Goal: Task Accomplishment & Management: Manage account settings

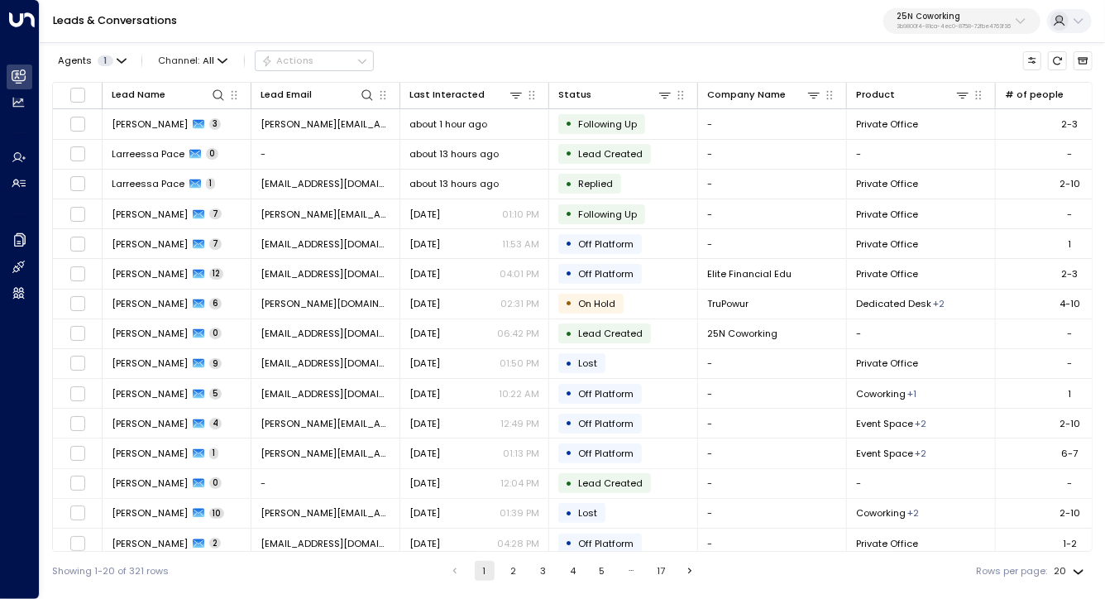
click at [1019, 31] on button "25N Coworking 3b9800f4-81ca-4ec0-8758-72fbe4763f36" at bounding box center [962, 21] width 157 height 26
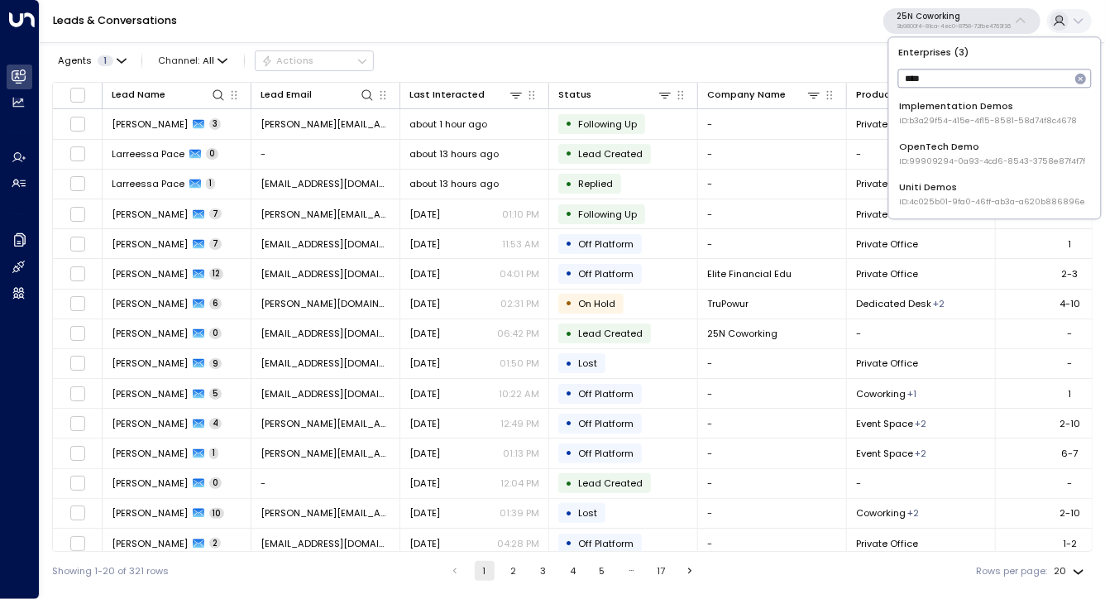
type input "****"
click at [936, 195] on div "Uniti Demos ID: 4c025b01-9fa0-46ff-ab3a-a620b886896e" at bounding box center [992, 194] width 186 height 27
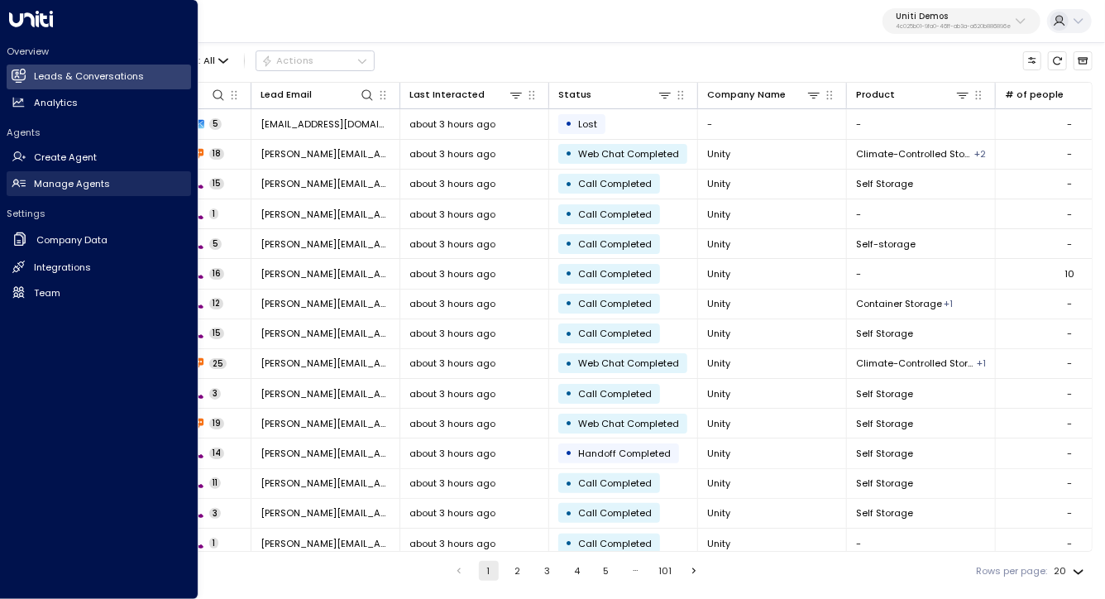
click at [41, 189] on h2 "Manage Agents" at bounding box center [72, 184] width 76 height 14
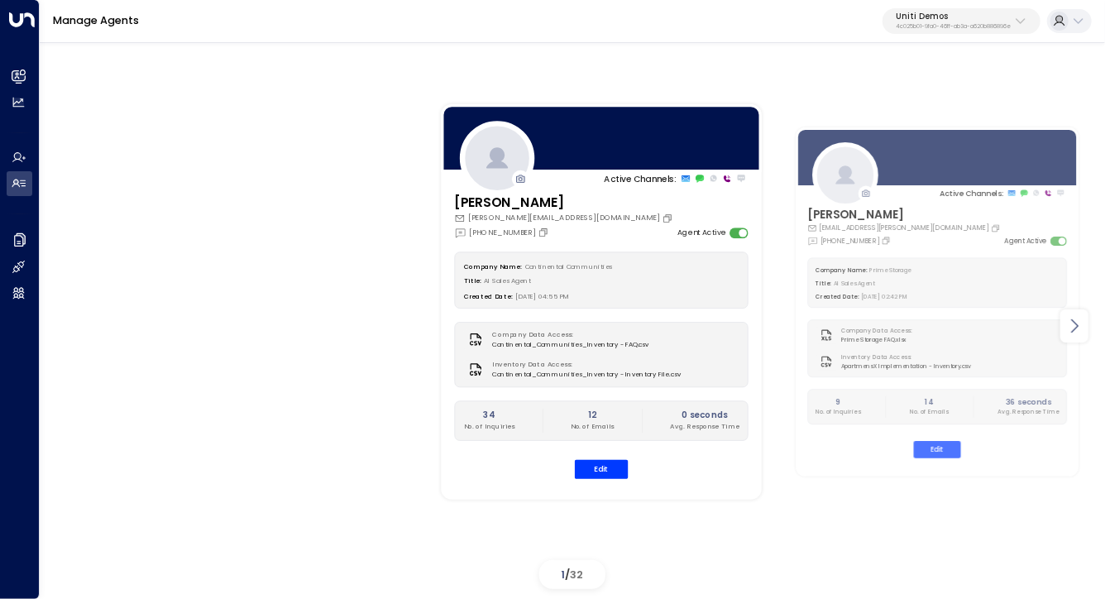
click at [1063, 324] on div at bounding box center [1075, 325] width 28 height 33
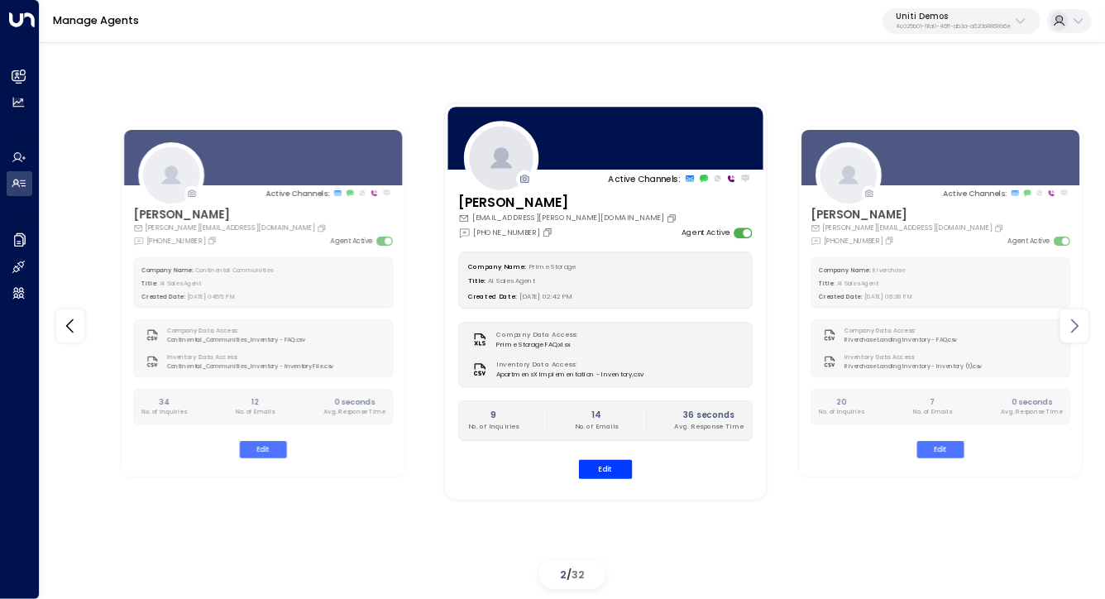
click at [1063, 324] on div at bounding box center [1075, 325] width 28 height 33
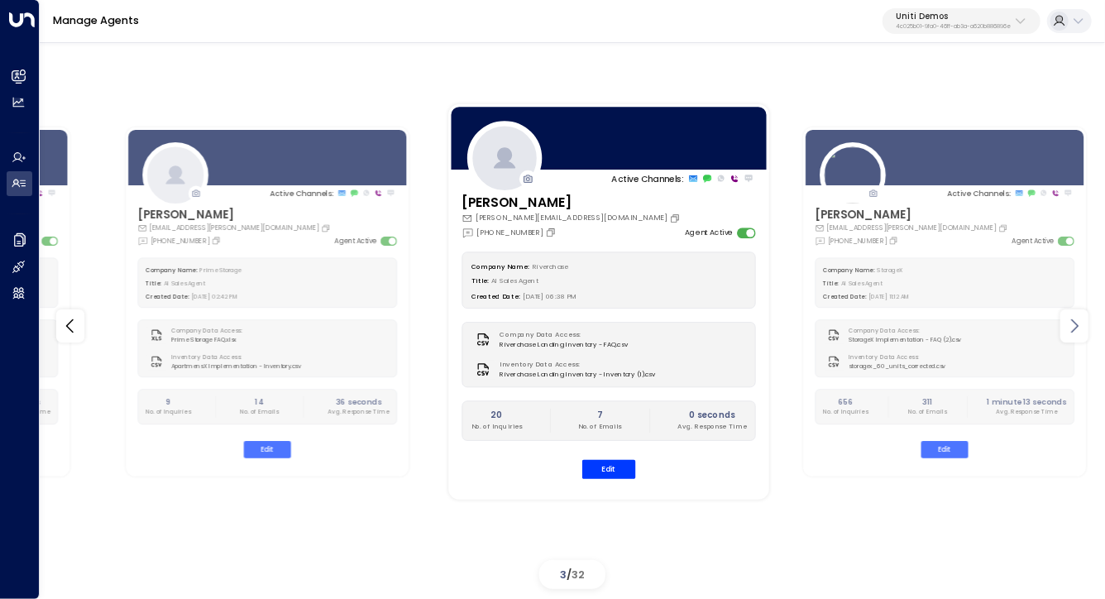
click at [1063, 324] on div at bounding box center [1075, 325] width 28 height 33
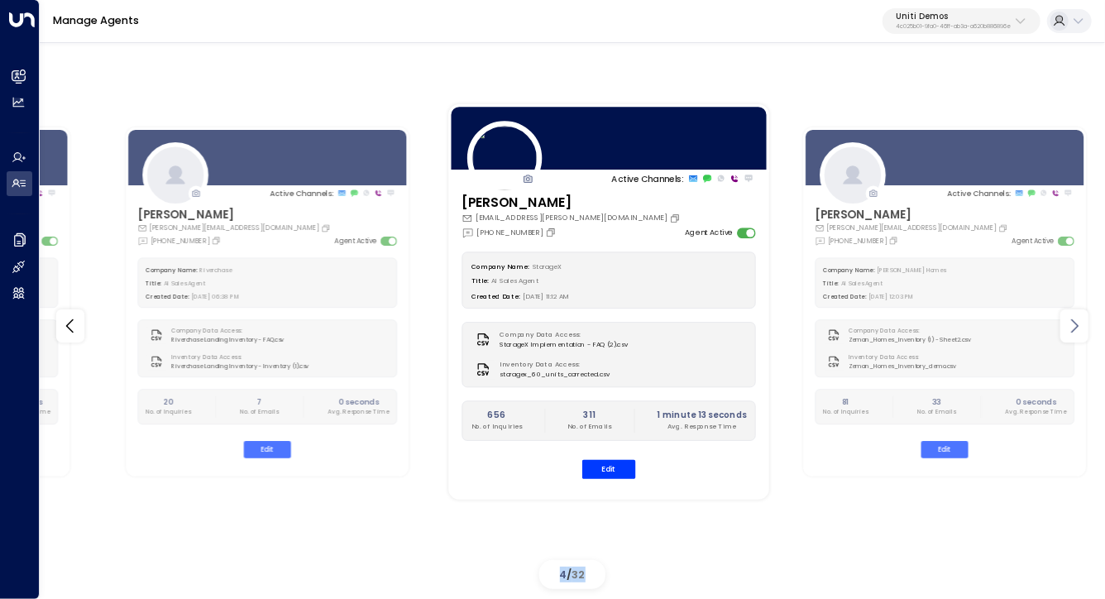
click at [1063, 324] on div at bounding box center [1075, 325] width 28 height 33
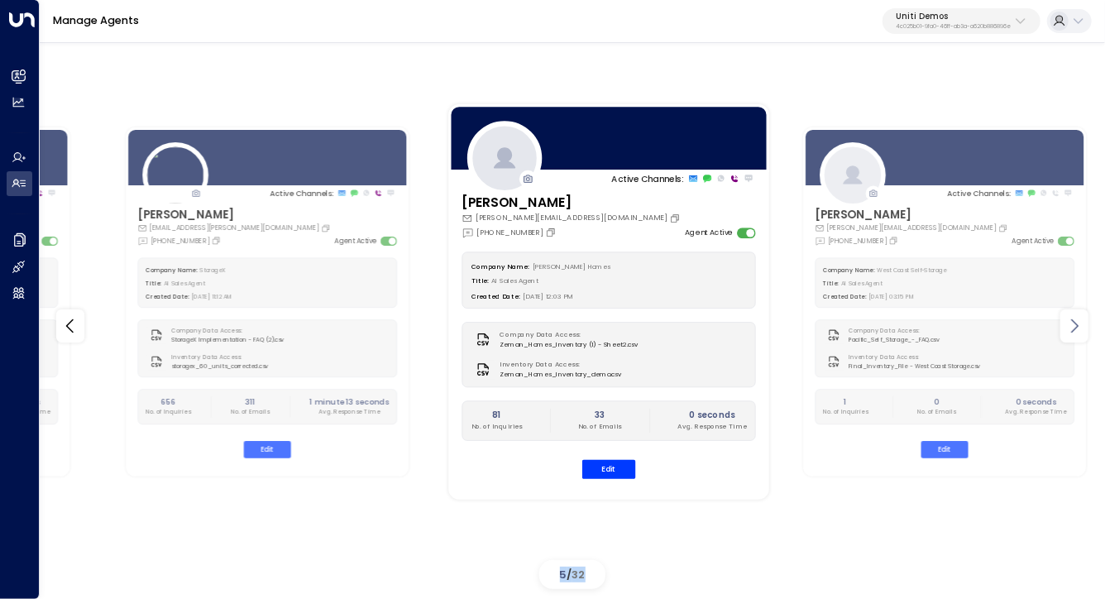
click at [1063, 324] on div at bounding box center [1075, 325] width 28 height 33
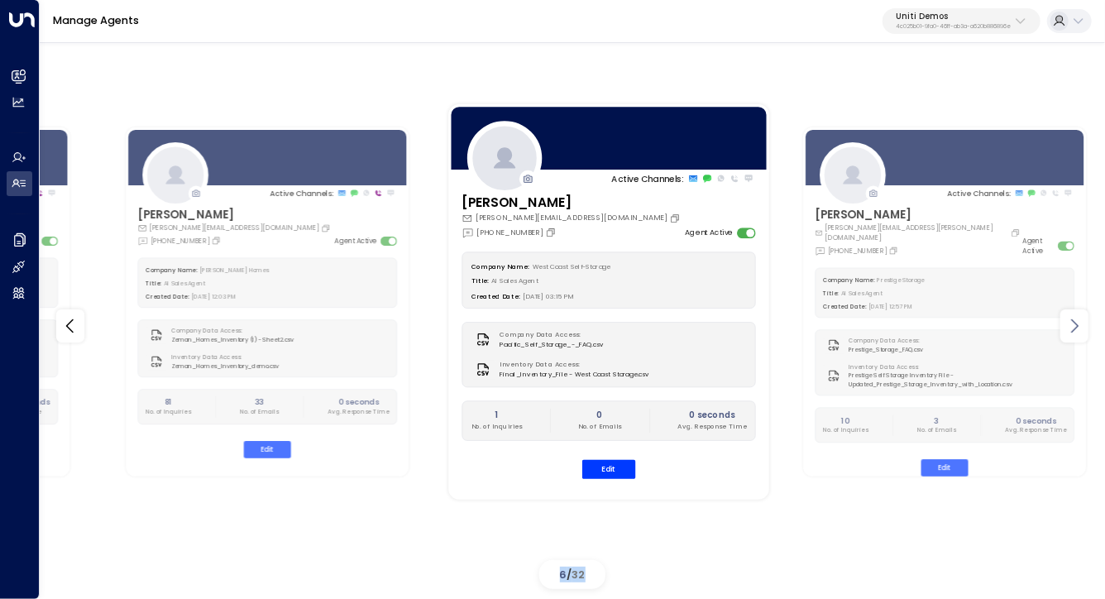
click at [1063, 324] on div at bounding box center [1075, 325] width 28 height 33
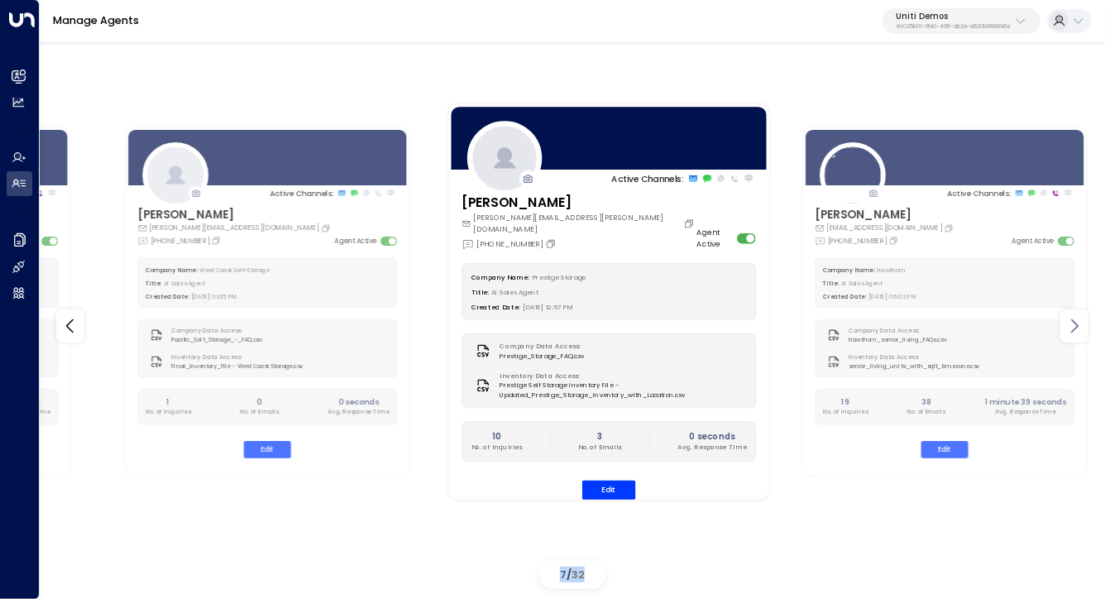
click at [1063, 324] on div at bounding box center [1075, 325] width 28 height 33
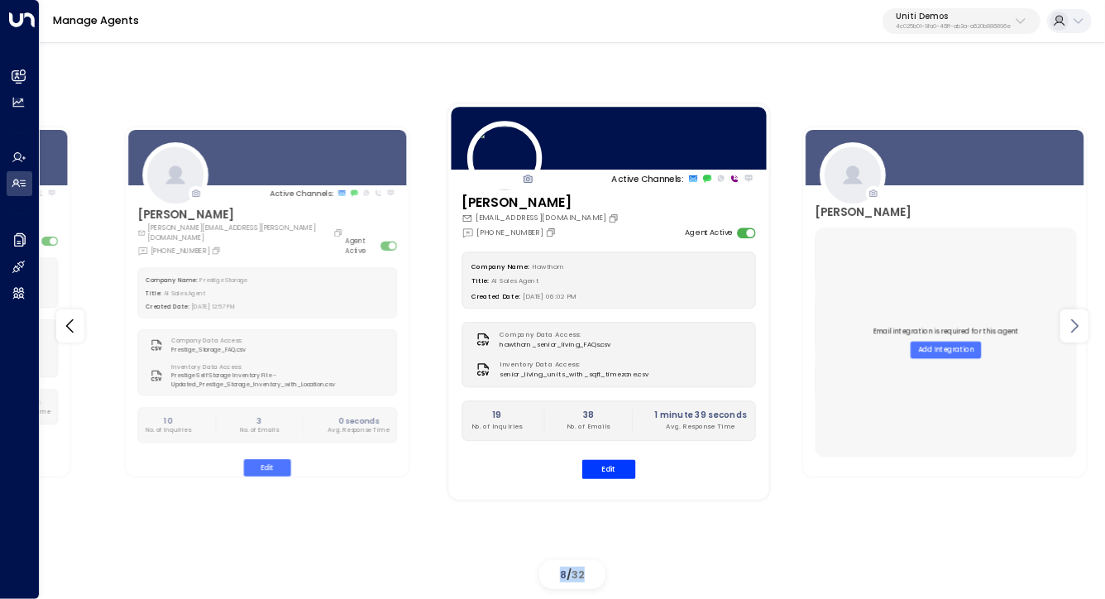
click at [1063, 324] on div at bounding box center [1075, 325] width 28 height 33
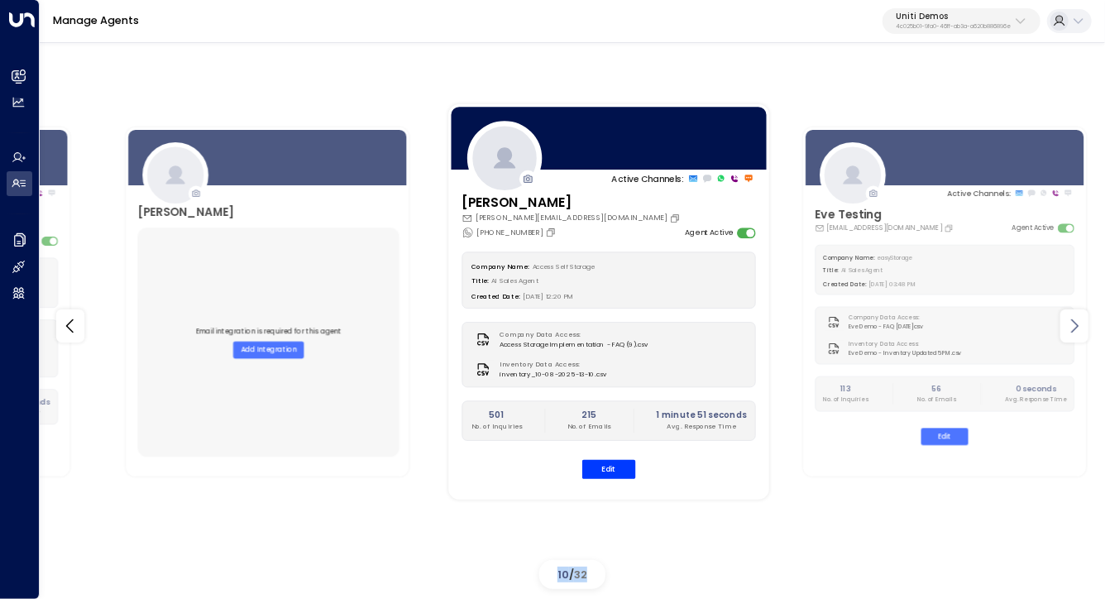
click at [1063, 324] on div at bounding box center [1075, 325] width 28 height 33
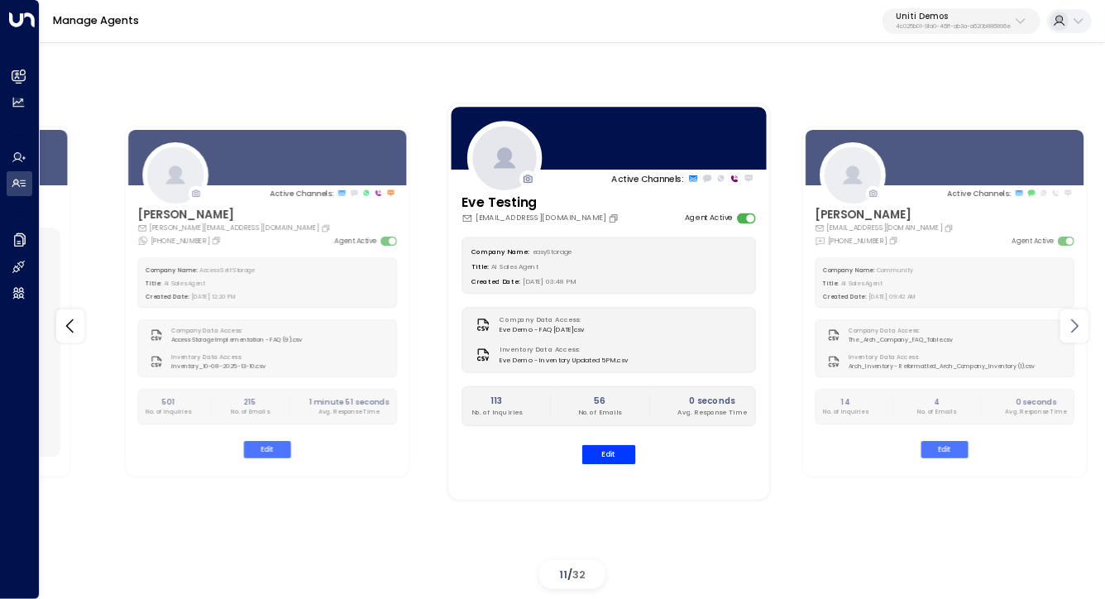
click at [1063, 324] on div at bounding box center [1075, 325] width 28 height 33
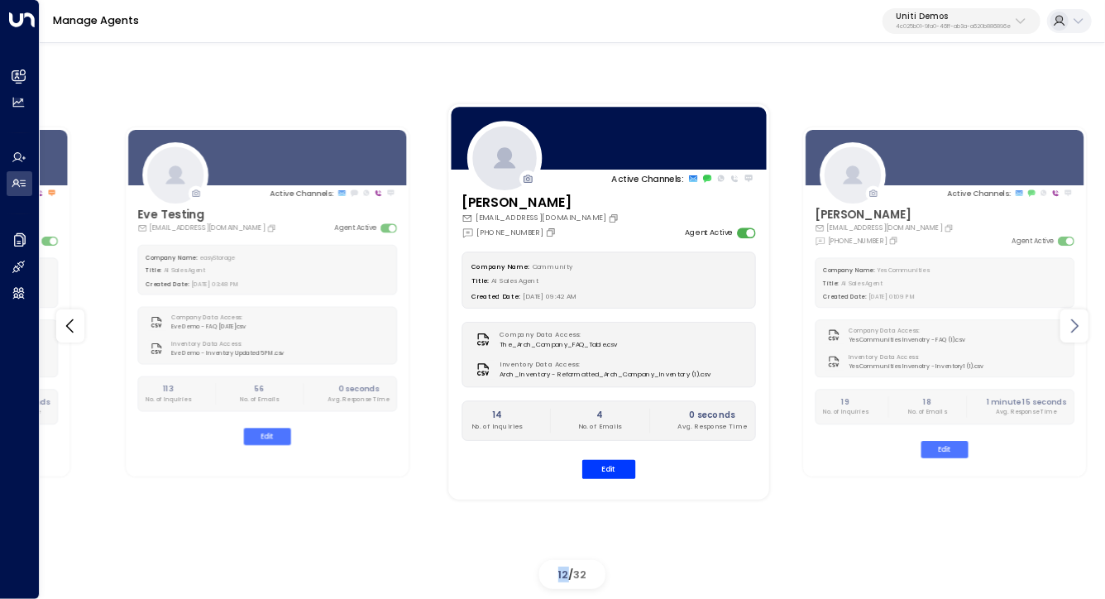
click at [1063, 324] on div at bounding box center [1075, 325] width 28 height 33
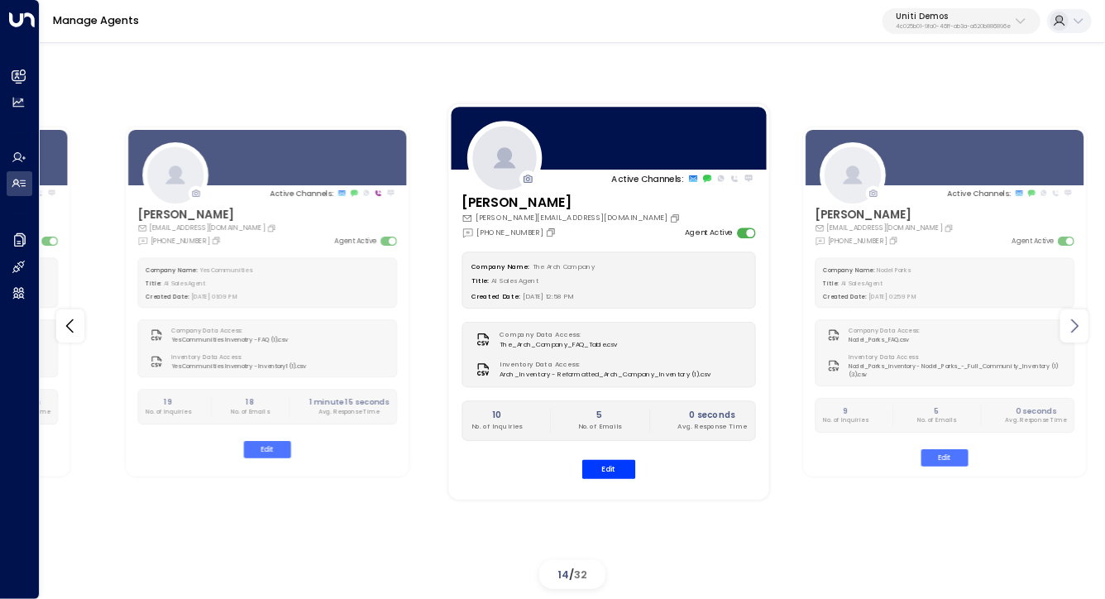
click at [1063, 324] on div at bounding box center [1075, 325] width 28 height 33
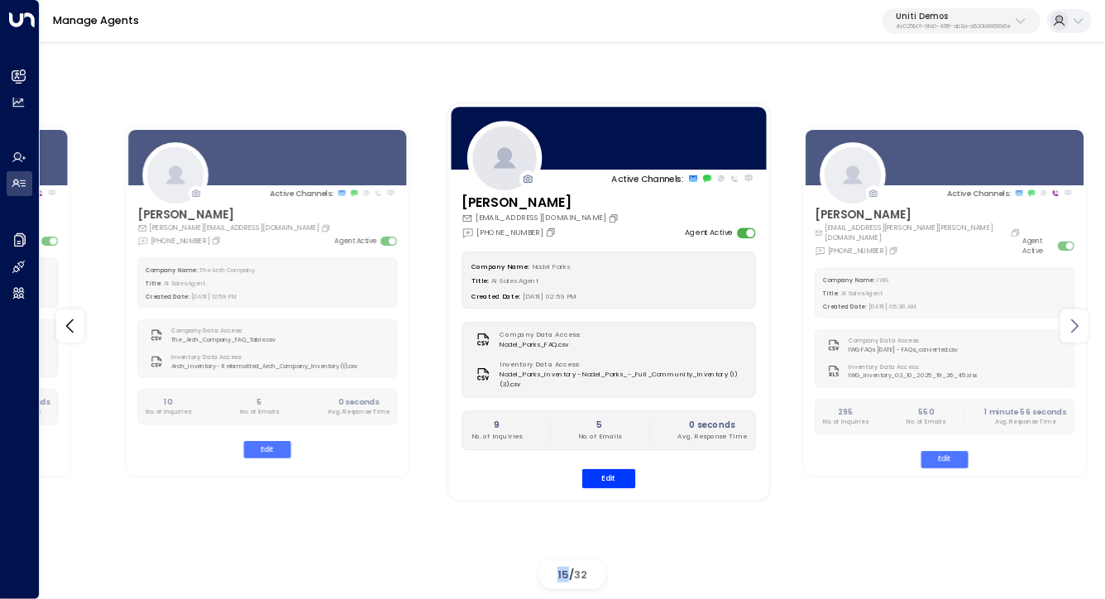
click at [1063, 324] on div at bounding box center [1075, 325] width 28 height 33
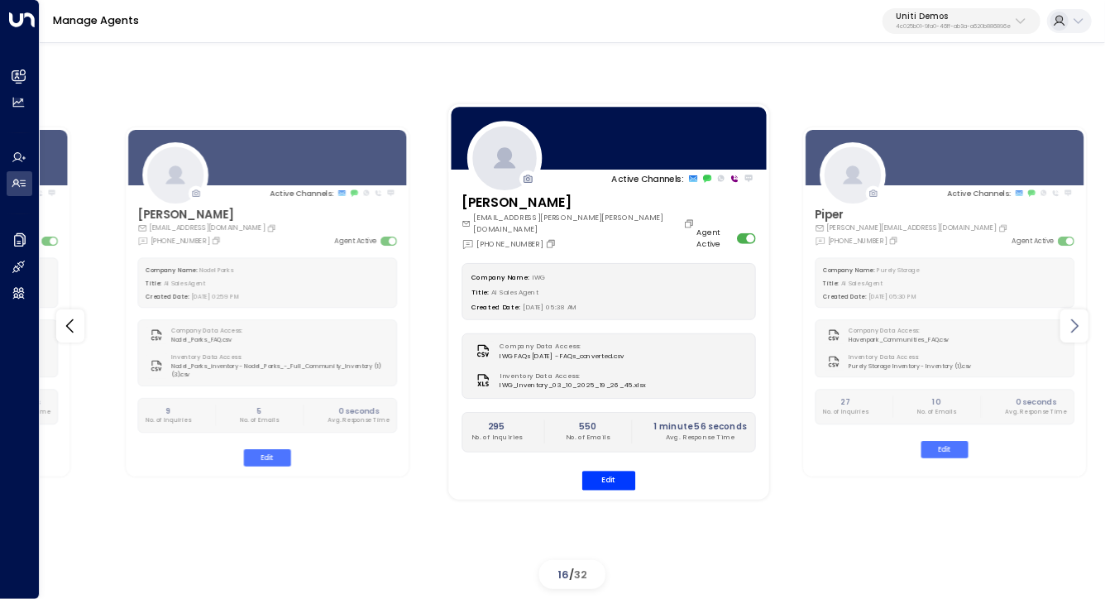
click at [1063, 324] on div at bounding box center [1075, 325] width 28 height 33
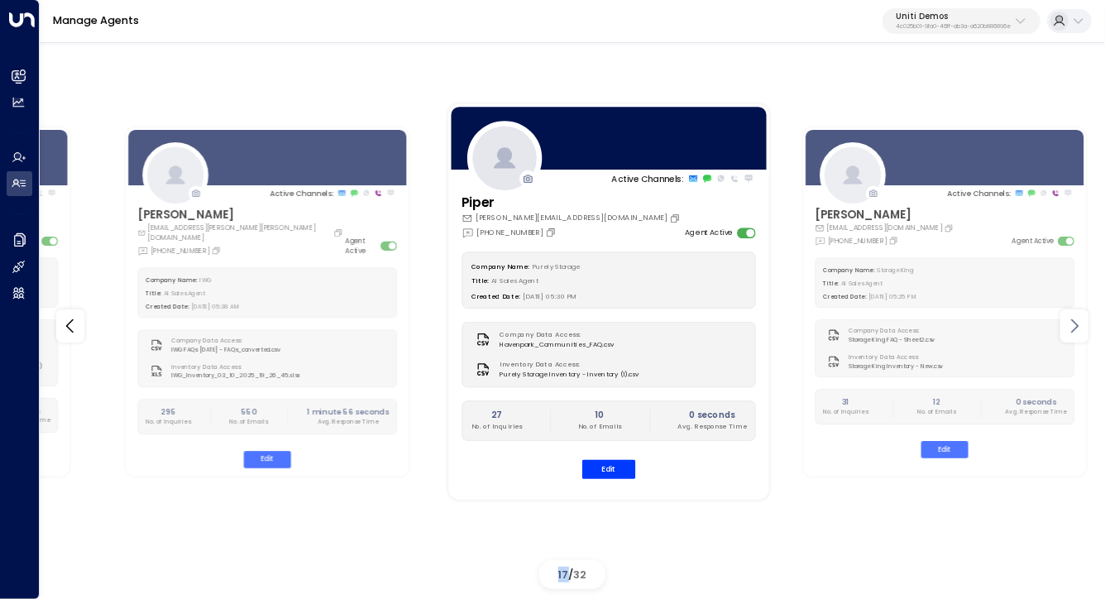
click at [1063, 324] on div at bounding box center [1075, 325] width 28 height 33
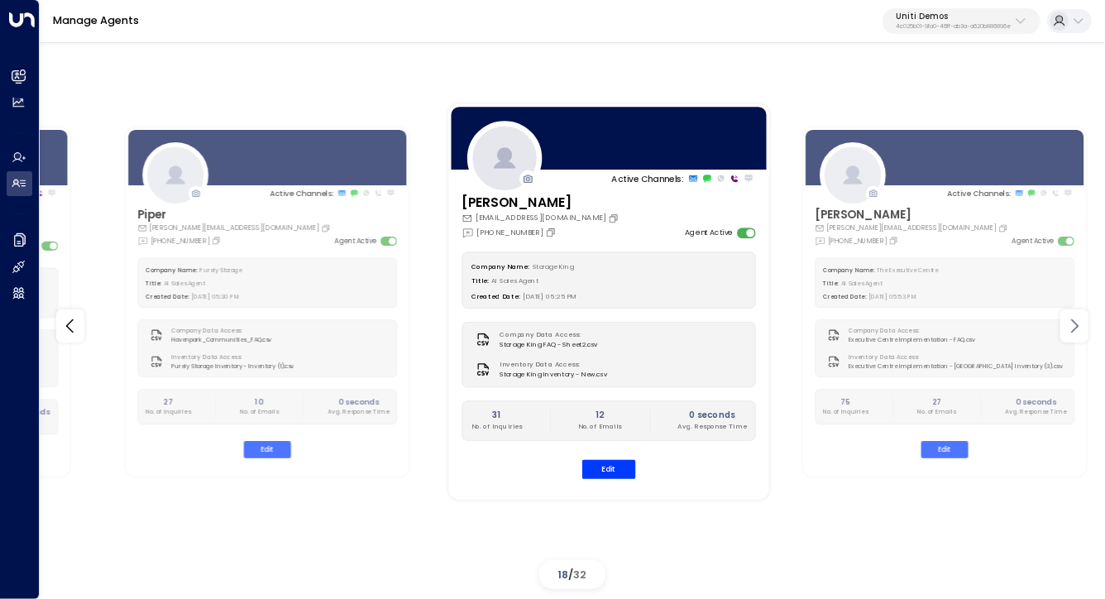
click at [1063, 324] on div at bounding box center [1075, 325] width 28 height 33
click at [71, 332] on icon at bounding box center [69, 326] width 7 height 14
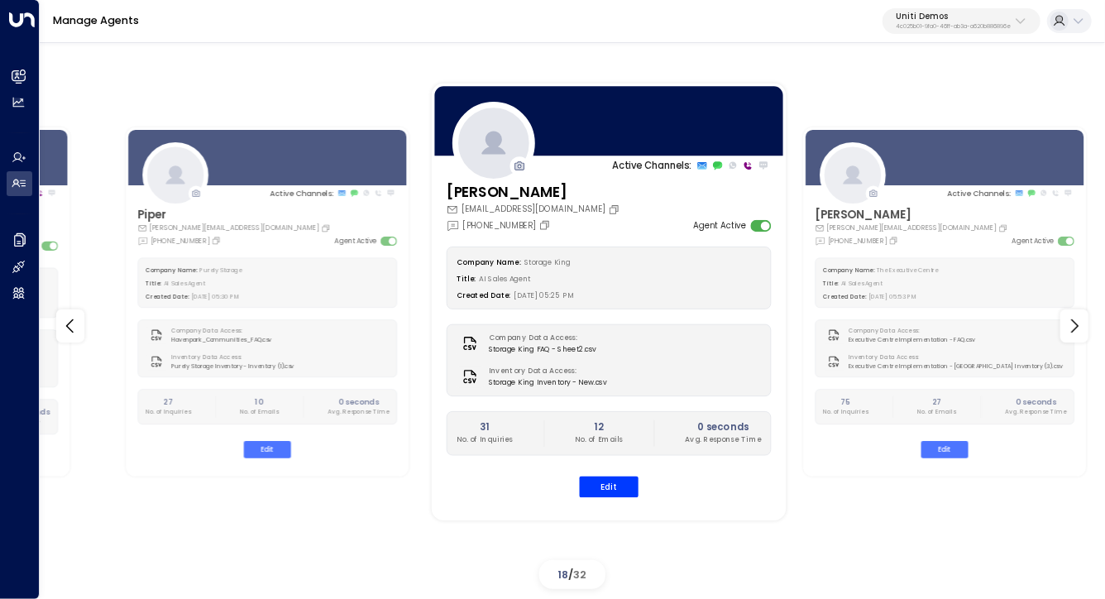
click at [597, 473] on div "Company Name: Storage King Title: AI Sales Agent Created Date: 06/30/2025, 05:2…" at bounding box center [609, 372] width 325 height 251
click at [593, 491] on button "Edit" at bounding box center [609, 487] width 59 height 22
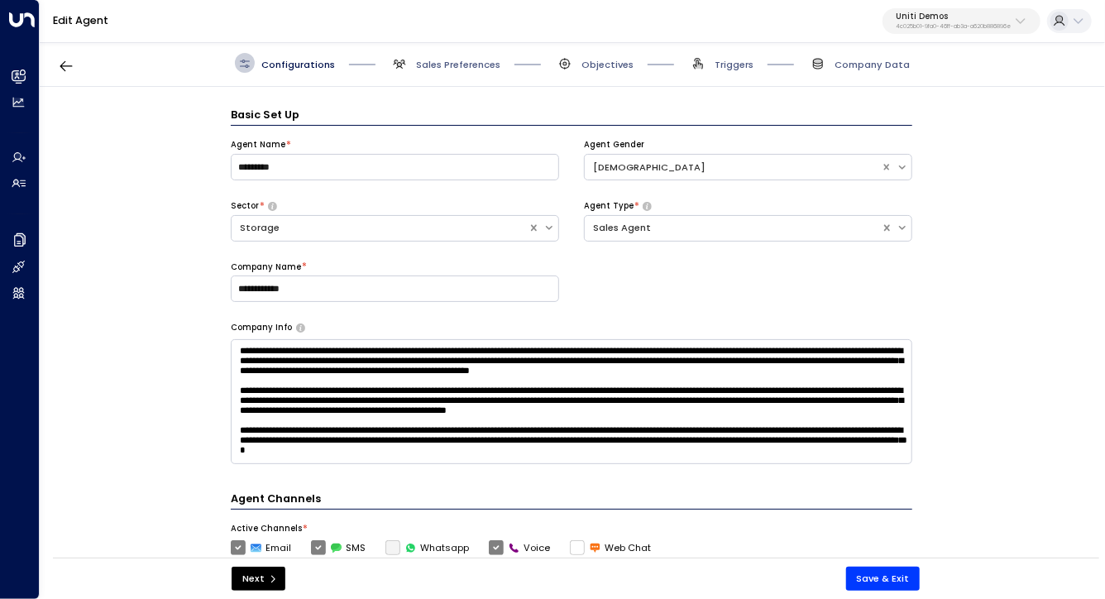
scroll to position [20, 0]
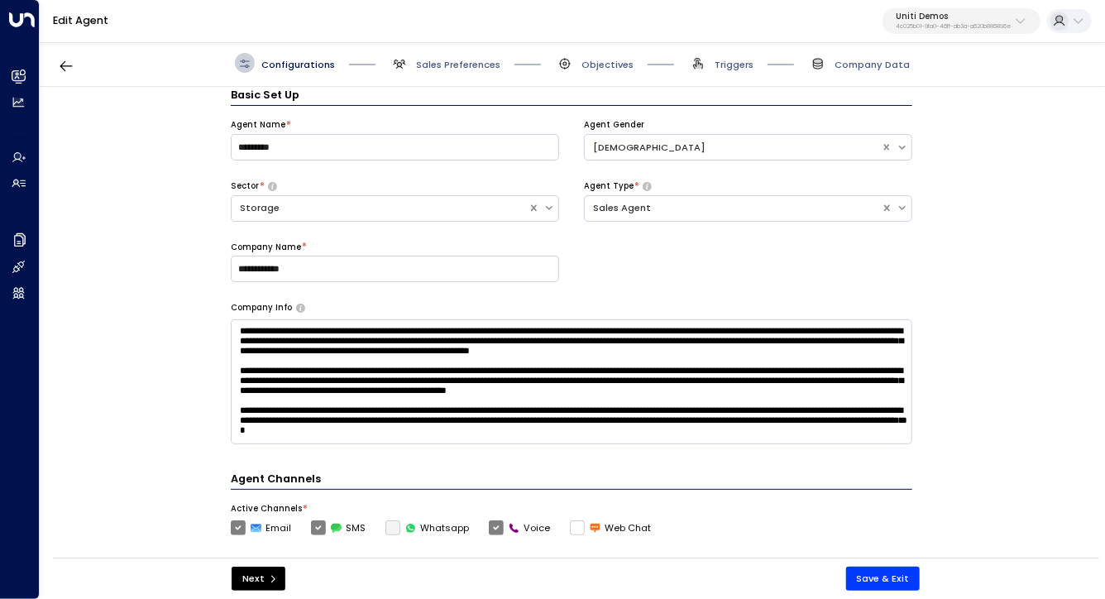
click at [128, 386] on div "**********" at bounding box center [572, 327] width 1064 height 480
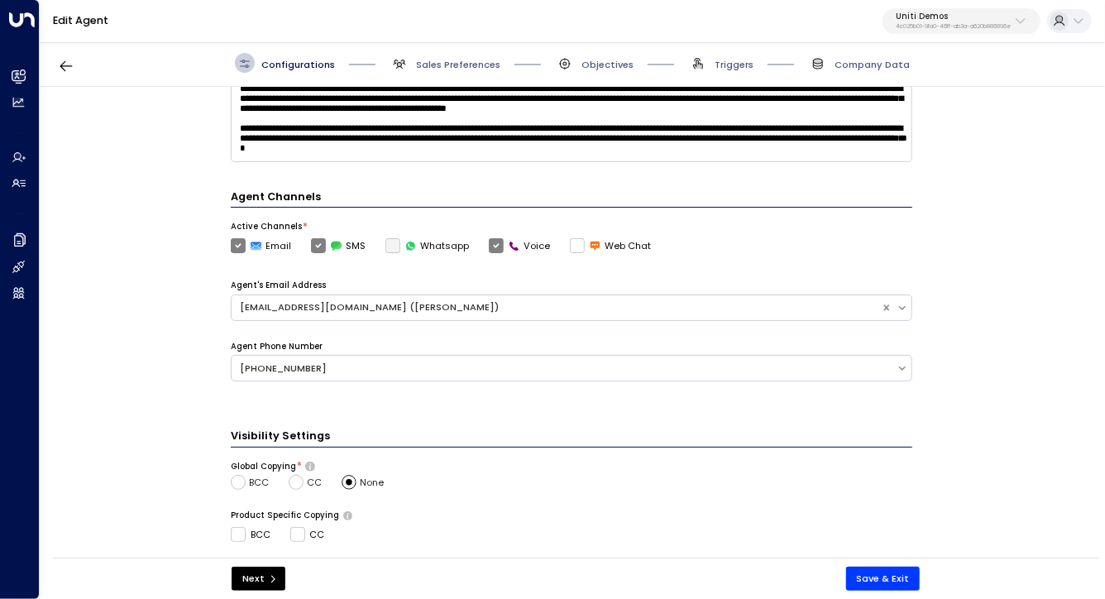
scroll to position [0, 0]
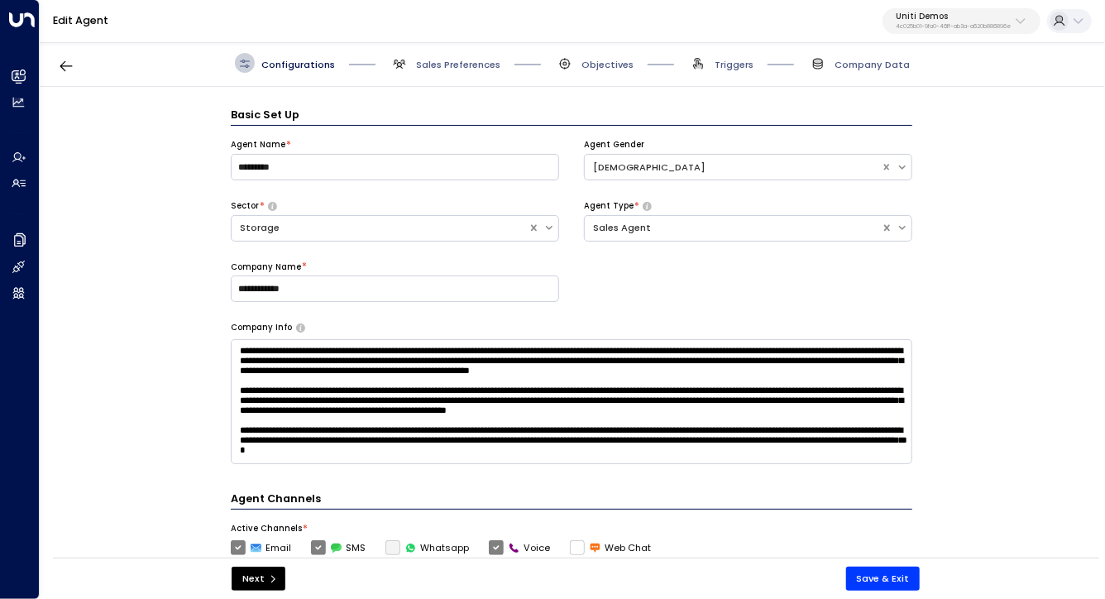
click at [458, 46] on div "Configurations Sales Preferences Objectives Triggers Company Data" at bounding box center [573, 63] width 1066 height 47
click at [458, 60] on span "Sales Preferences" at bounding box center [458, 64] width 84 height 13
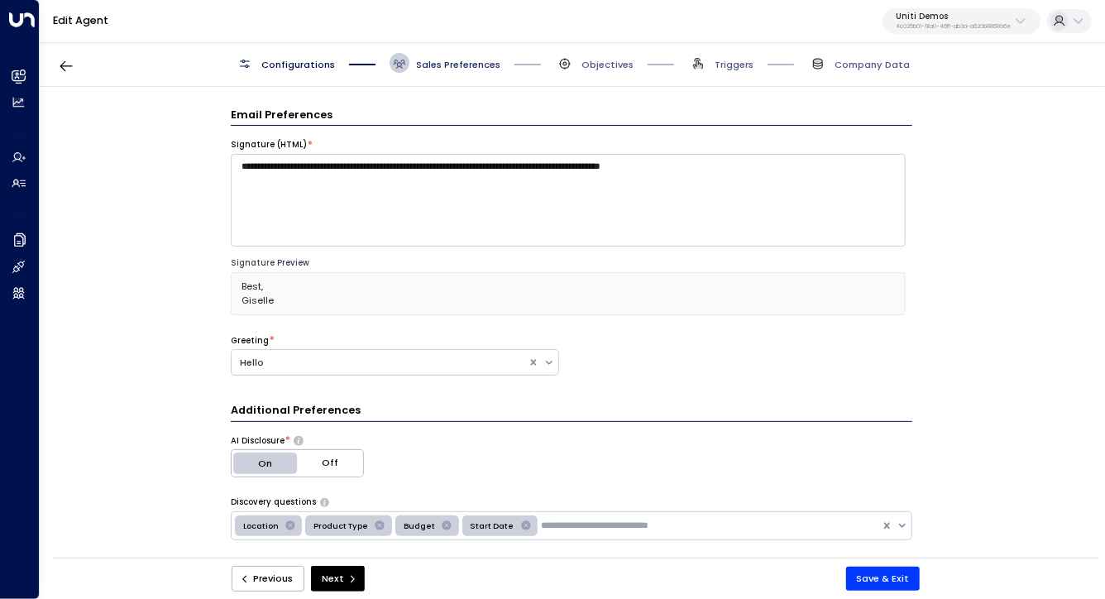
scroll to position [20, 0]
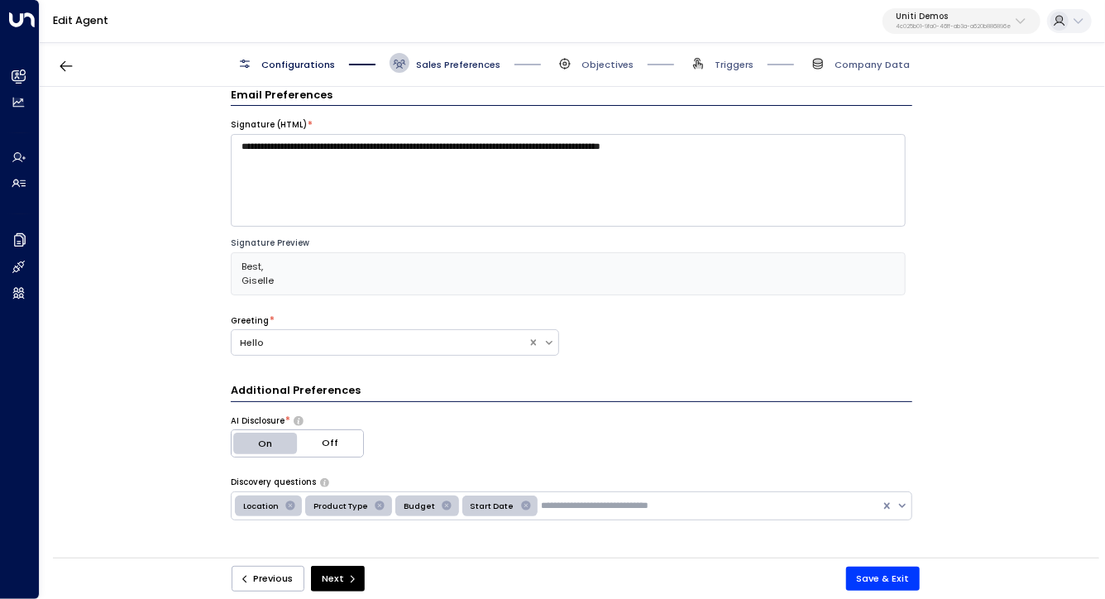
click at [458, 60] on span "Sales Preferences" at bounding box center [458, 64] width 84 height 13
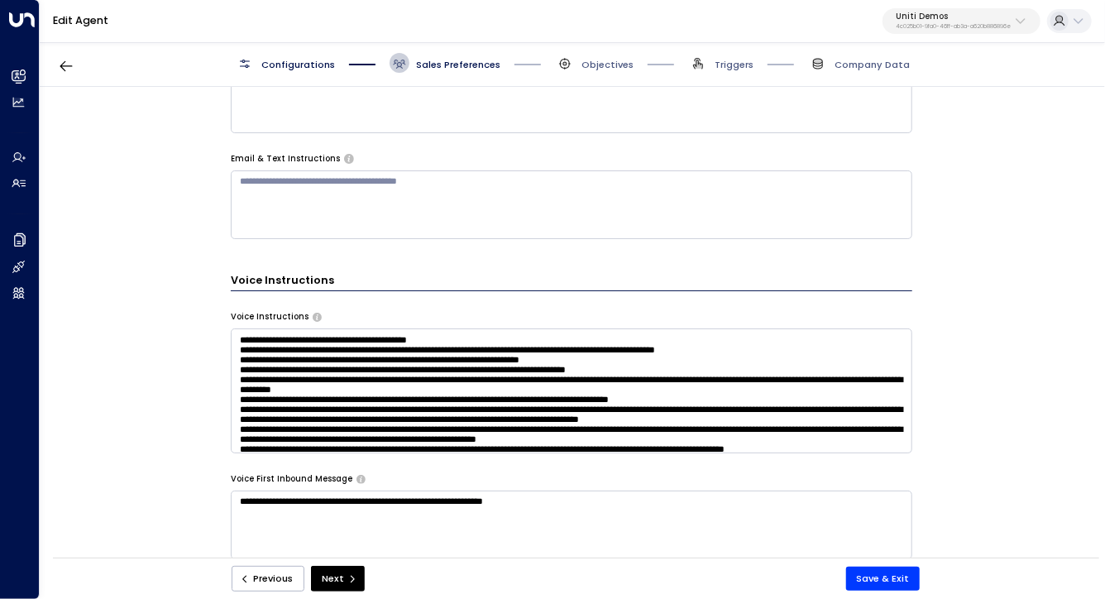
scroll to position [750, 0]
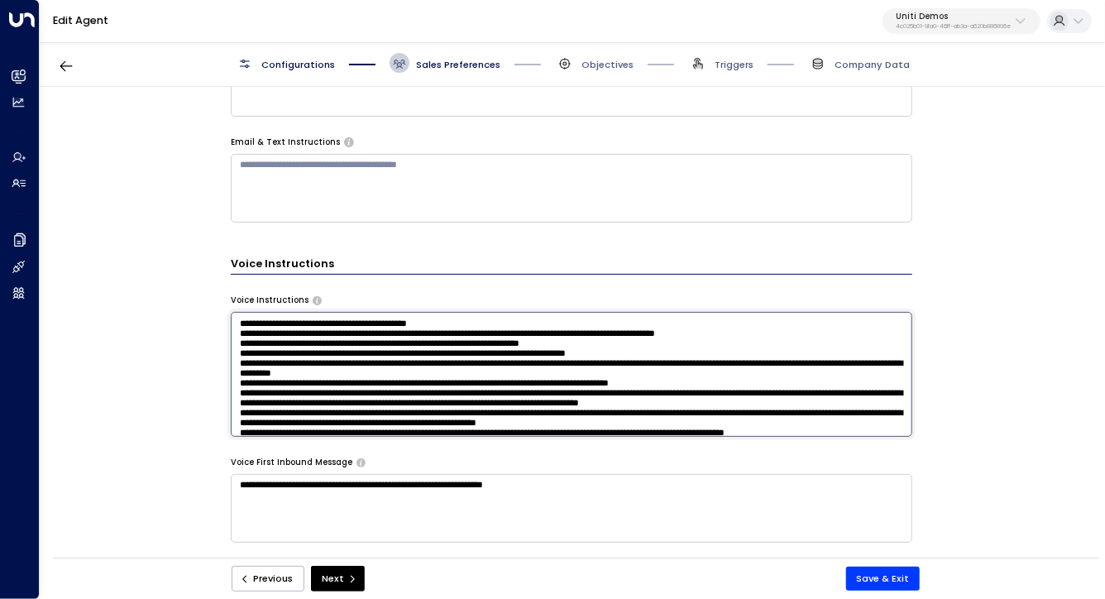
click at [367, 333] on textarea at bounding box center [572, 374] width 682 height 125
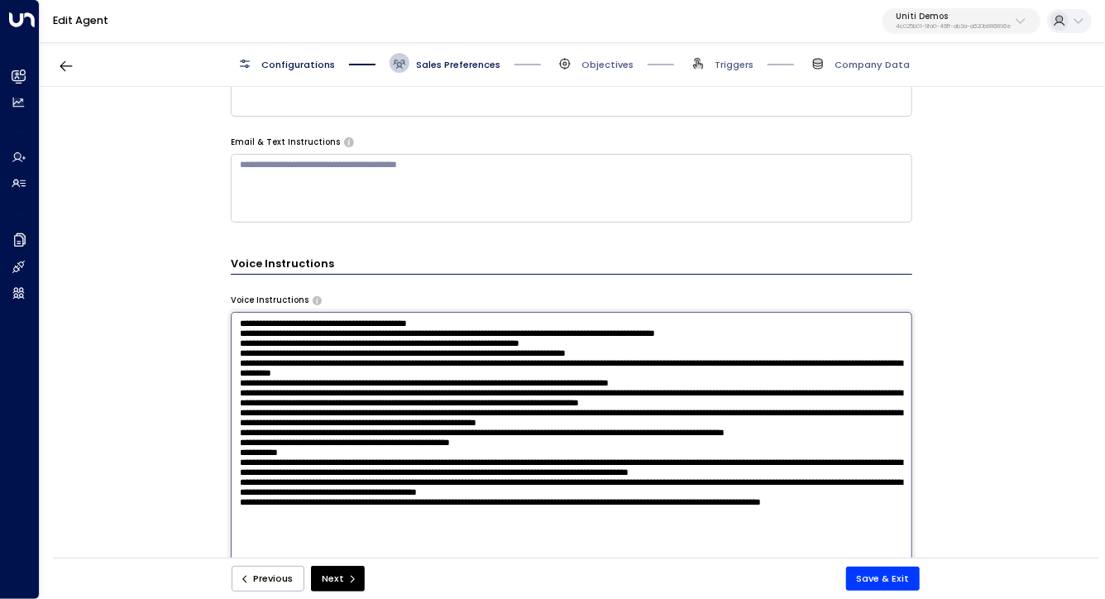
click at [367, 333] on textarea at bounding box center [572, 487] width 682 height 350
click at [364, 369] on textarea at bounding box center [572, 487] width 682 height 350
click at [366, 350] on textarea at bounding box center [572, 487] width 682 height 350
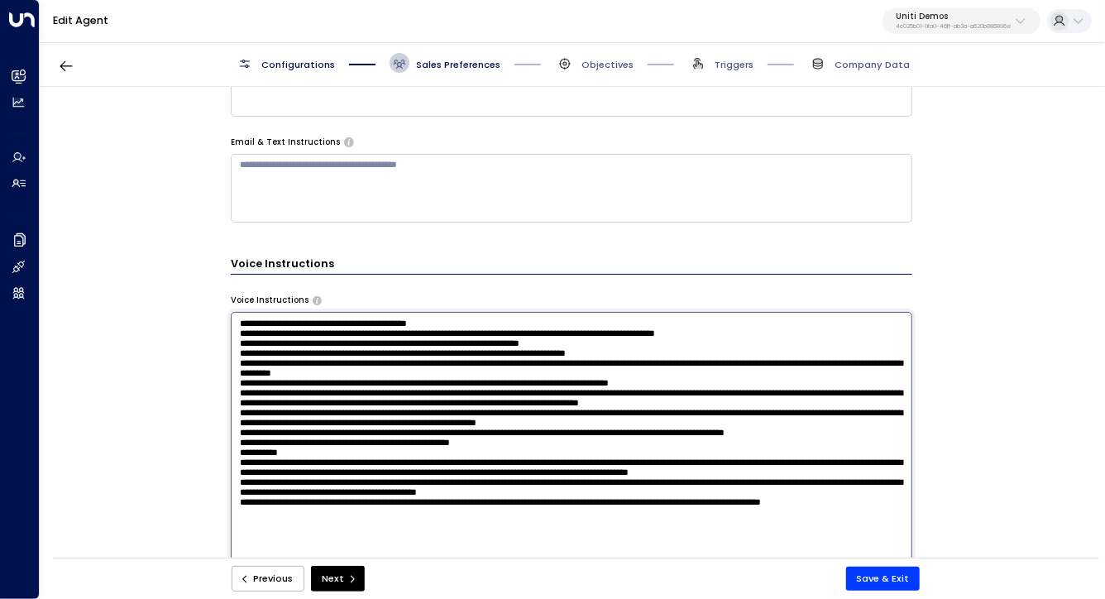
click at [366, 350] on textarea at bounding box center [572, 487] width 682 height 350
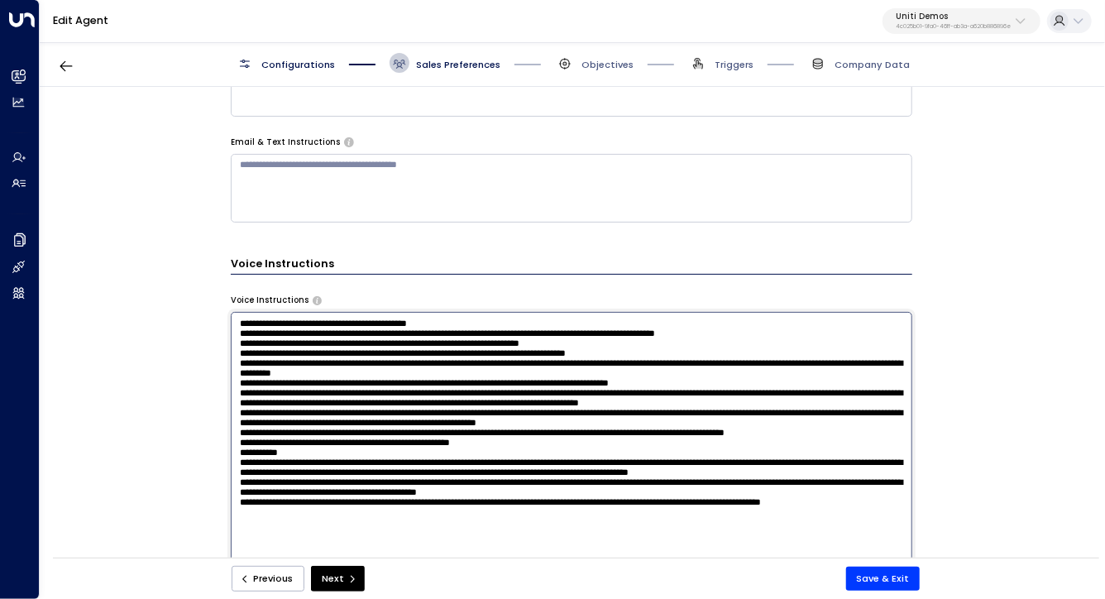
click at [366, 350] on textarea at bounding box center [572, 487] width 682 height 350
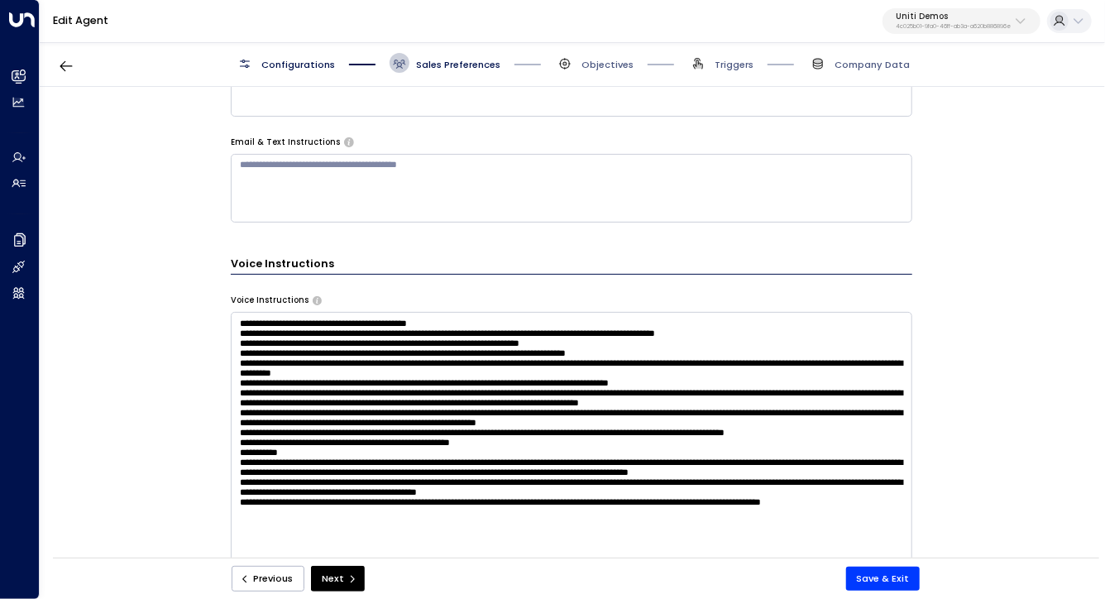
click at [375, 298] on div "Voice Instructions" at bounding box center [572, 301] width 682 height 12
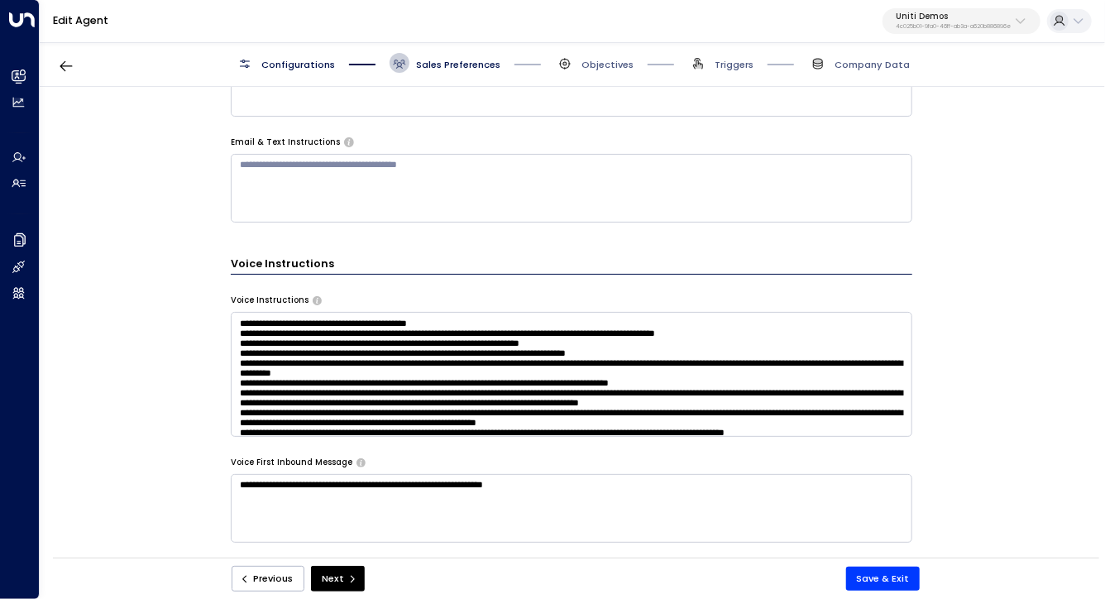
click at [381, 419] on textarea at bounding box center [572, 374] width 682 height 125
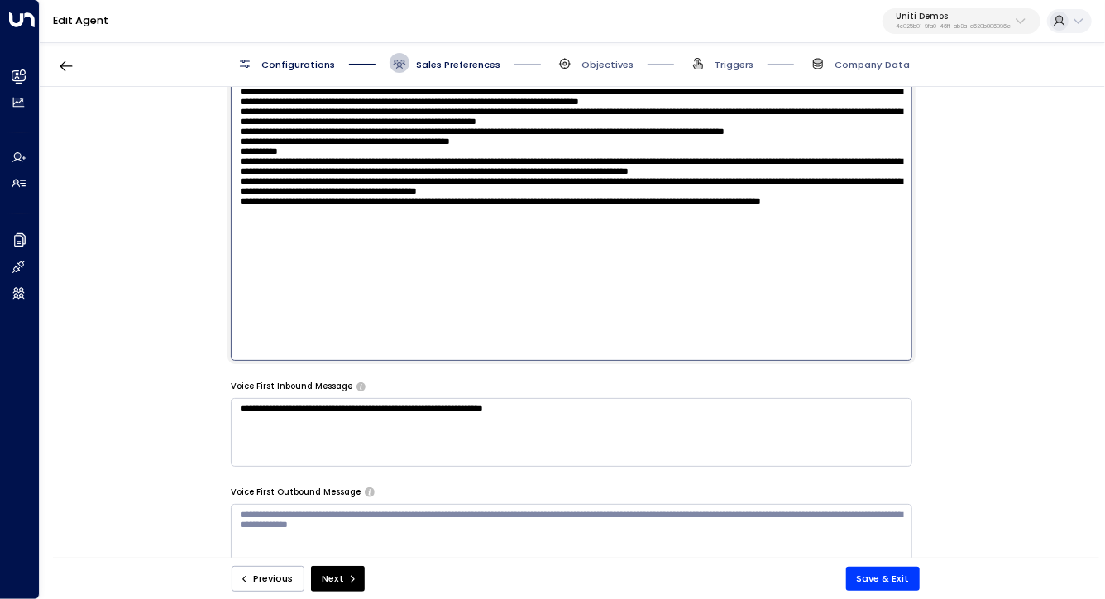
scroll to position [1044, 0]
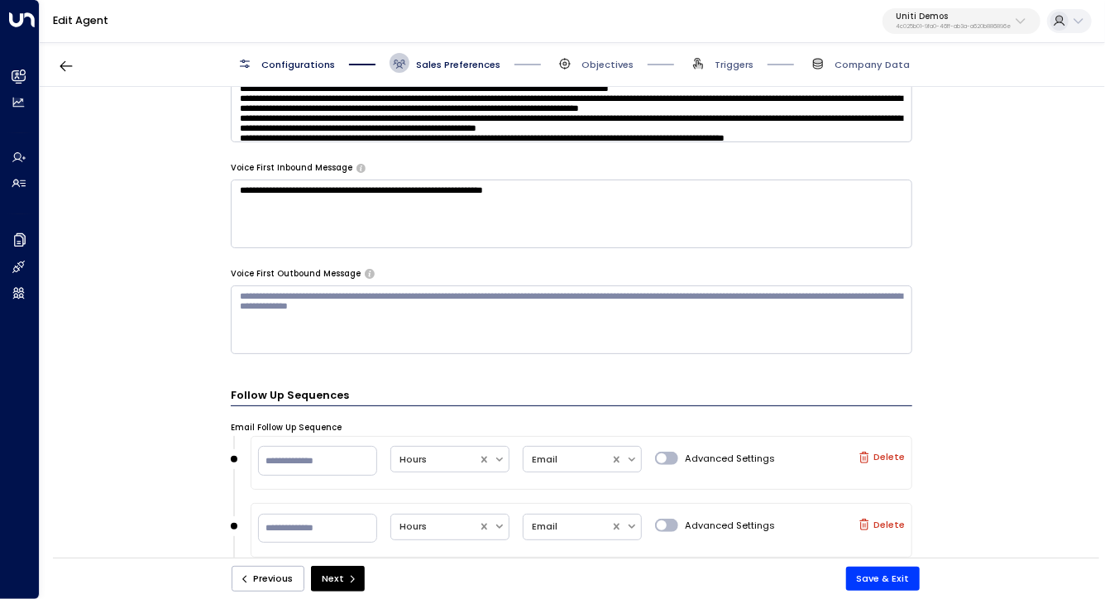
click at [171, 215] on div "**********" at bounding box center [572, 327] width 1064 height 480
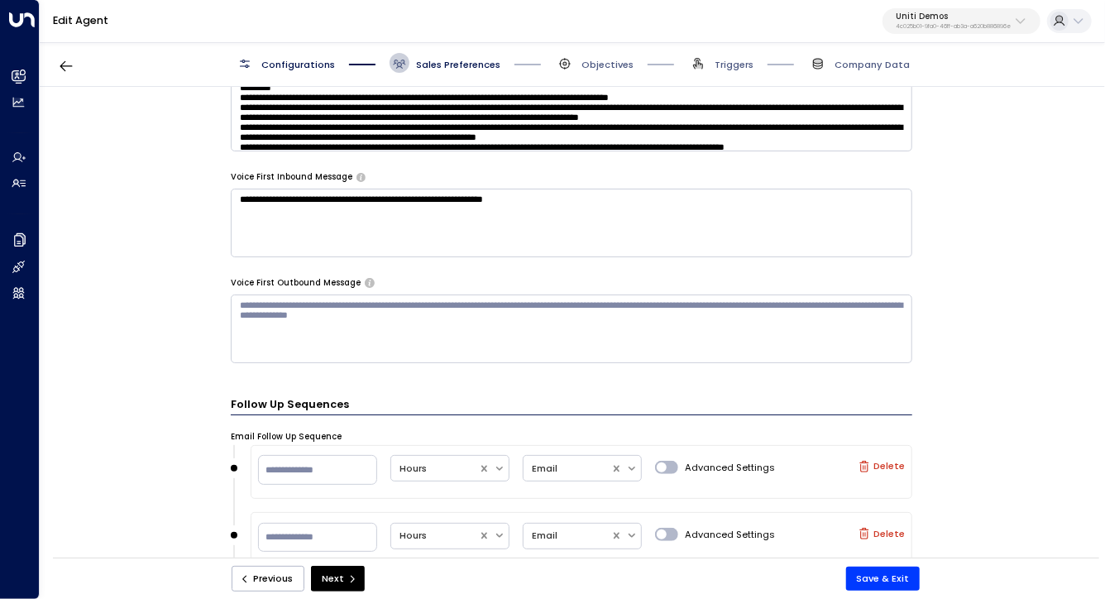
scroll to position [1035, 0]
click at [446, 209] on textarea "**********" at bounding box center [572, 223] width 682 height 69
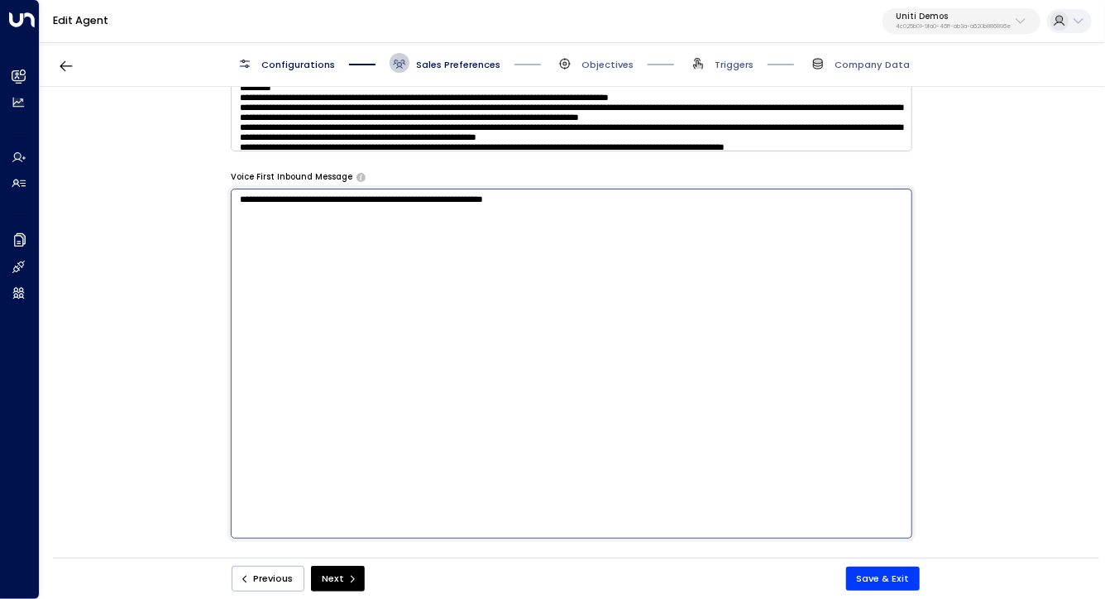
click at [446, 209] on textarea "**********" at bounding box center [572, 364] width 682 height 350
click at [452, 243] on textarea "**********" at bounding box center [572, 364] width 682 height 350
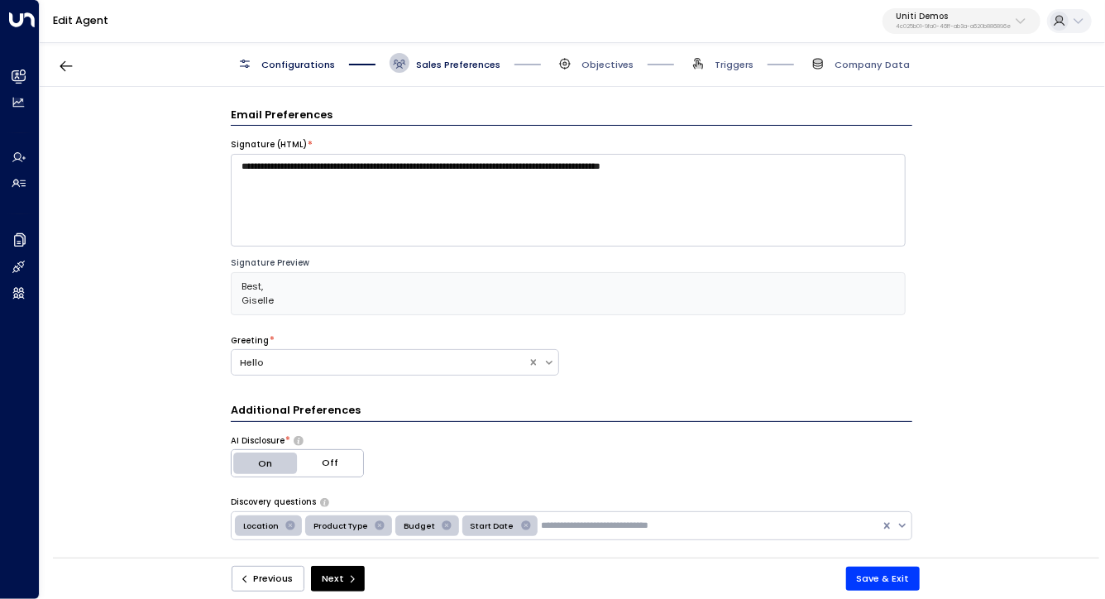
click at [198, 233] on div "**********" at bounding box center [572, 327] width 1064 height 480
click at [50, 69] on div "Configurations Sales Preferences Objectives Triggers Company Data" at bounding box center [573, 63] width 1066 height 47
click at [59, 63] on icon "button" at bounding box center [66, 66] width 17 height 17
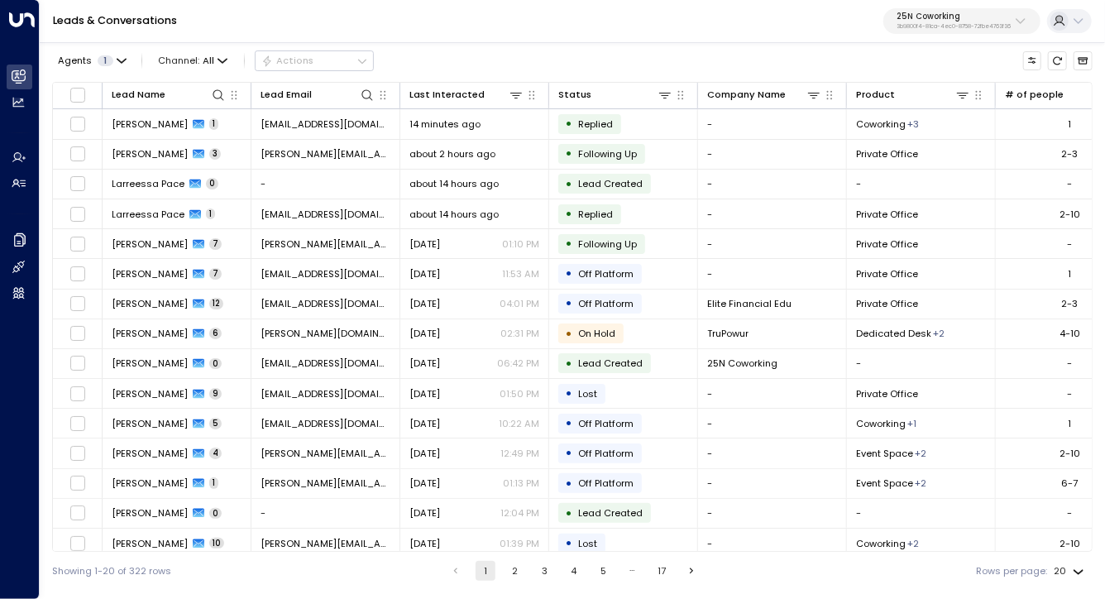
click at [938, 19] on p "25N Coworking" at bounding box center [954, 17] width 114 height 10
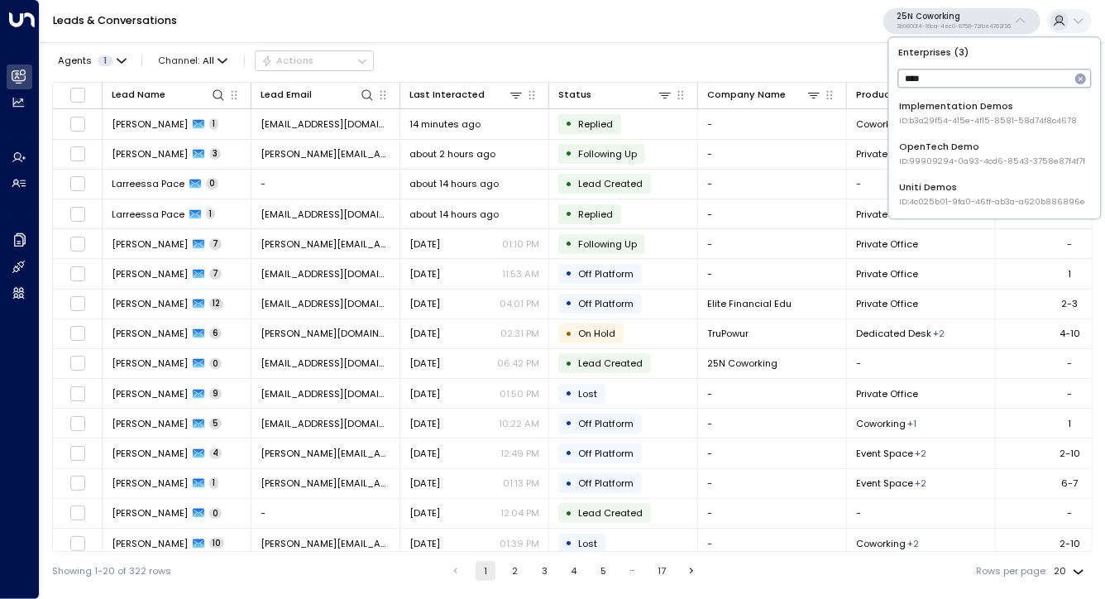
type input "****"
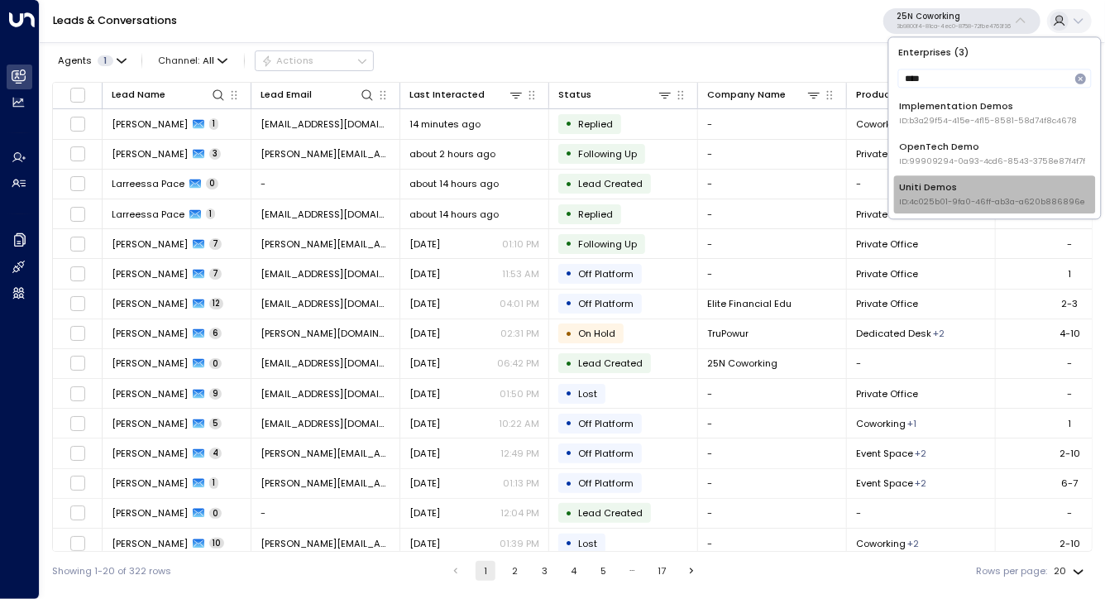
click at [946, 185] on div "Uniti Demos ID: 4c025b01-9fa0-46ff-ab3a-a620b886896e" at bounding box center [992, 194] width 186 height 27
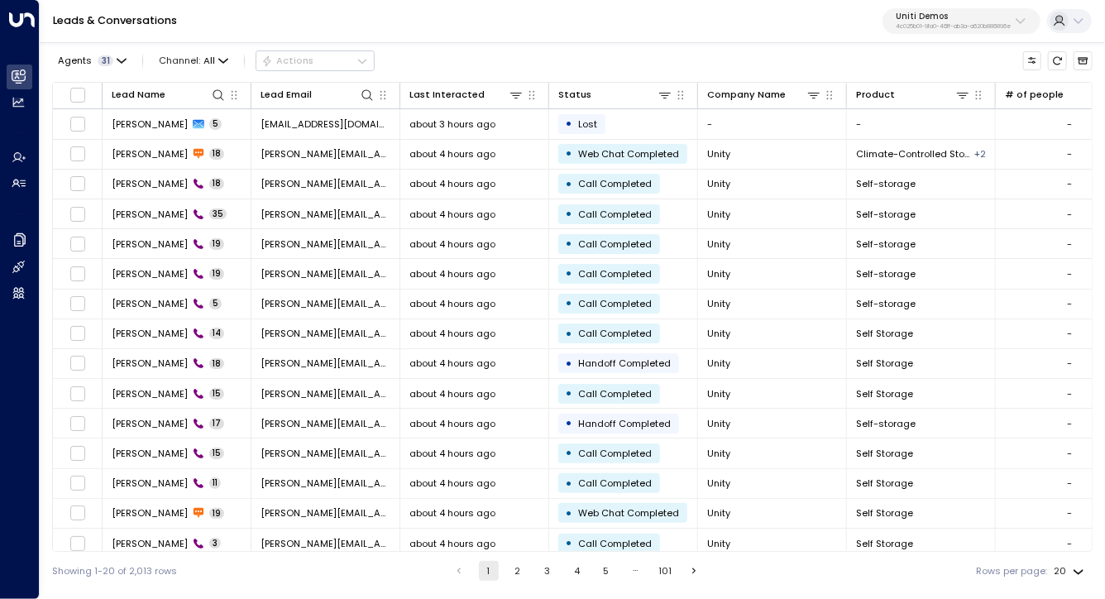
click at [812, 76] on div "Agents 31 Channel: All Actions Lead Name Lead Email Last Interacted Status Comp…" at bounding box center [572, 315] width 1041 height 550
click at [812, 62] on div "Agents 31 Channel: All Actions" at bounding box center [572, 60] width 1041 height 29
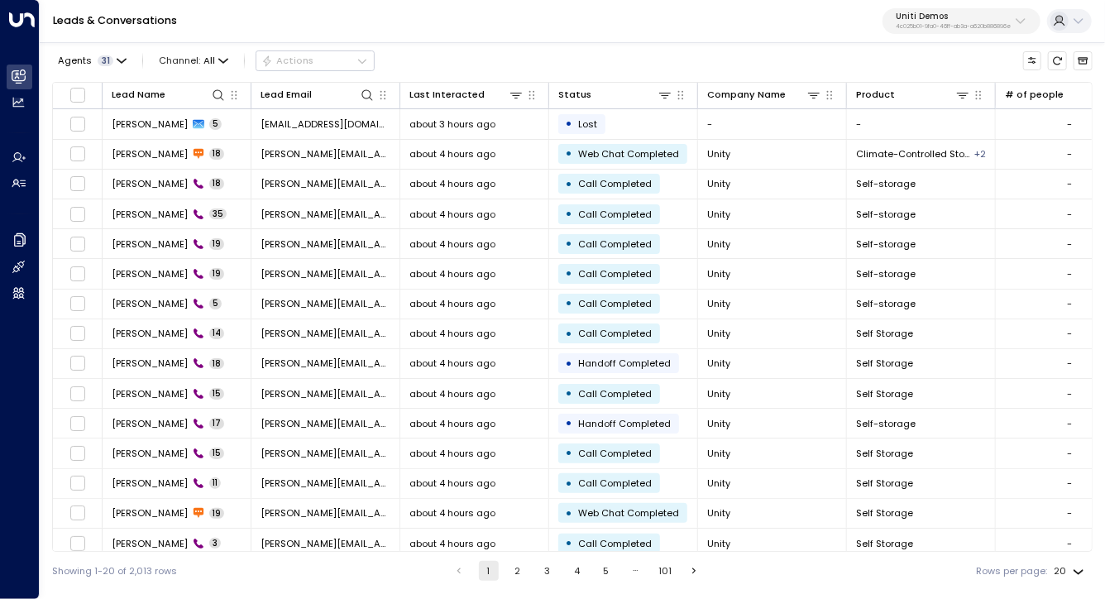
click at [812, 62] on div "Agents 31 Channel: All Actions" at bounding box center [572, 60] width 1041 height 29
click at [787, 4] on div "Leads & Conversations Uniti Demos 4c025b01-9fa0-46ff-ab3a-a620b886896e" at bounding box center [573, 21] width 1066 height 43
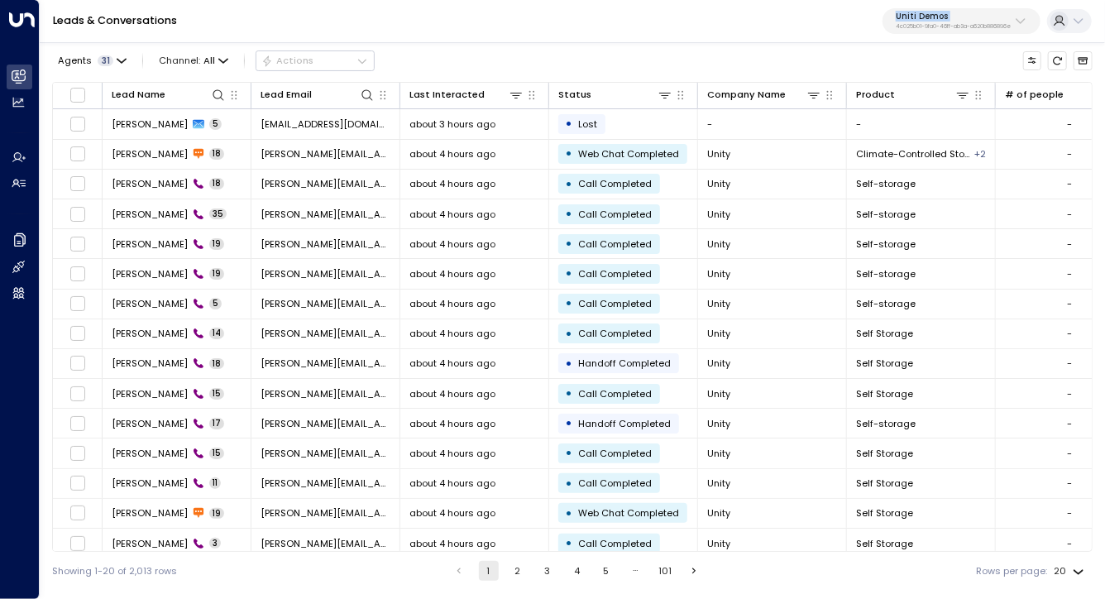
click at [787, 4] on div "Leads & Conversations Uniti Demos 4c025b01-9fa0-46ff-ab3a-a620b886896e" at bounding box center [573, 21] width 1066 height 43
click at [787, 5] on div "Leads & Conversations Uniti Demos 4c025b01-9fa0-46ff-ab3a-a620b886896e" at bounding box center [573, 21] width 1066 height 43
click at [767, 4] on div "Leads & Conversations Uniti Demos 4c025b01-9fa0-46ff-ab3a-a620b886896e" at bounding box center [573, 21] width 1066 height 43
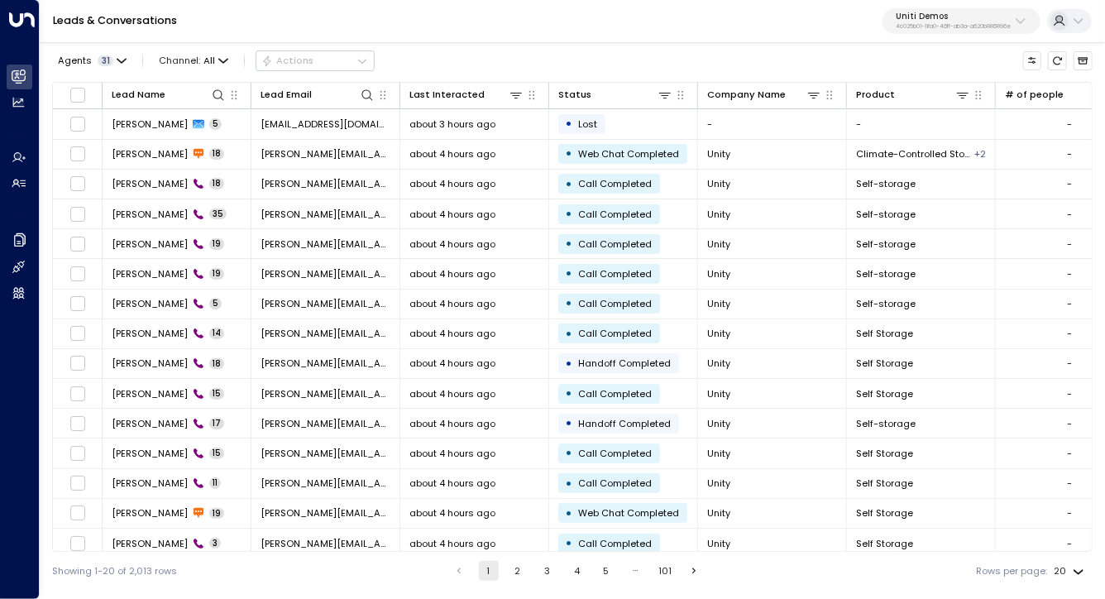
click at [170, 29] on div "Leads & Conversations Uniti Demos 4c025b01-9fa0-46ff-ab3a-a620b886896e" at bounding box center [573, 21] width 1066 height 43
click at [257, 21] on div "Leads & Conversations Uniti Demos 4c025b01-9fa0-46ff-ab3a-a620b886896e" at bounding box center [573, 21] width 1066 height 43
click at [363, 14] on div "Leads & Conversations Uniti Demos 4c025b01-9fa0-46ff-ab3a-a620b886896e" at bounding box center [573, 21] width 1066 height 43
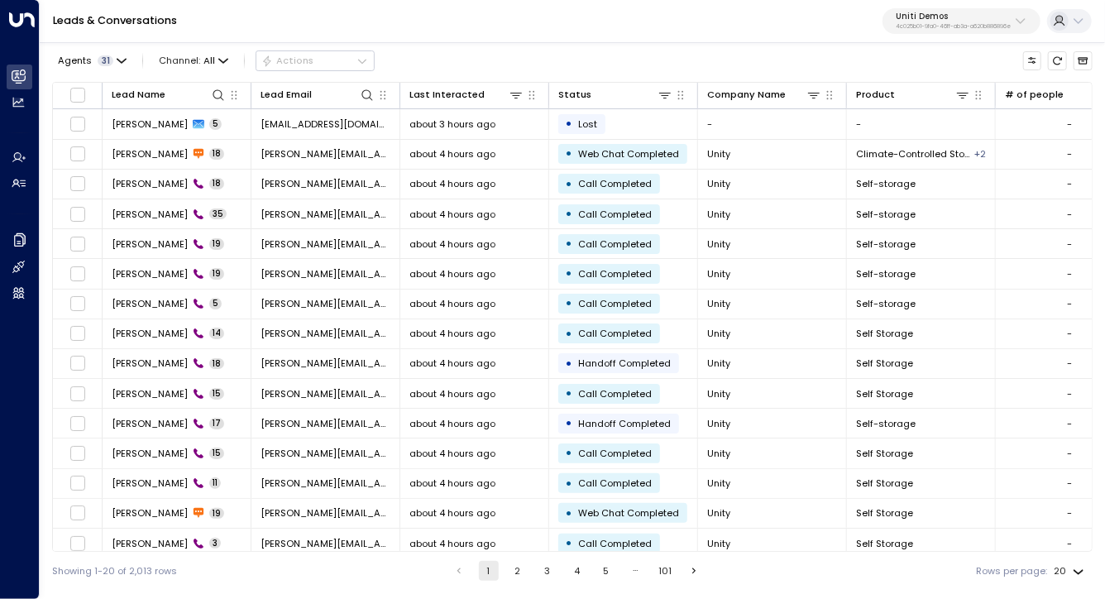
click at [363, 14] on div "Leads & Conversations Uniti Demos 4c025b01-9fa0-46ff-ab3a-a620b886896e" at bounding box center [573, 21] width 1066 height 43
click at [348, 27] on div "Leads & Conversations Uniti Demos 4c025b01-9fa0-46ff-ab3a-a620b886896e" at bounding box center [573, 21] width 1066 height 43
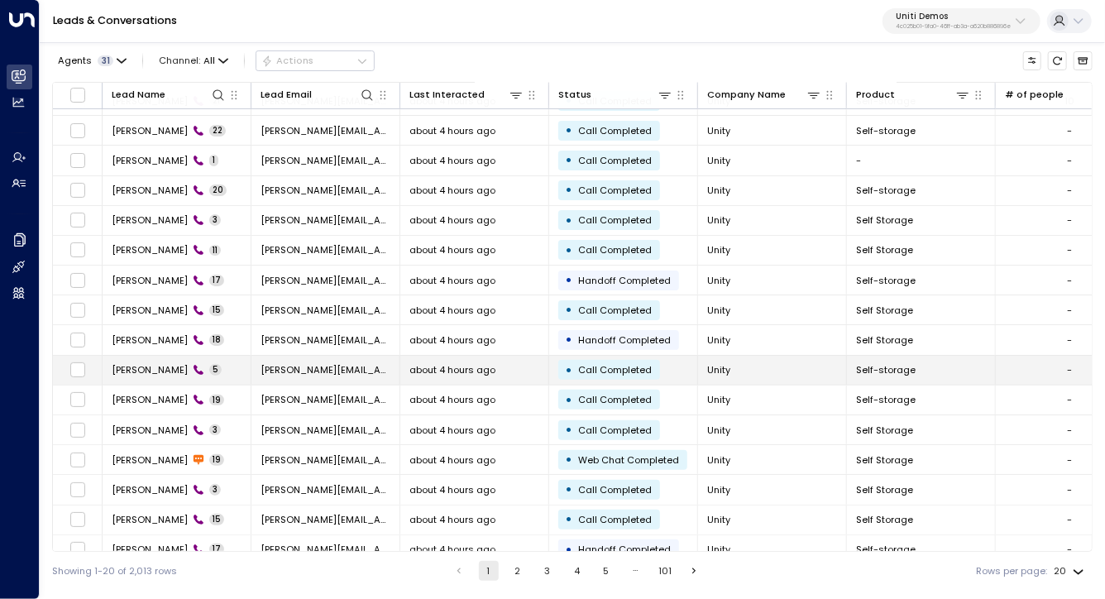
scroll to position [158, 0]
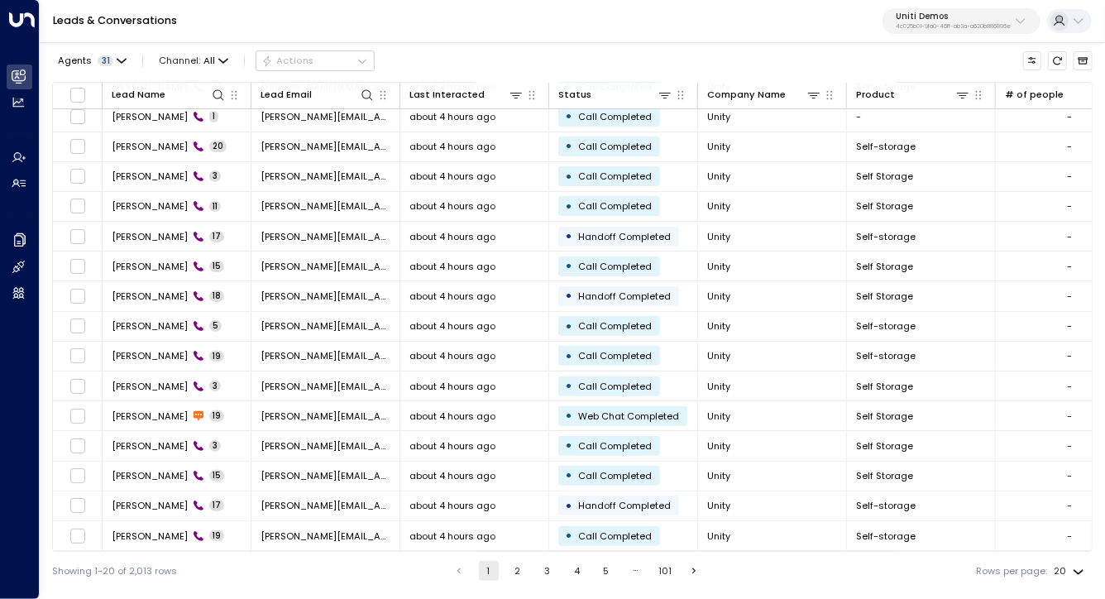
click at [354, 11] on div "Leads & Conversations Uniti Demos 4c025b01-9fa0-46ff-ab3a-a620b886896e" at bounding box center [573, 21] width 1066 height 43
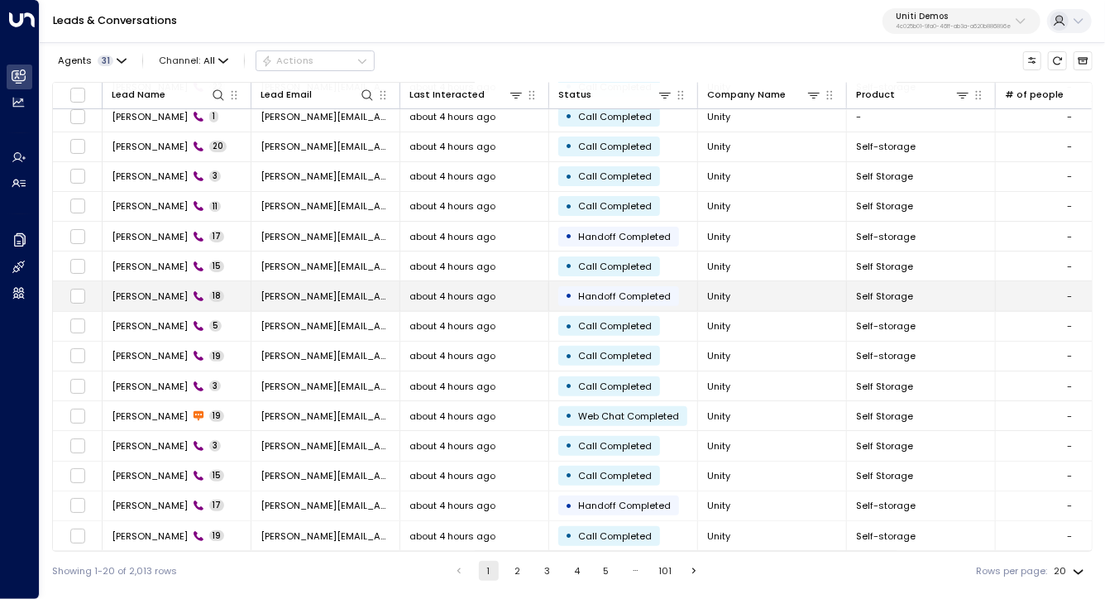
scroll to position [0, 0]
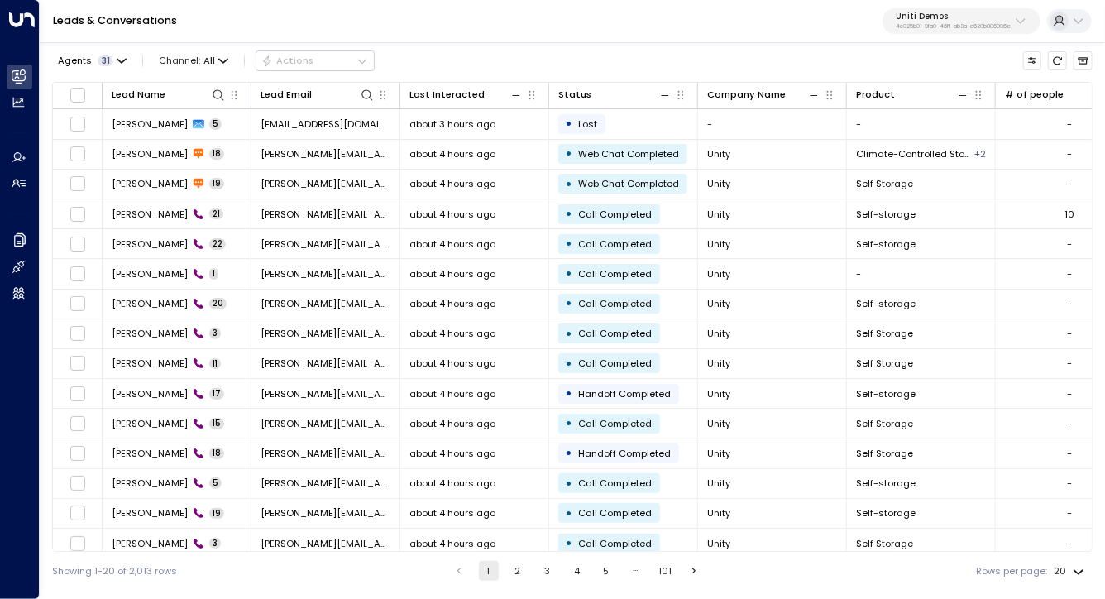
click at [441, 41] on div "Leads & Conversations Uniti Demos 4c025b01-9fa0-46ff-ab3a-a620b886896e" at bounding box center [573, 21] width 1066 height 43
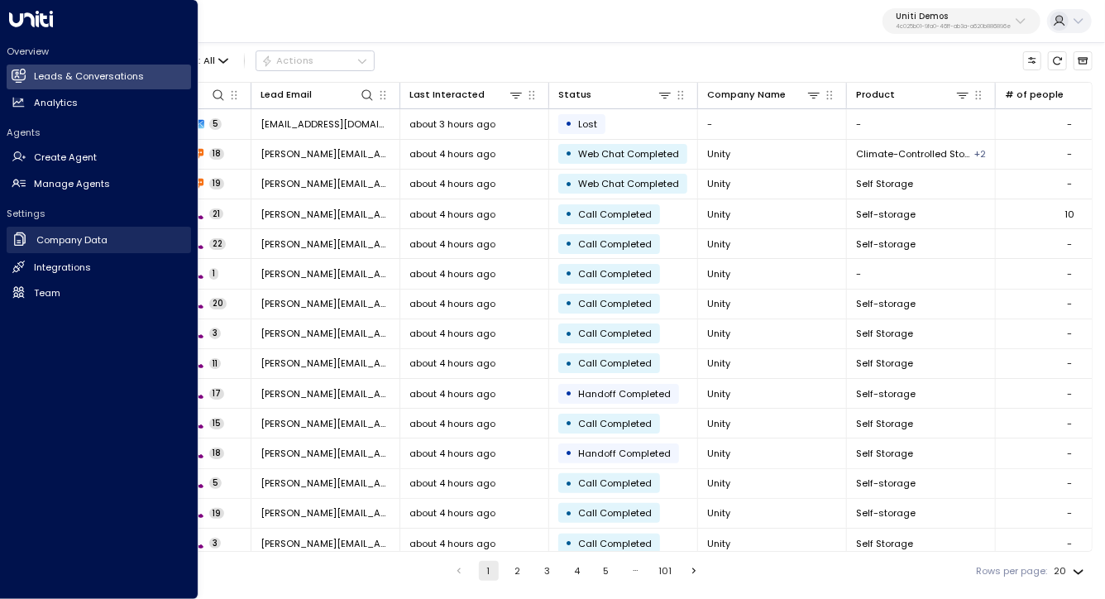
click at [46, 243] on h2 "Company Data" at bounding box center [71, 240] width 71 height 14
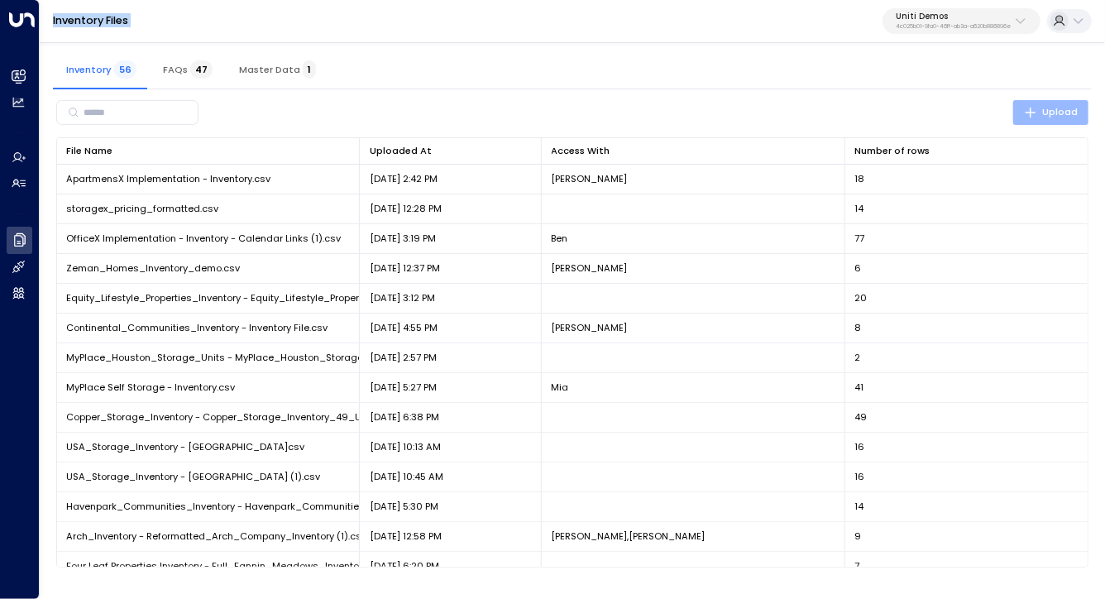
click at [1044, 109] on span "Upload" at bounding box center [1051, 112] width 54 height 17
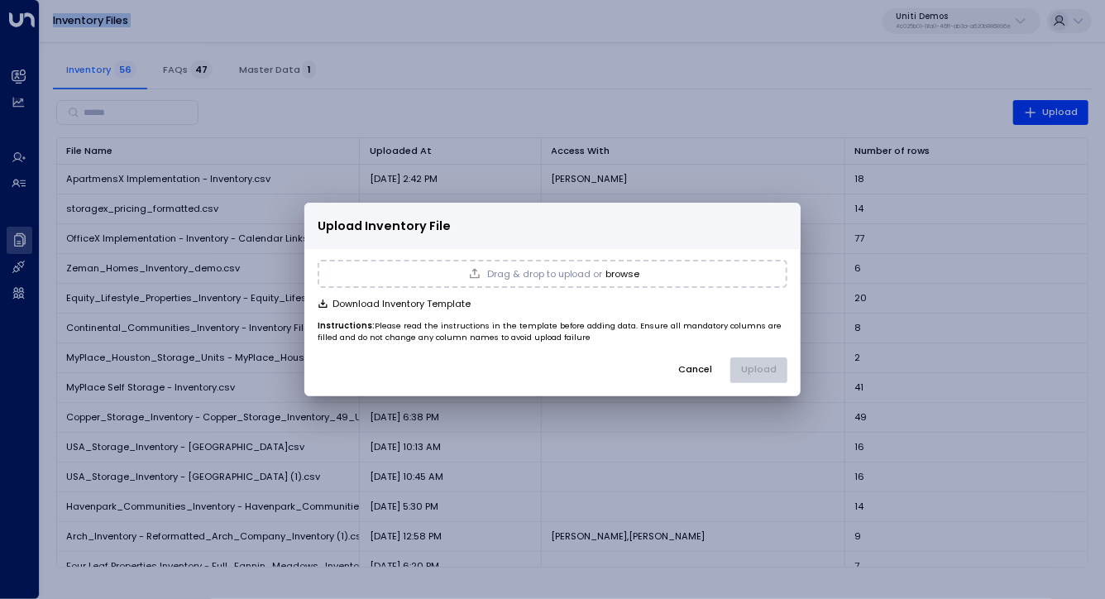
click at [679, 82] on div "Upload Inventory File Drag & drop to upload or browse Download Inventory Templa…" at bounding box center [552, 299] width 1105 height 599
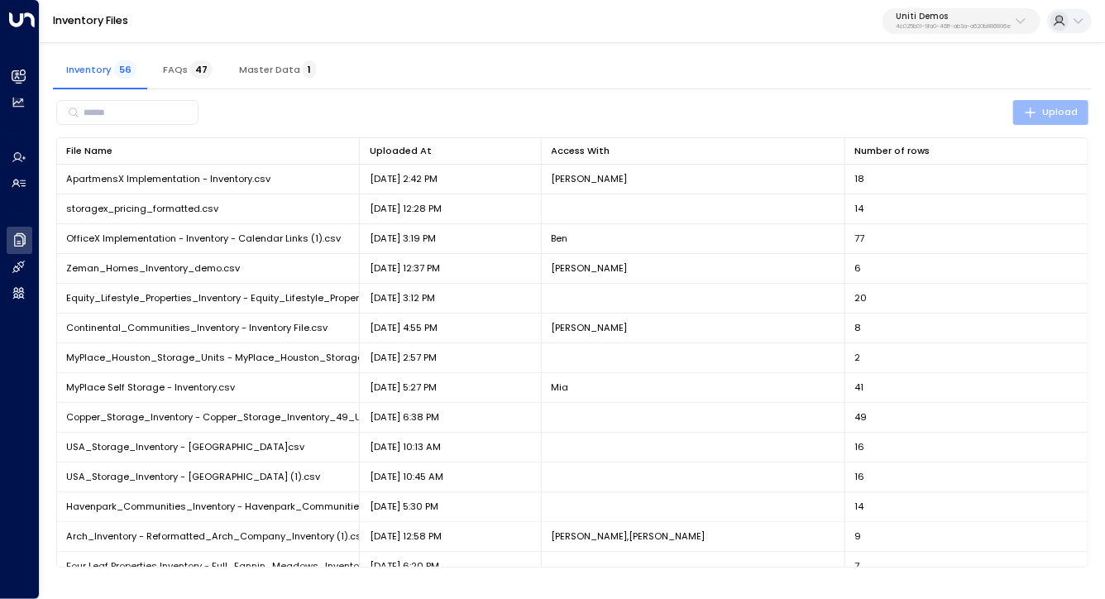
click at [1081, 119] on button "Upload" at bounding box center [1051, 112] width 75 height 24
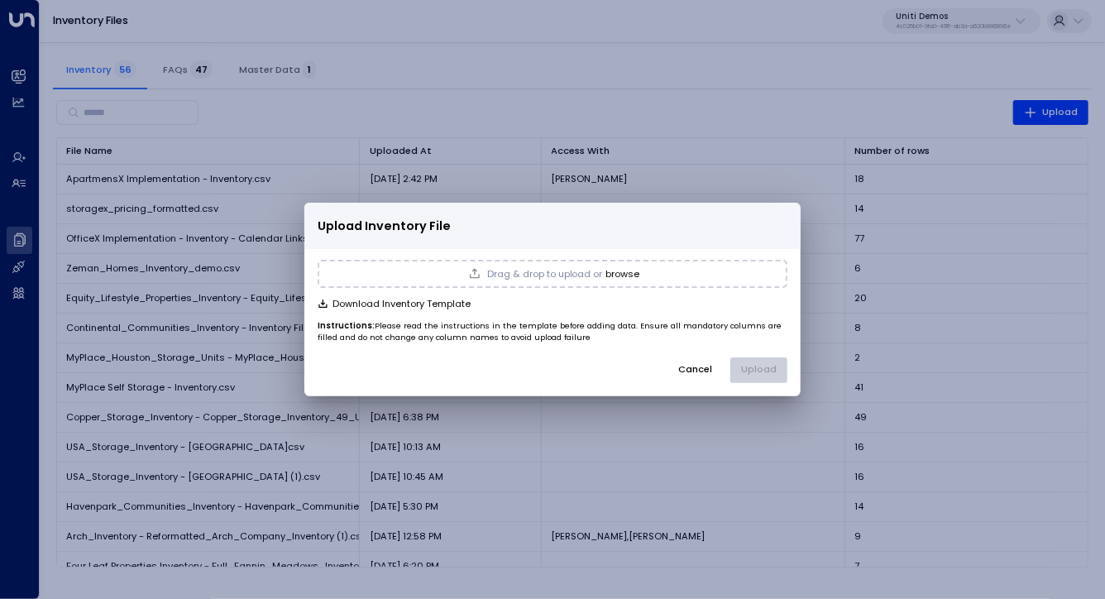
click at [620, 275] on button "browse" at bounding box center [623, 274] width 34 height 11
click at [707, 372] on button "Cancel" at bounding box center [696, 370] width 57 height 26
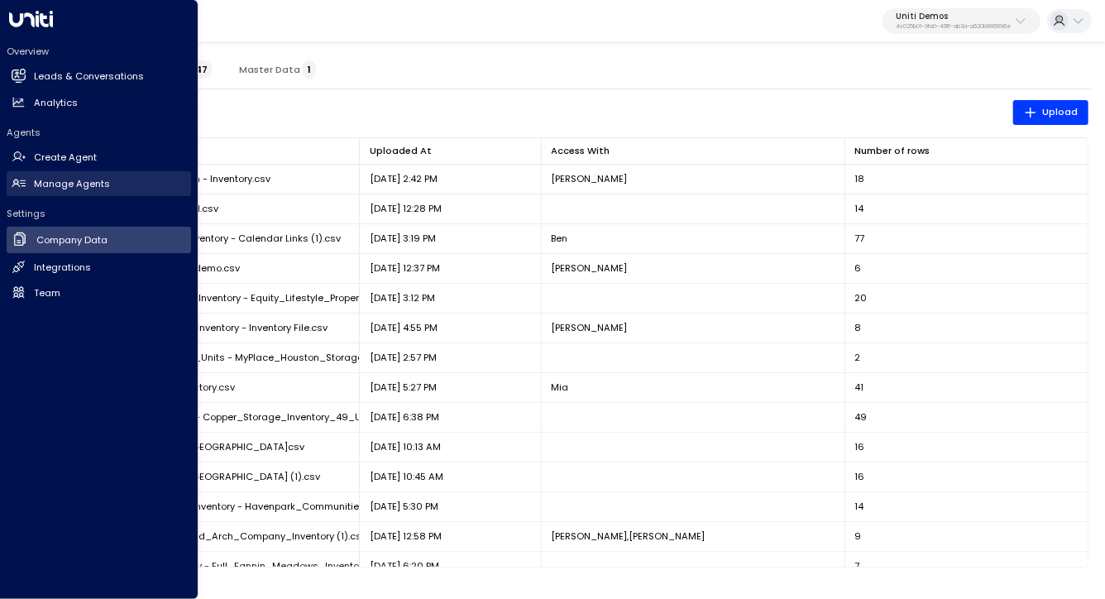
click at [80, 193] on link "Manage Agents Manage Agents" at bounding box center [99, 183] width 185 height 25
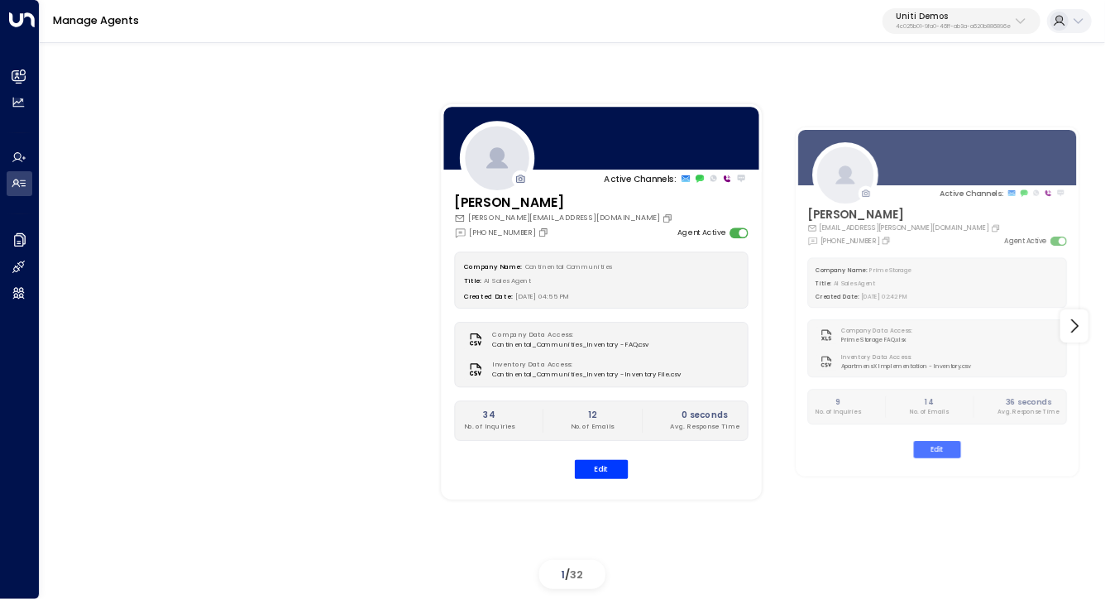
drag, startPoint x: 566, startPoint y: 34, endPoint x: 500, endPoint y: 582, distance: 552.5
click at [500, 17] on div "Manage Agents Uniti Demos 4c025b01-9fa0-46ff-ab3a-a620b886896e" at bounding box center [573, 21] width 1066 height 43
click at [234, 16] on div "Manage Agents Uniti Demos 4c025b01-9fa0-46ff-ab3a-a620b886896e" at bounding box center [573, 21] width 1066 height 43
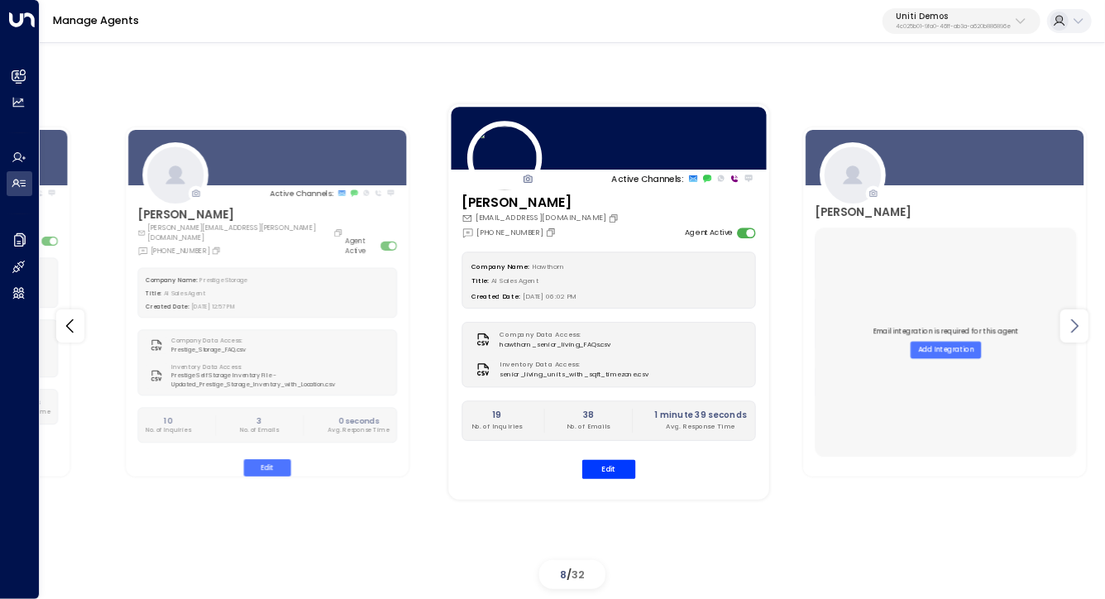
click at [1077, 324] on icon at bounding box center [1074, 326] width 7 height 14
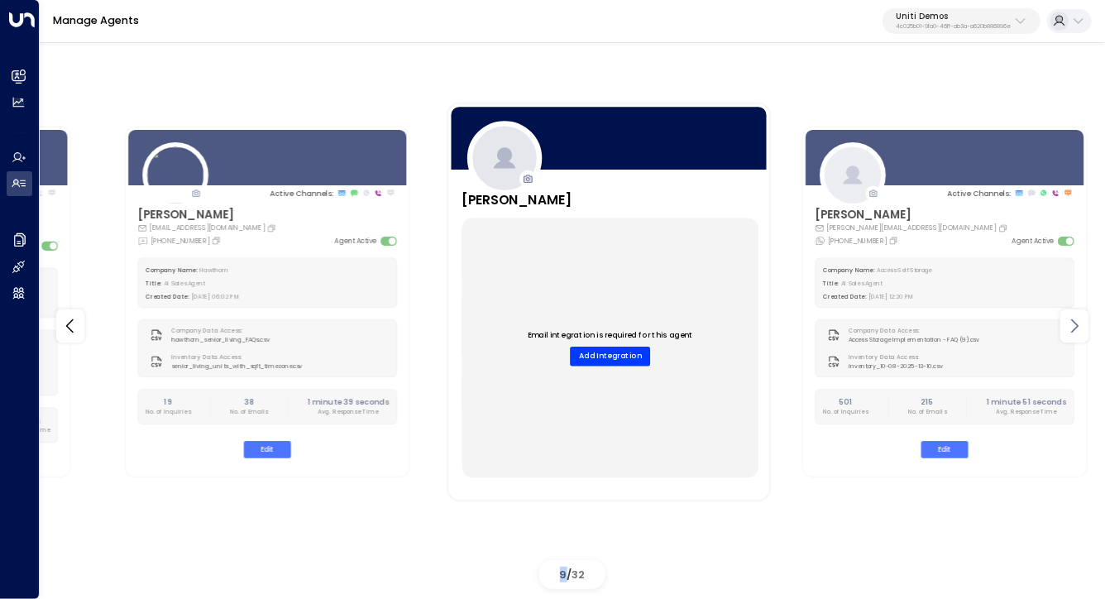
click at [1077, 324] on icon at bounding box center [1074, 326] width 7 height 14
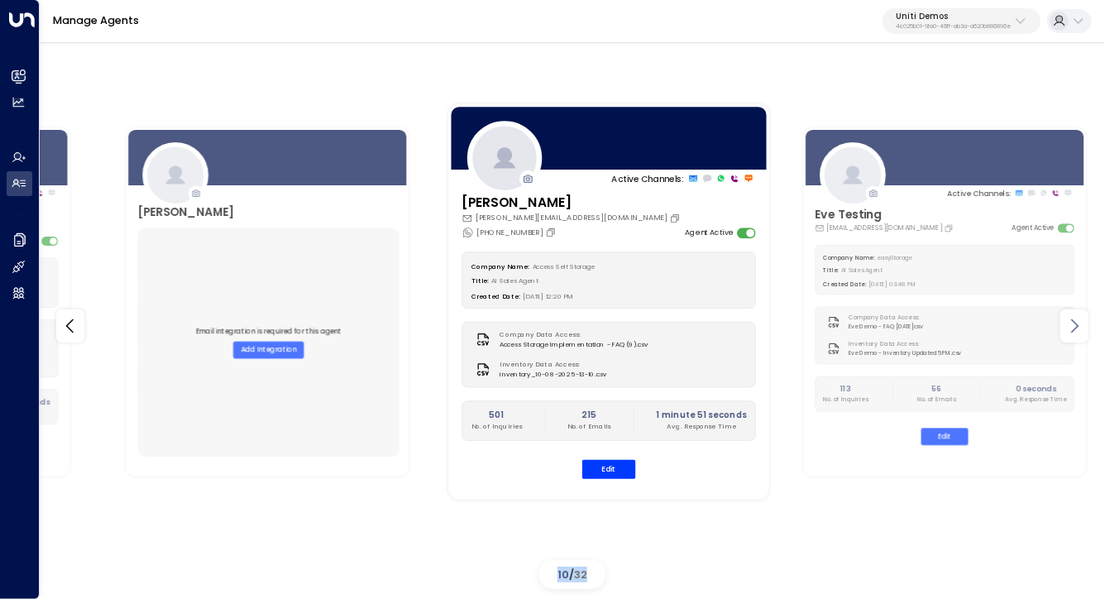
click at [1076, 324] on icon at bounding box center [1074, 326] width 7 height 14
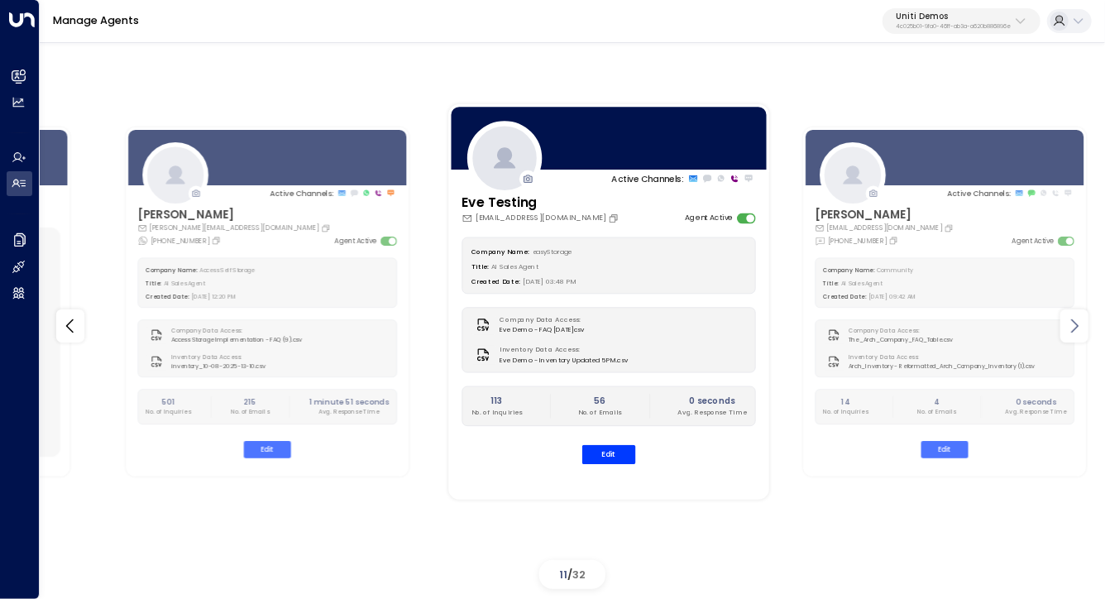
click at [1076, 326] on icon at bounding box center [1075, 326] width 20 height 20
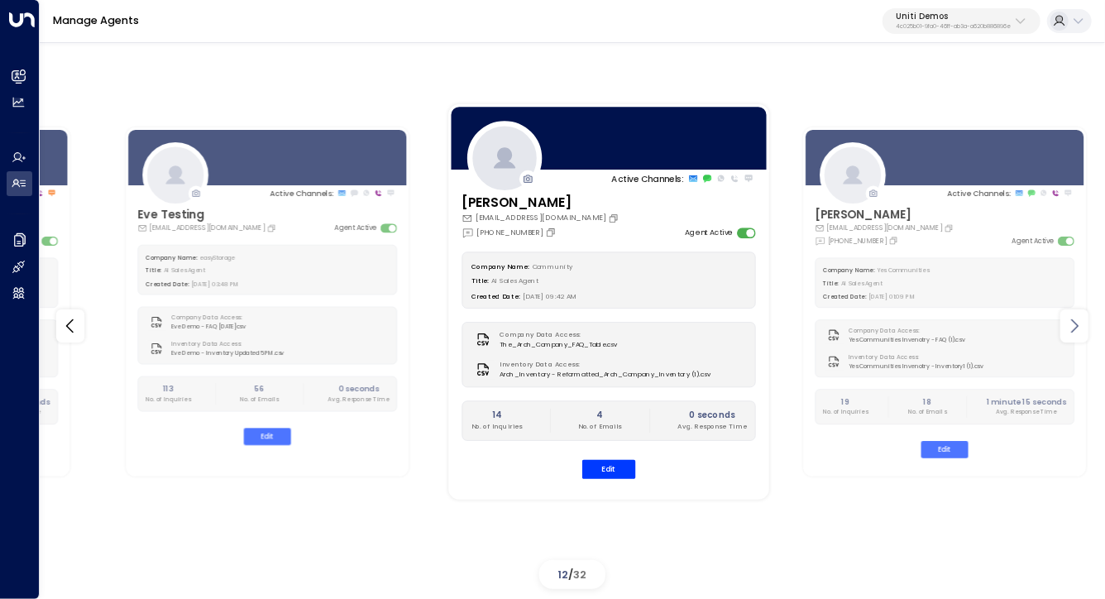
click at [1076, 324] on icon at bounding box center [1075, 326] width 20 height 20
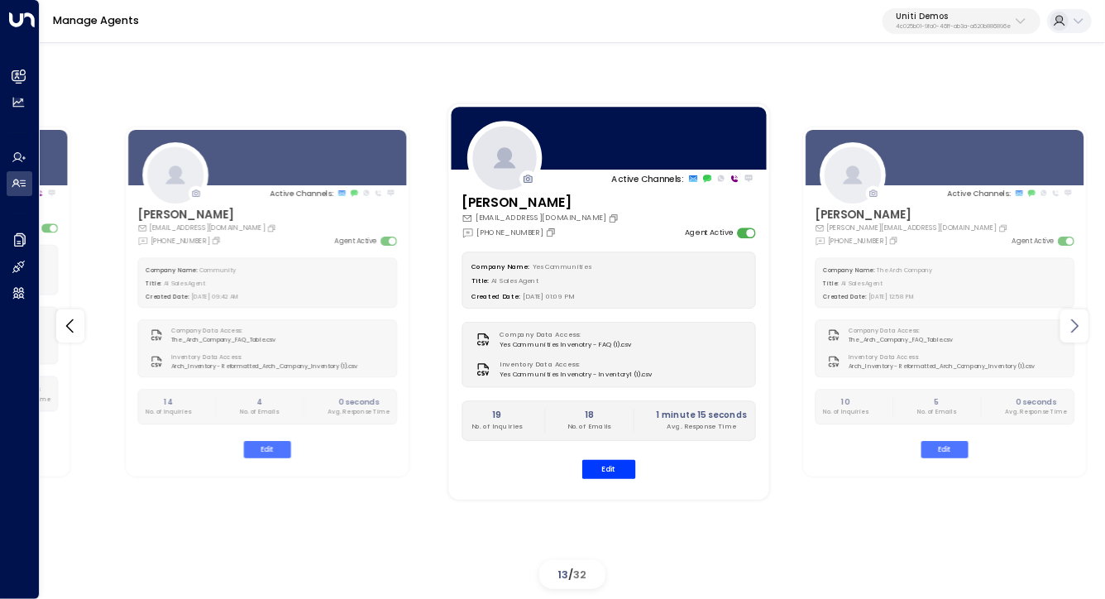
click at [1076, 324] on icon at bounding box center [1074, 326] width 7 height 14
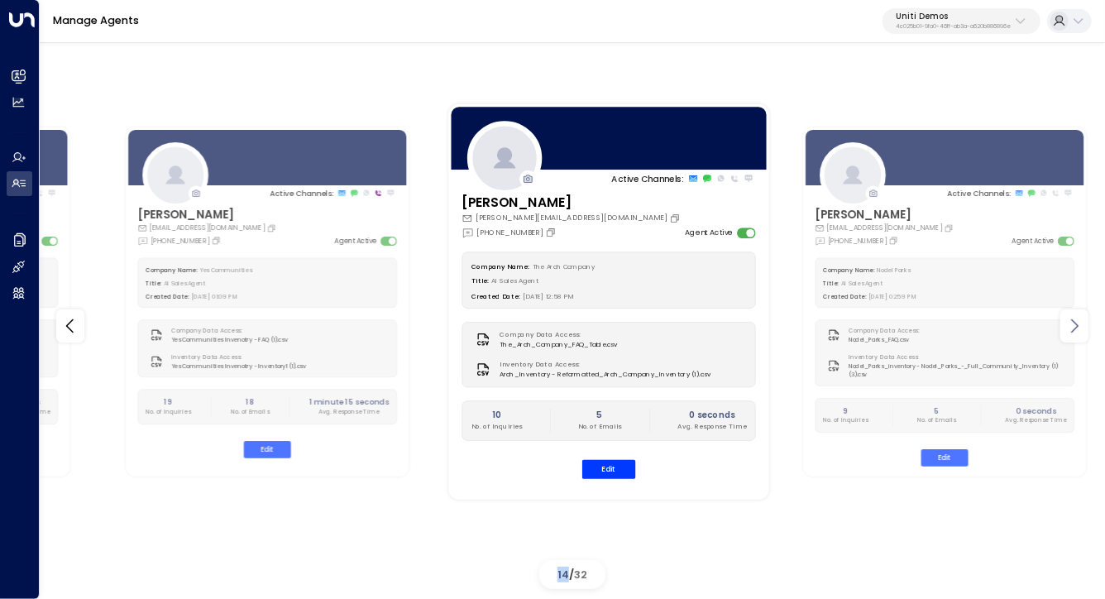
click at [1076, 324] on icon at bounding box center [1074, 326] width 7 height 14
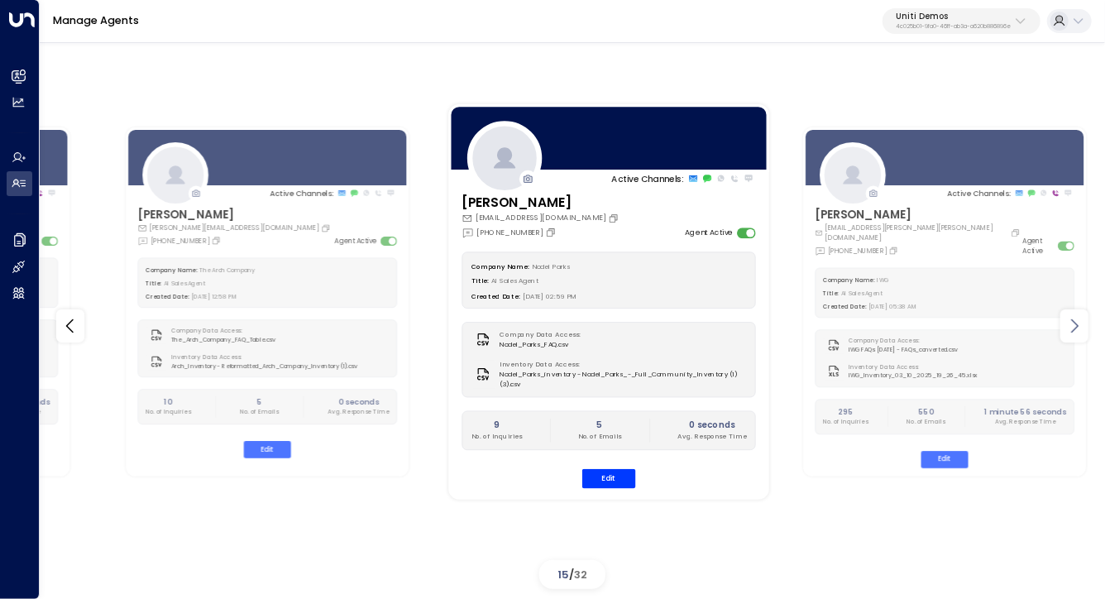
click at [1076, 324] on icon at bounding box center [1074, 326] width 7 height 14
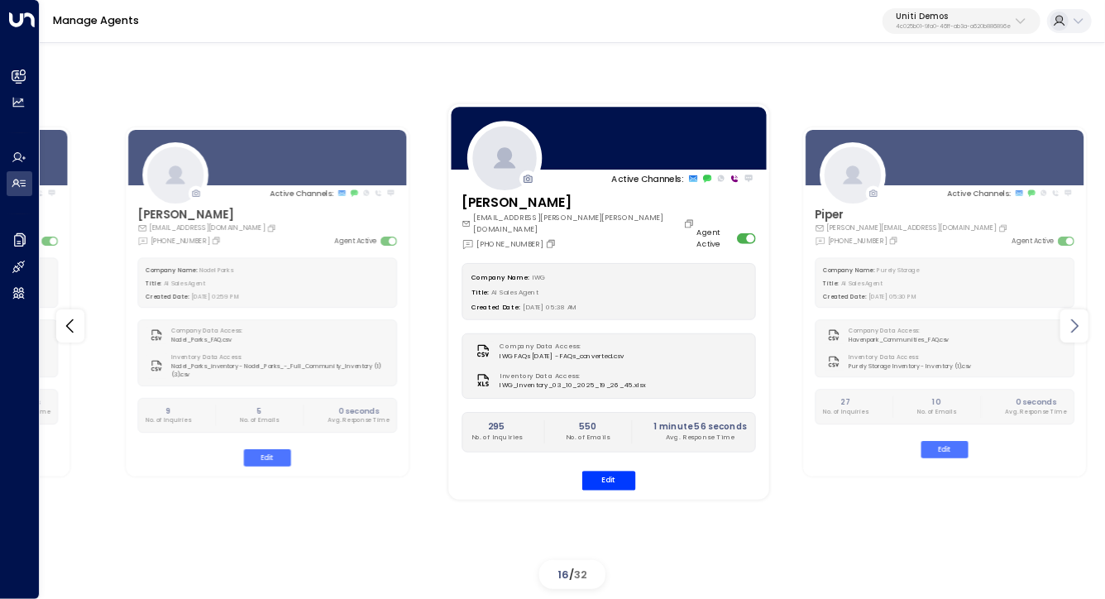
click at [1076, 324] on icon at bounding box center [1074, 326] width 7 height 14
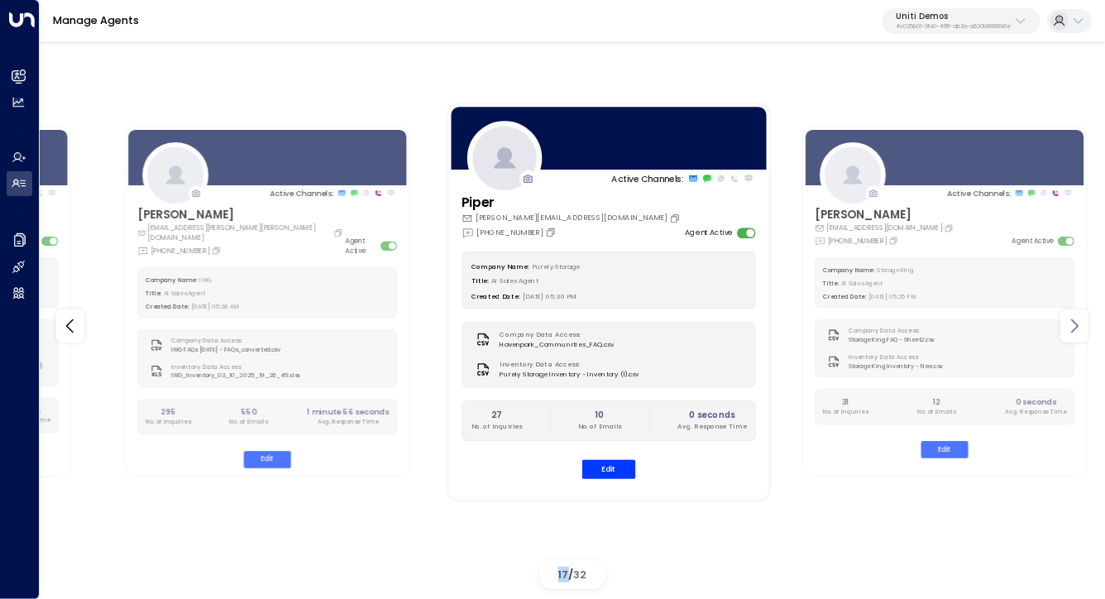
click at [1076, 323] on icon at bounding box center [1074, 326] width 7 height 14
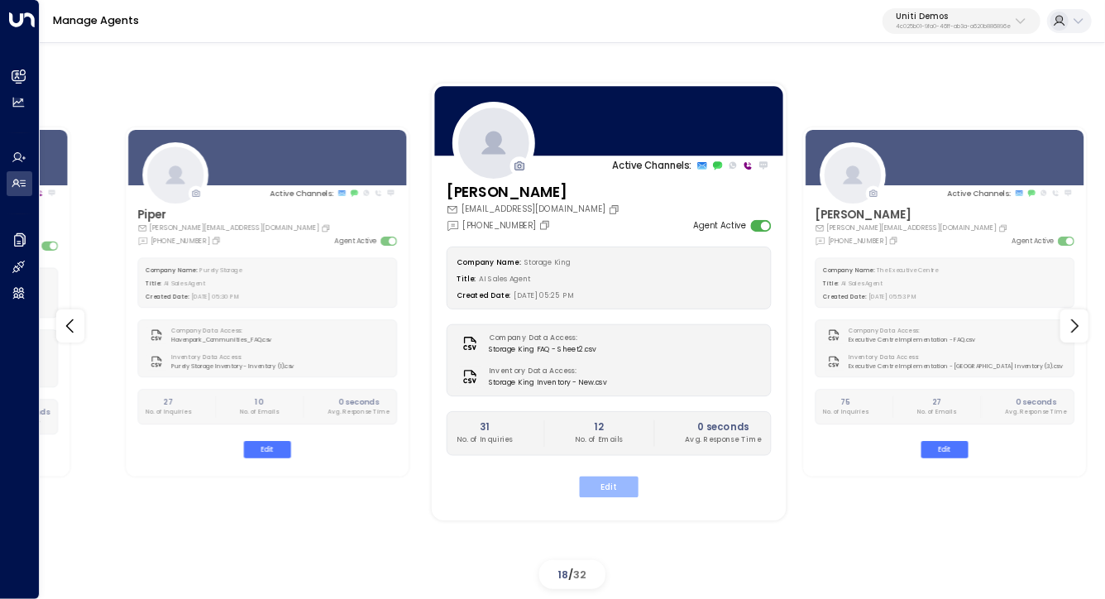
click at [606, 480] on button "Edit" at bounding box center [609, 487] width 59 height 22
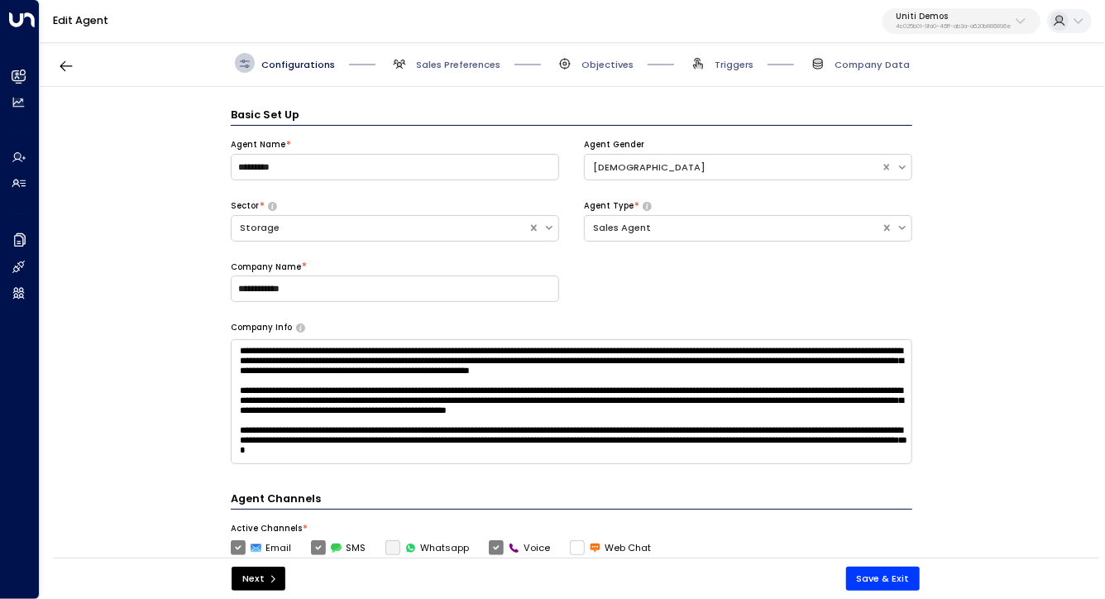
scroll to position [20, 0]
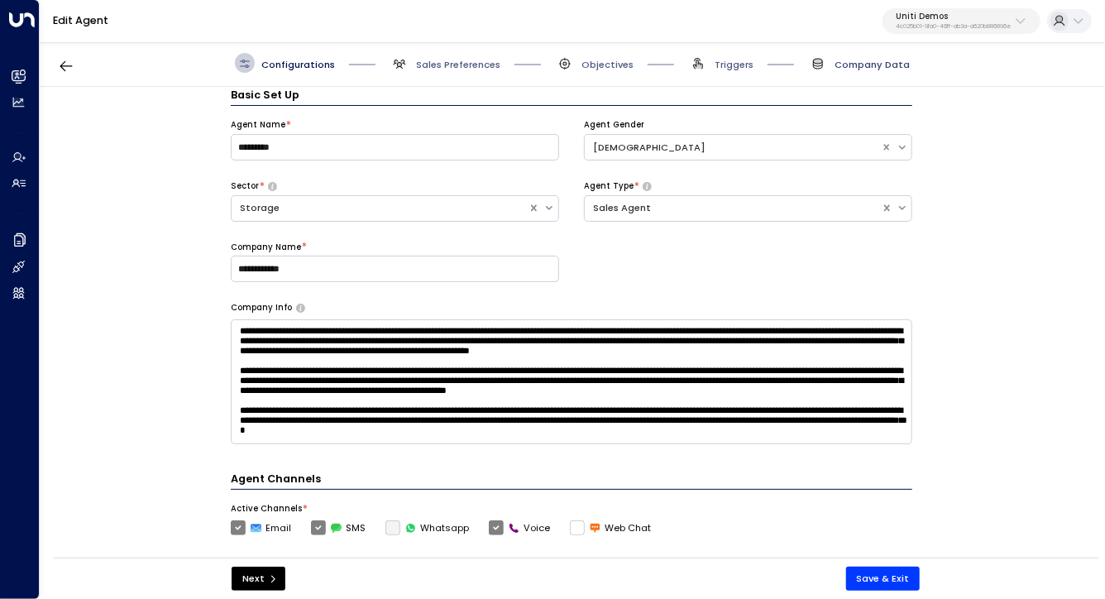
click at [841, 68] on span "Company Data" at bounding box center [872, 64] width 75 height 13
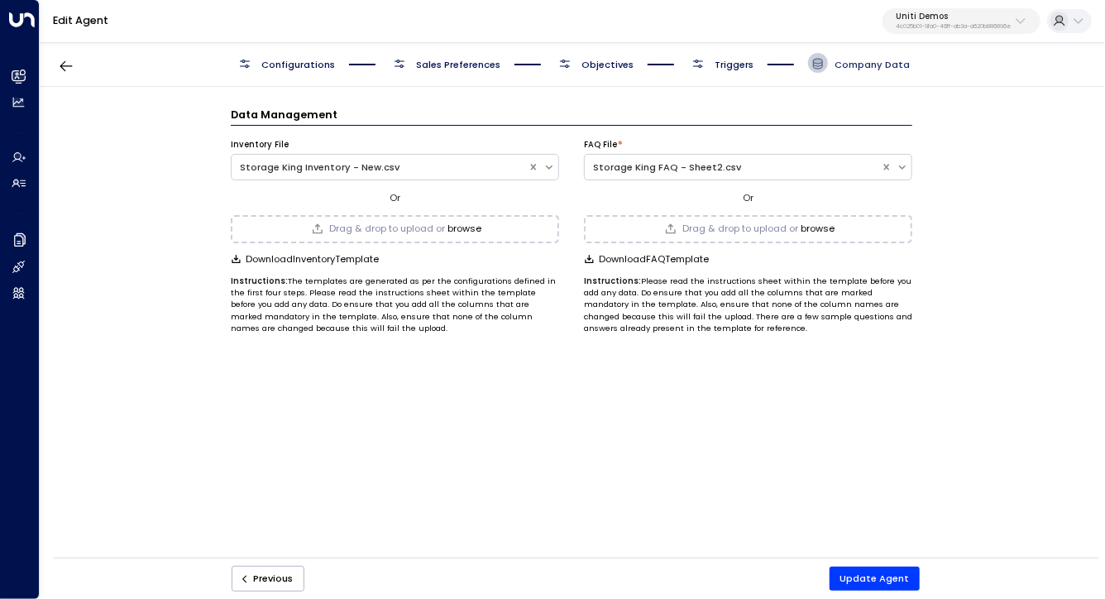
scroll to position [0, 0]
click at [759, 209] on div "FAQ File * Or Drag & drop to upload or browse Download FAQ Template Instruction…" at bounding box center [748, 230] width 328 height 208
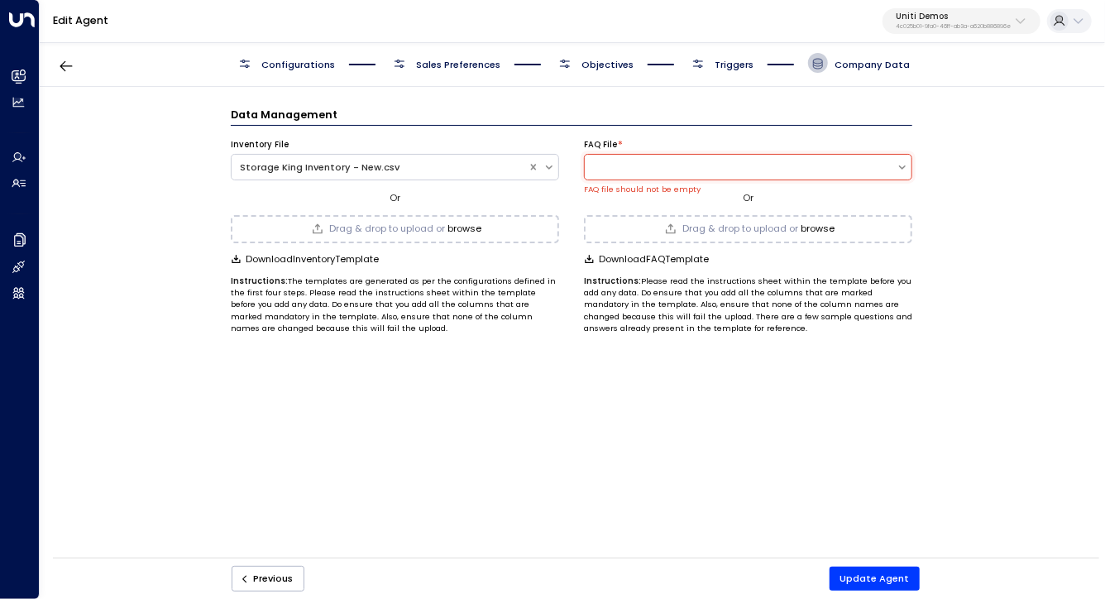
click at [623, 206] on div "FAQ File * FAQ file should not be empty Or Drag & drop to upload or browse Down…" at bounding box center [748, 230] width 328 height 208
drag, startPoint x: 534, startPoint y: 169, endPoint x: 525, endPoint y: 173, distance: 10.0
click at [116, 182] on div "Data Management Inventory File Or Drag & drop to upload or browse Download Inve…" at bounding box center [572, 327] width 1064 height 480
click at [601, 64] on span "Objectives" at bounding box center [608, 64] width 52 height 13
click at [616, 63] on span "Objectives" at bounding box center [608, 64] width 52 height 13
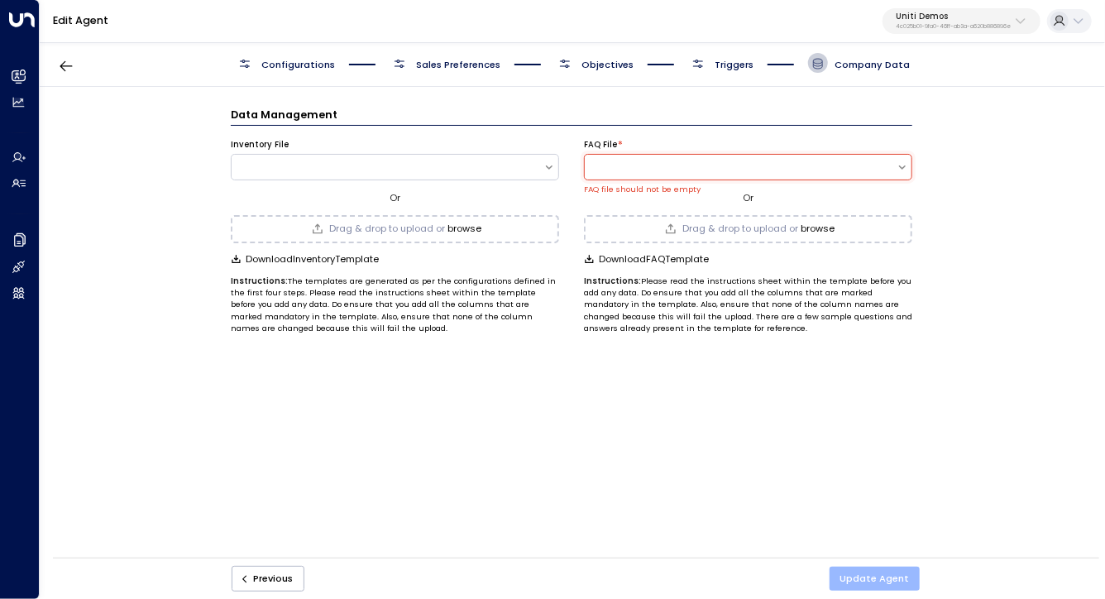
click at [849, 578] on button "Update Agent" at bounding box center [875, 579] width 91 height 24
click at [745, 65] on span "Triggers" at bounding box center [734, 64] width 39 height 13
click at [610, 61] on span "Objectives" at bounding box center [608, 64] width 52 height 13
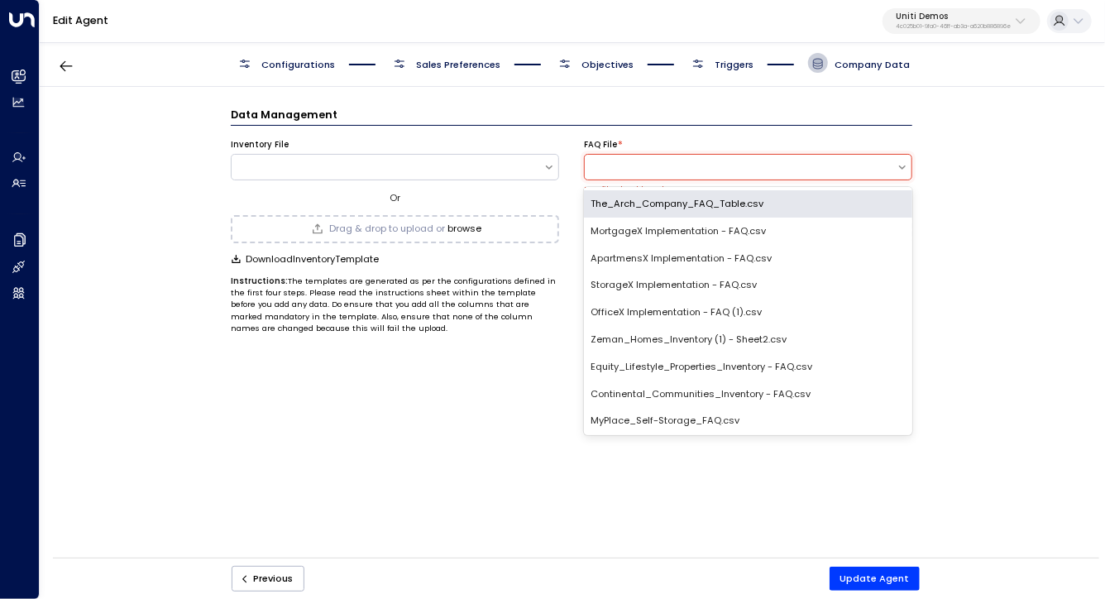
click at [678, 171] on div at bounding box center [741, 168] width 312 height 14
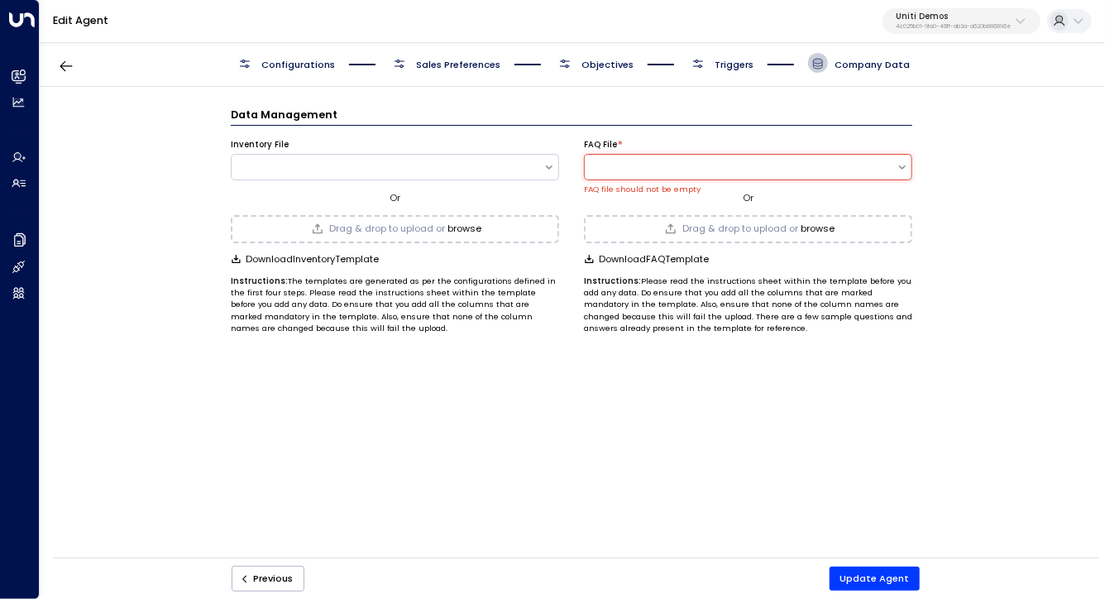
click at [476, 426] on div "Data Management Inventory File Or Drag & drop to upload or browse Download Inve…" at bounding box center [572, 327] width 1064 height 480
click at [539, 57] on div "Configurations Sales Preferences Objectives Triggers Company Data" at bounding box center [572, 63] width 675 height 20
click at [606, 65] on span "Objectives" at bounding box center [608, 64] width 52 height 13
click at [171, 232] on div "Data Management Inventory File Or Drag & drop to upload or browse Download Inve…" at bounding box center [572, 327] width 1064 height 480
click at [208, 166] on div "Data Management Inventory File Or Drag & drop to upload or browse Download Inve…" at bounding box center [572, 327] width 1064 height 480
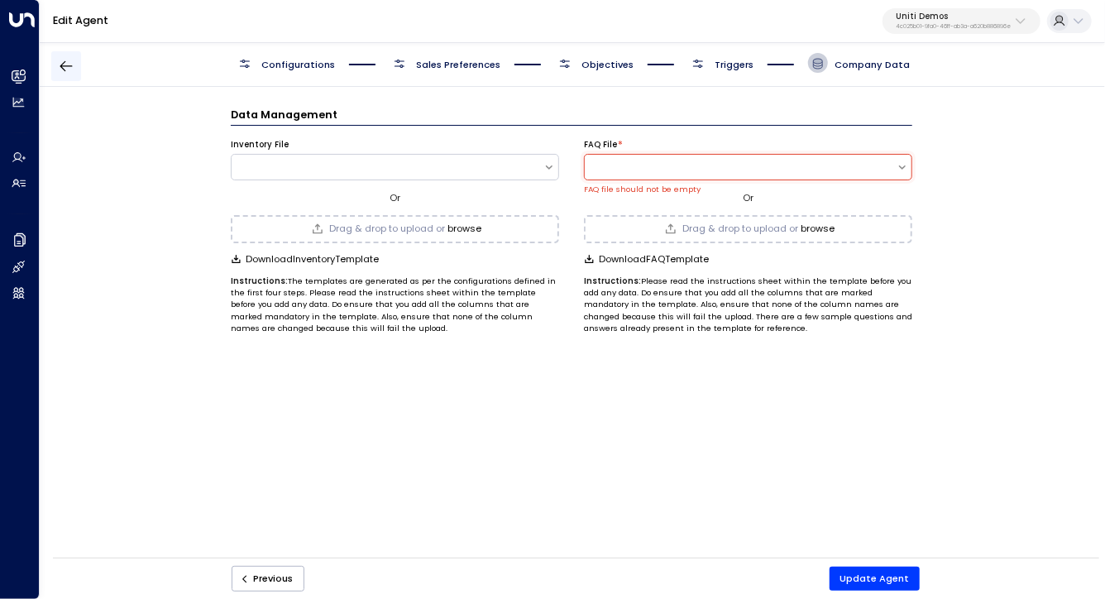
click at [67, 61] on icon "button" at bounding box center [66, 66] width 17 height 17
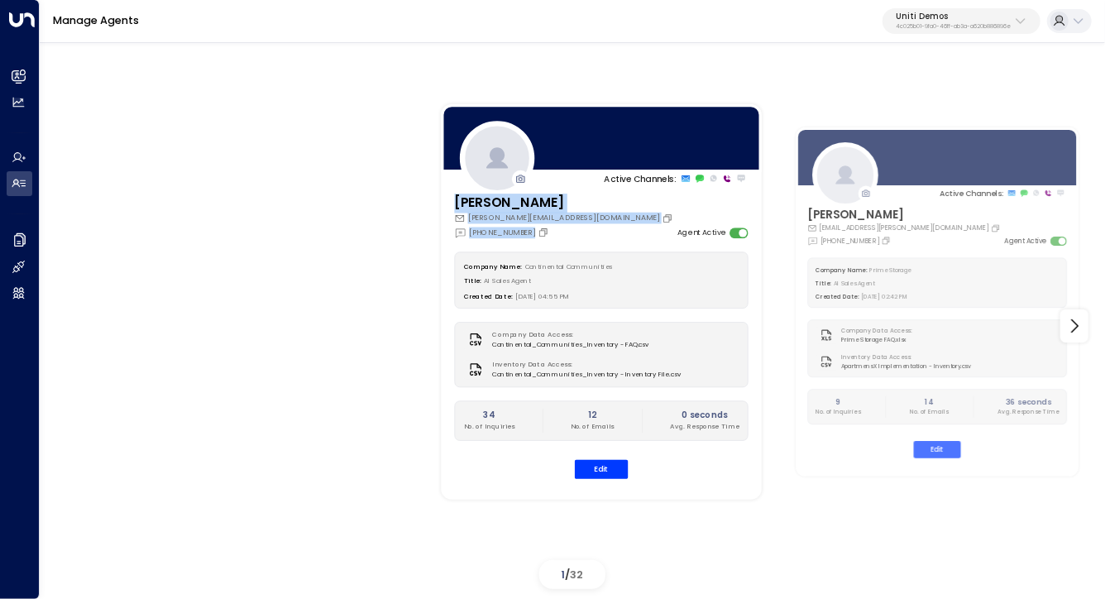
drag, startPoint x: 317, startPoint y: 394, endPoint x: 278, endPoint y: 540, distance: 151.5
click at [290, 543] on div "Active Channels: Carey carey.continentalcommunities@gmail.com +1 (630) 656-9076…" at bounding box center [572, 326] width 999 height 539
drag, startPoint x: 278, startPoint y: 540, endPoint x: 292, endPoint y: 510, distance: 33.7
click at [277, 540] on div "Active Channels: Carey carey.continentalcommunities@gmail.com +1 (630) 656-9076…" at bounding box center [572, 326] width 999 height 539
click at [1081, 323] on icon at bounding box center [1075, 326] width 20 height 20
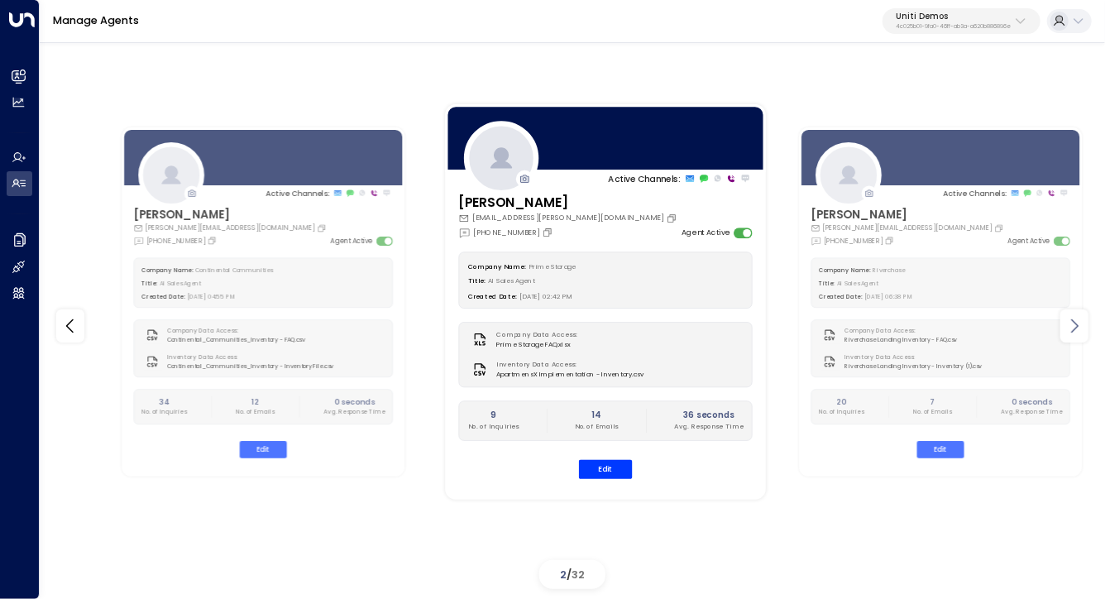
click at [1076, 320] on icon at bounding box center [1075, 326] width 20 height 20
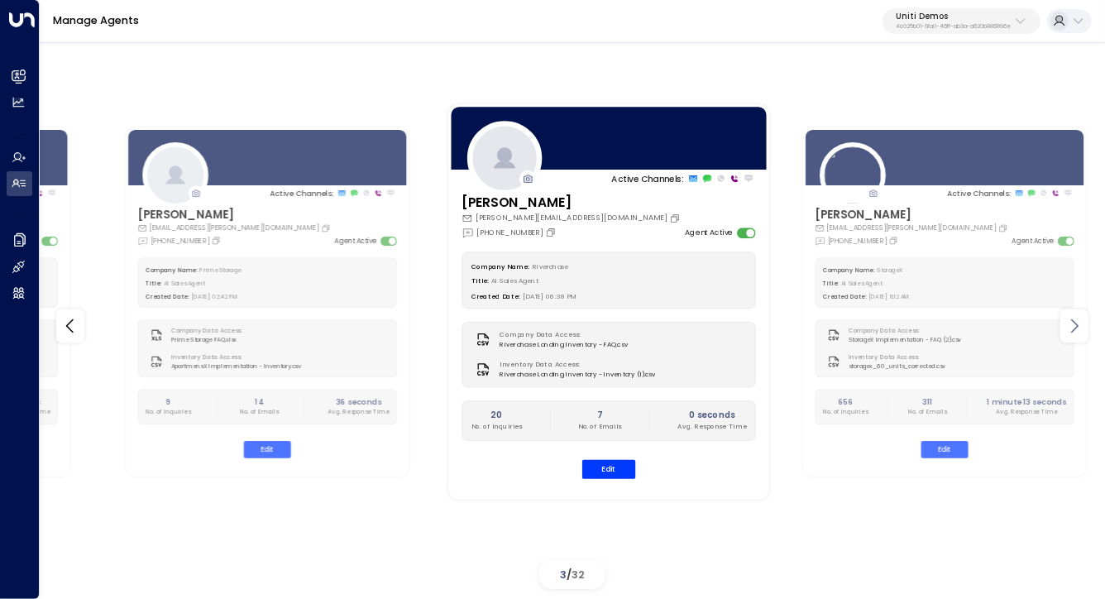
click at [1075, 320] on icon at bounding box center [1075, 326] width 20 height 20
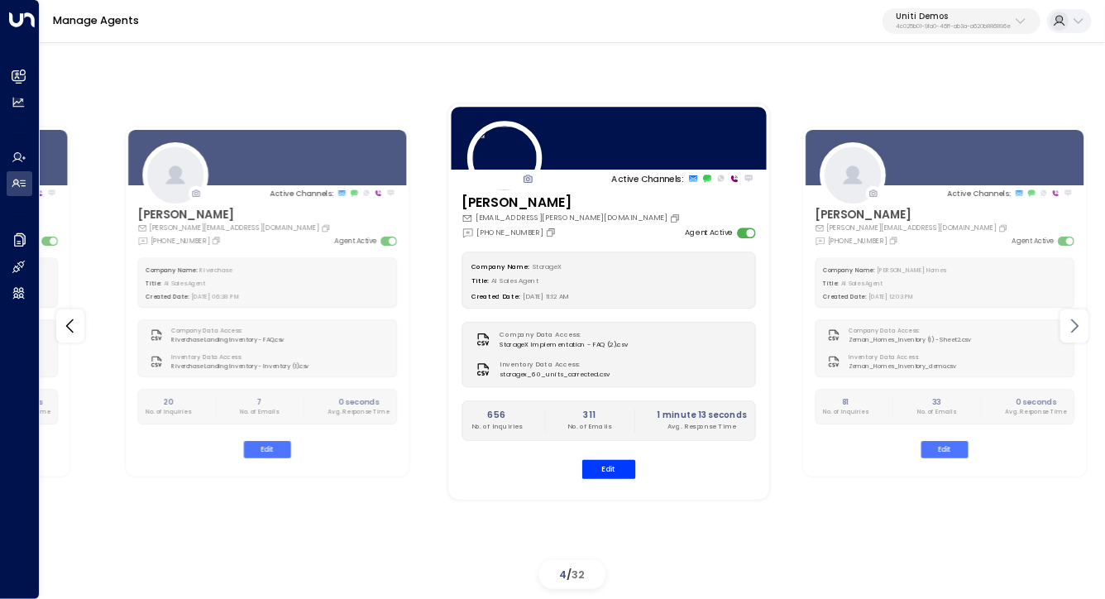
click at [1076, 323] on icon at bounding box center [1075, 326] width 20 height 20
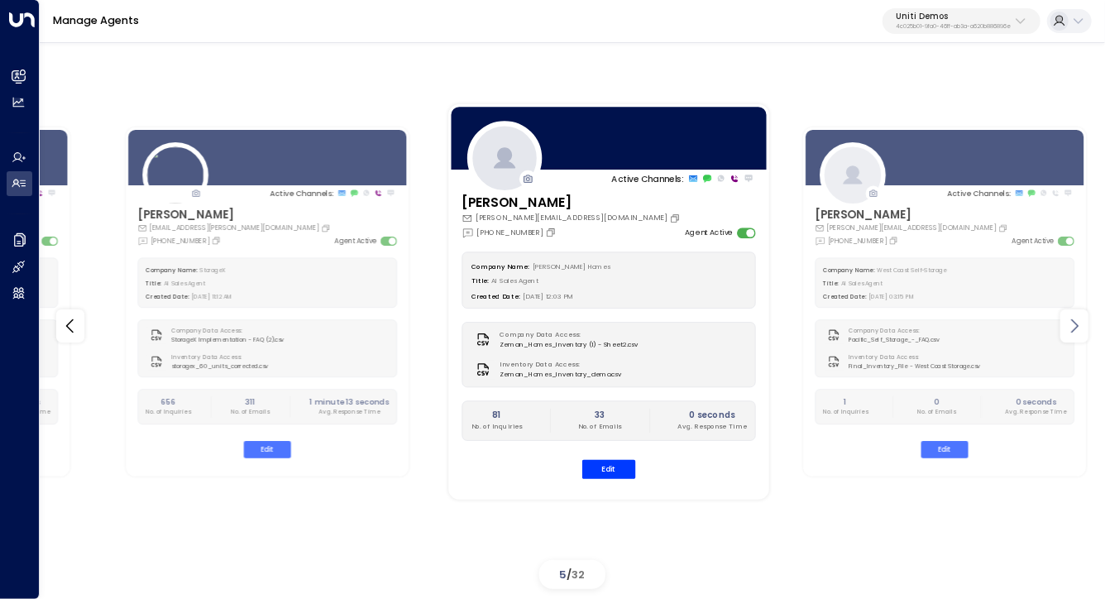
click at [1078, 323] on icon at bounding box center [1075, 326] width 20 height 20
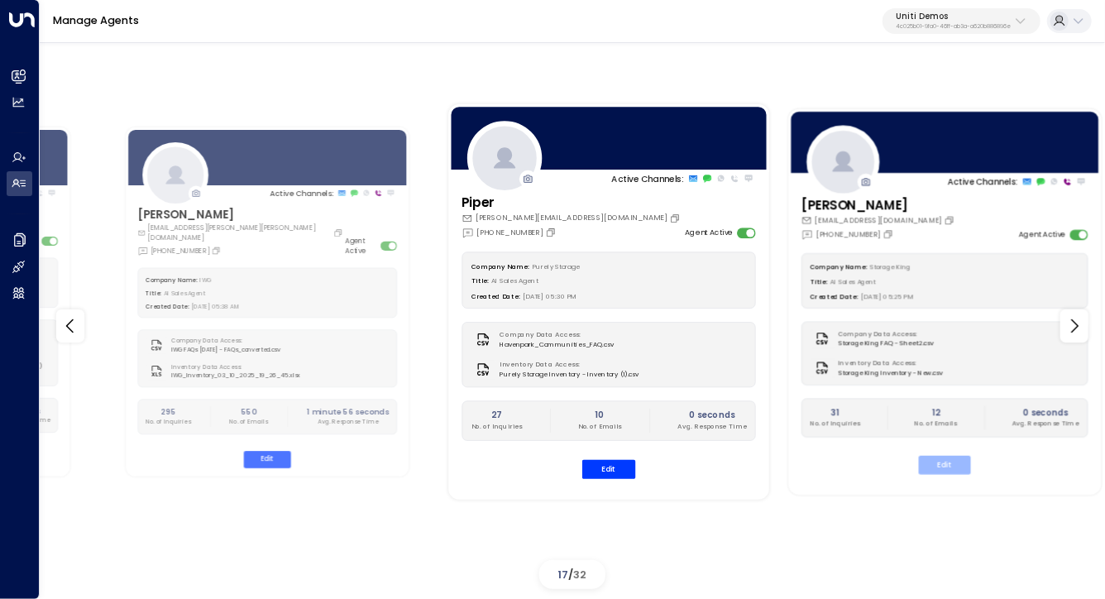
click at [936, 470] on button "Edit" at bounding box center [945, 465] width 52 height 19
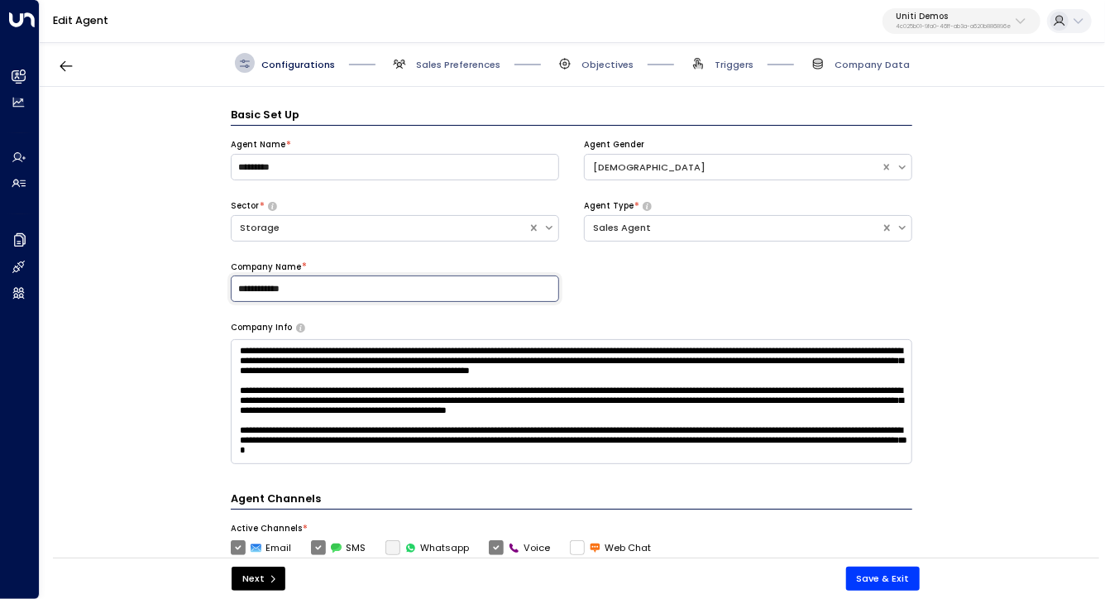
click at [368, 280] on input "**********" at bounding box center [395, 289] width 328 height 26
click at [357, 282] on input "**********" at bounding box center [395, 289] width 328 height 26
click at [657, 313] on div "**********" at bounding box center [572, 230] width 682 height 183
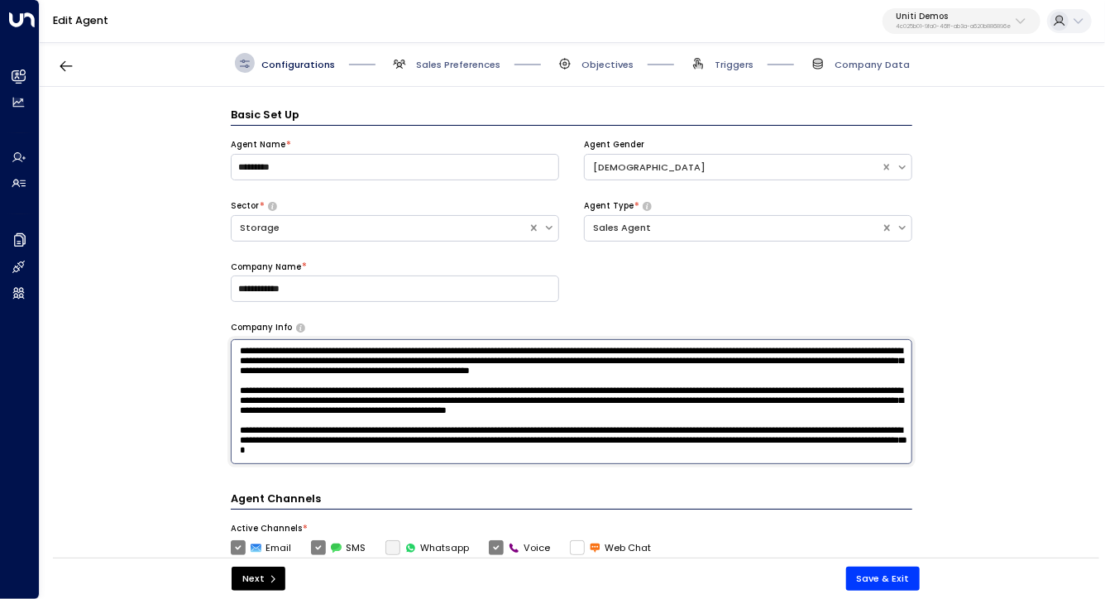
drag, startPoint x: 630, startPoint y: 445, endPoint x: 477, endPoint y: 373, distance: 169.9
click at [444, 364] on textarea at bounding box center [572, 401] width 682 height 125
drag, startPoint x: 821, startPoint y: 455, endPoint x: 355, endPoint y: 254, distance: 507.3
click at [357, 253] on div "**********" at bounding box center [572, 405] width 682 height 597
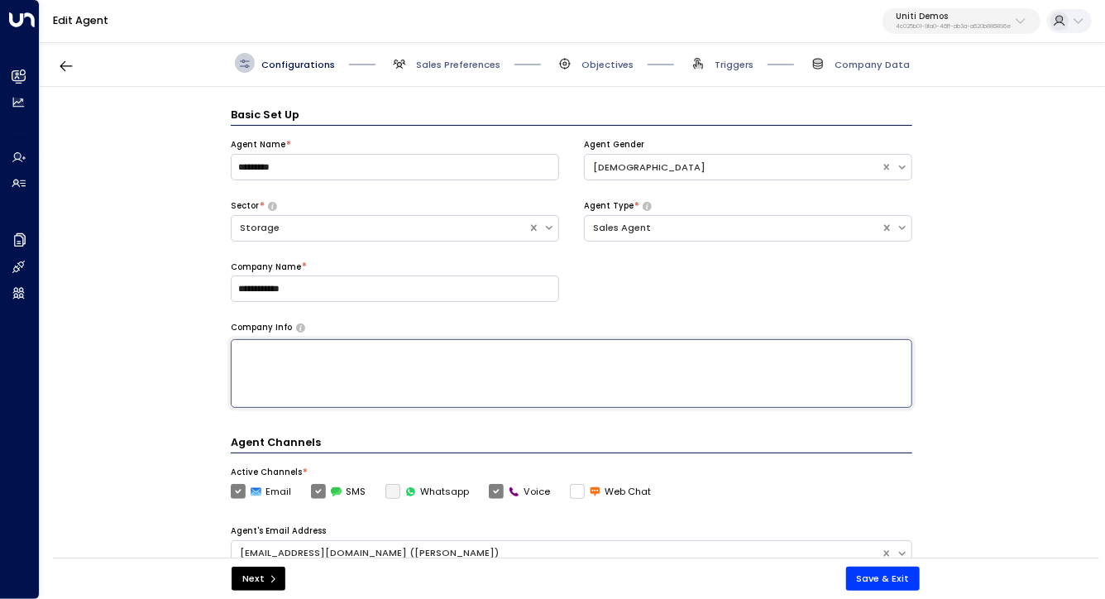
scroll to position [151, 0]
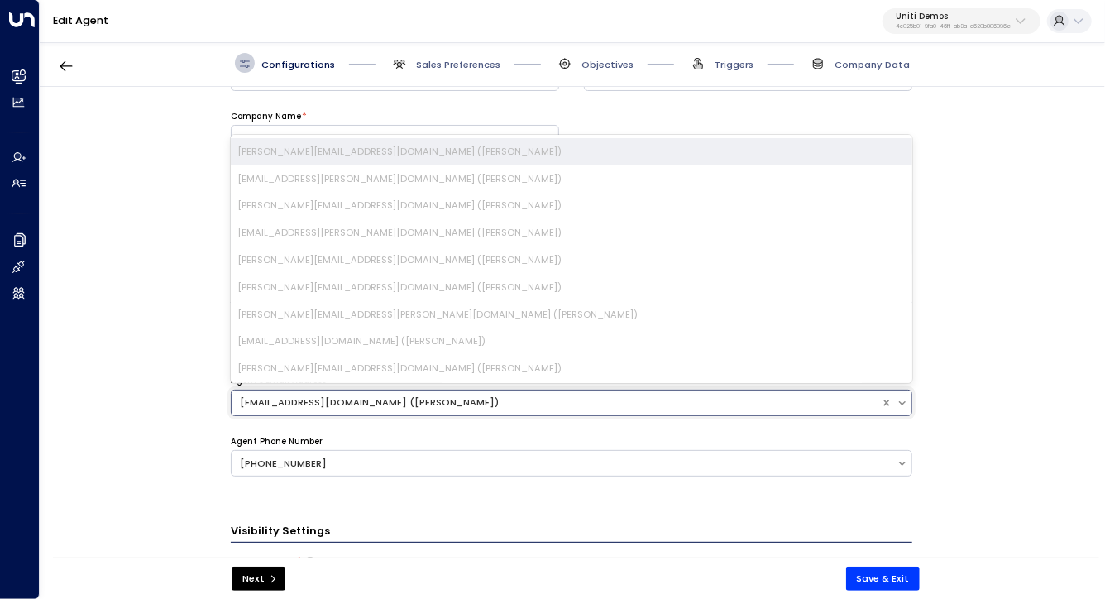
click at [415, 402] on div "[EMAIL_ADDRESS][DOMAIN_NAME] ([PERSON_NAME])" at bounding box center [556, 402] width 633 height 14
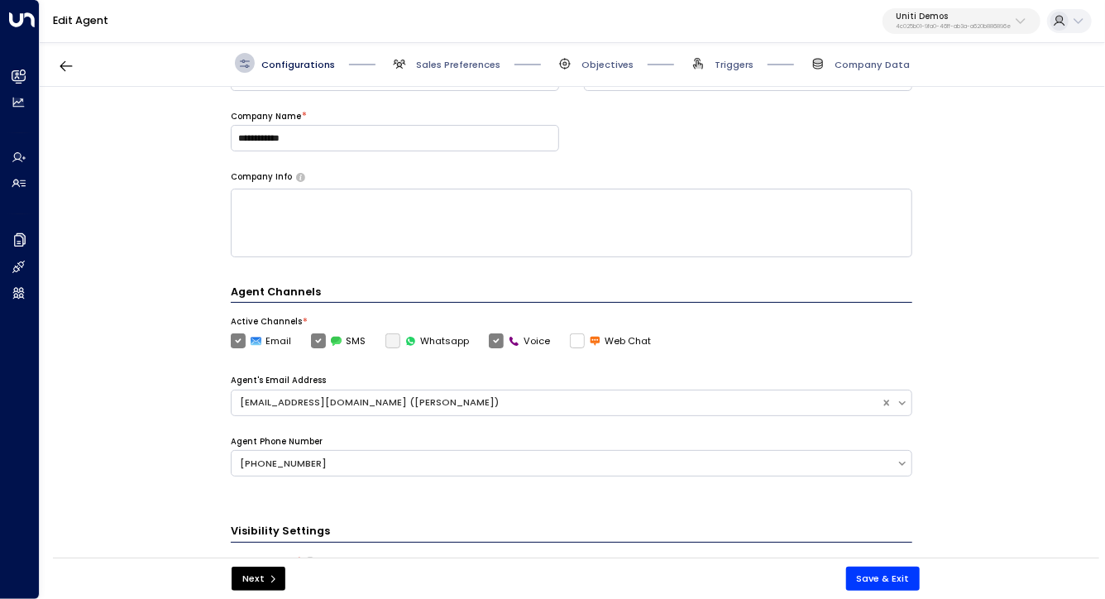
click at [146, 393] on div "**********" at bounding box center [572, 327] width 1064 height 480
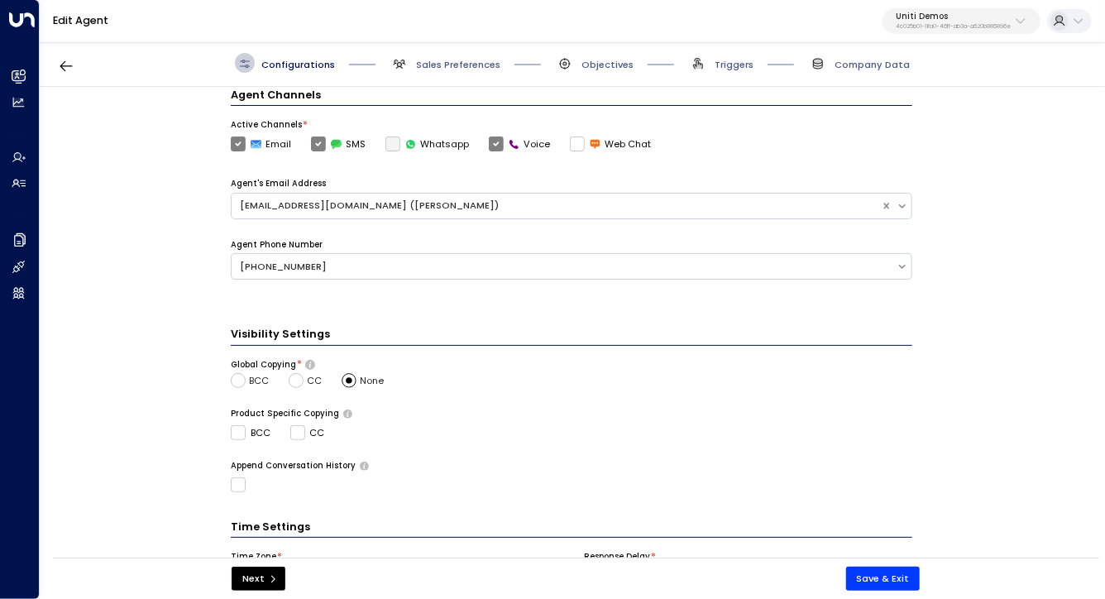
scroll to position [339, 0]
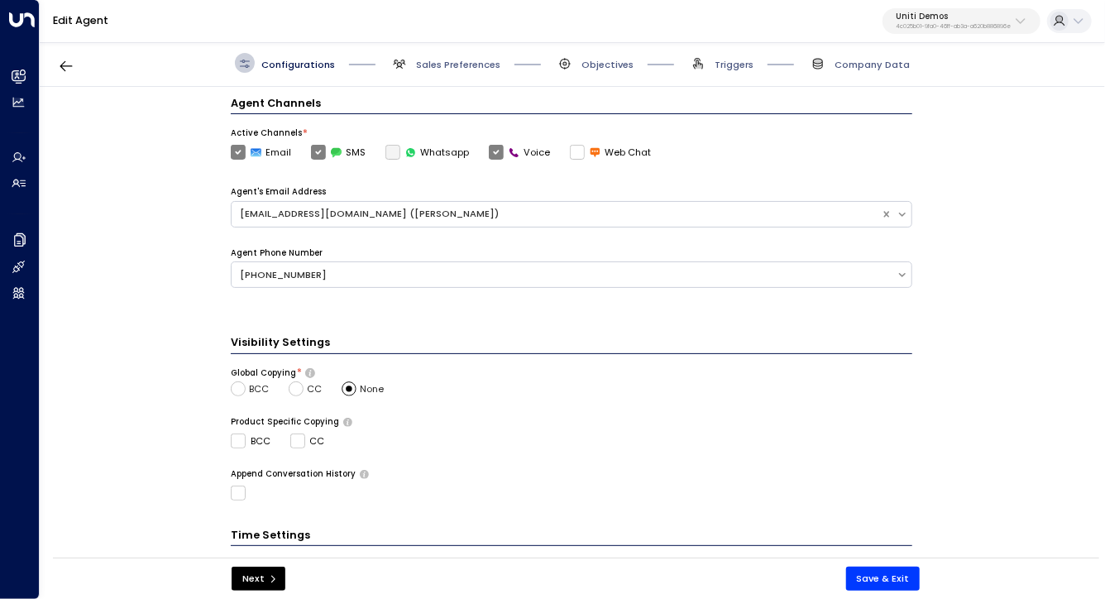
click at [446, 317] on form "**********" at bounding box center [572, 207] width 682 height 879
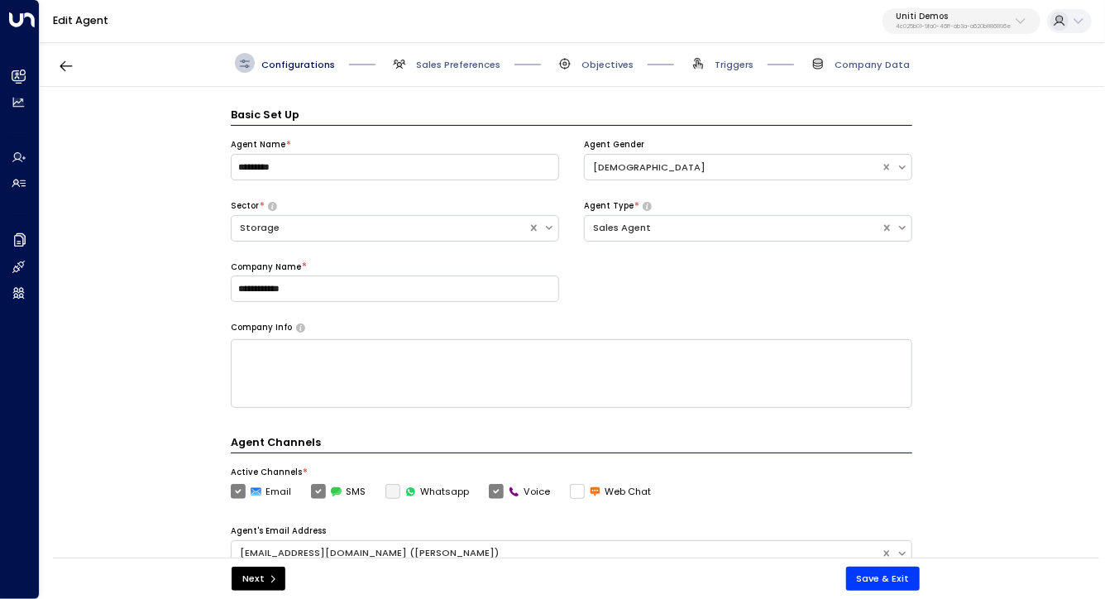
click at [412, 390] on textarea at bounding box center [572, 373] width 682 height 69
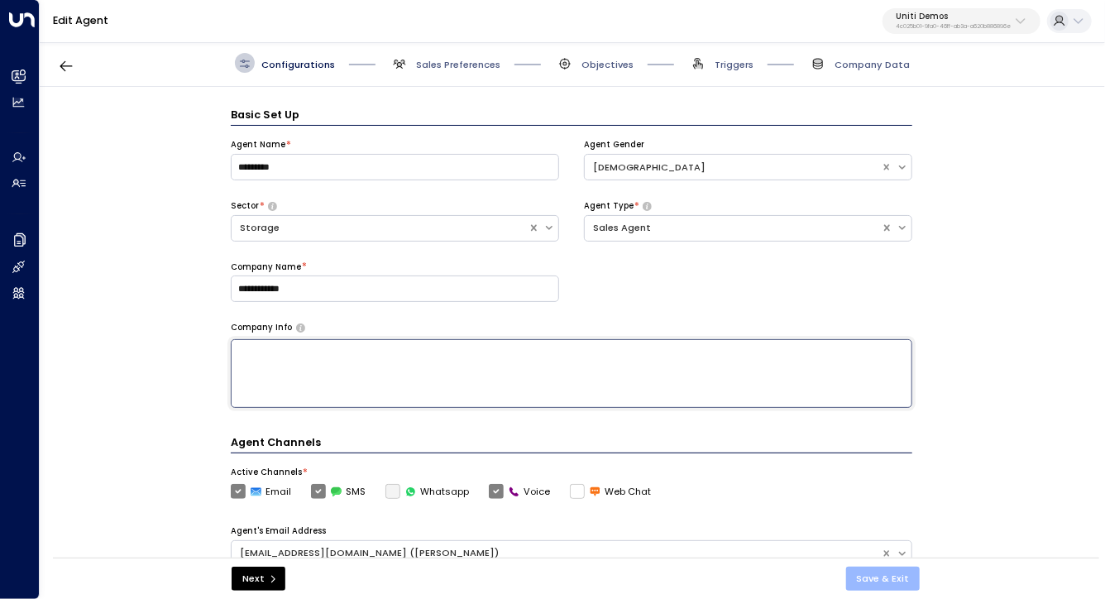
click at [865, 564] on div "Next Save & Exit" at bounding box center [576, 578] width 1047 height 41
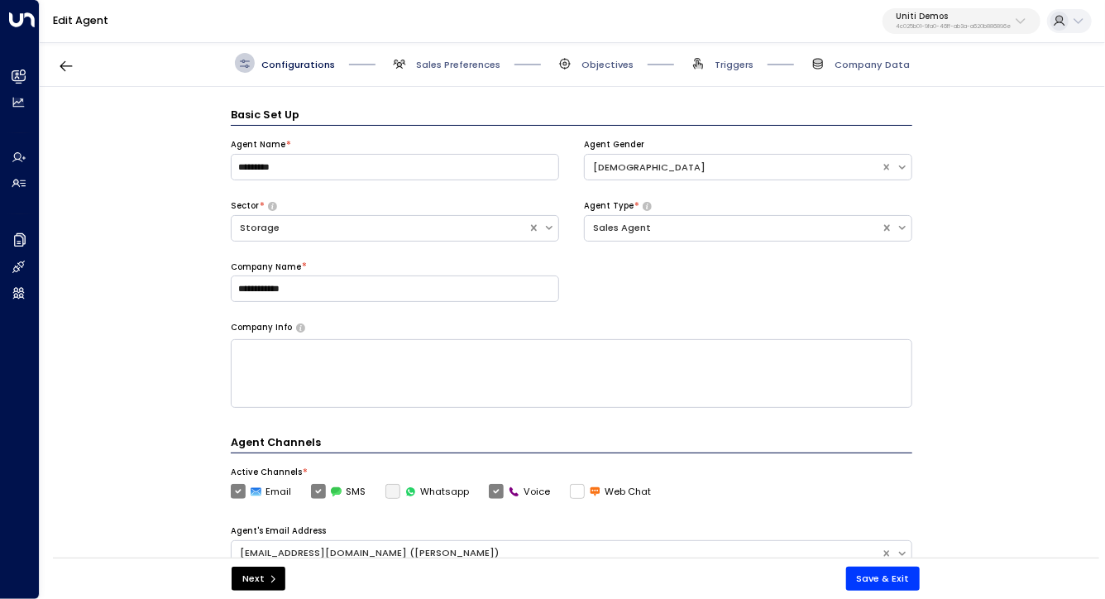
click at [860, 576] on button "Save & Exit" at bounding box center [883, 579] width 74 height 24
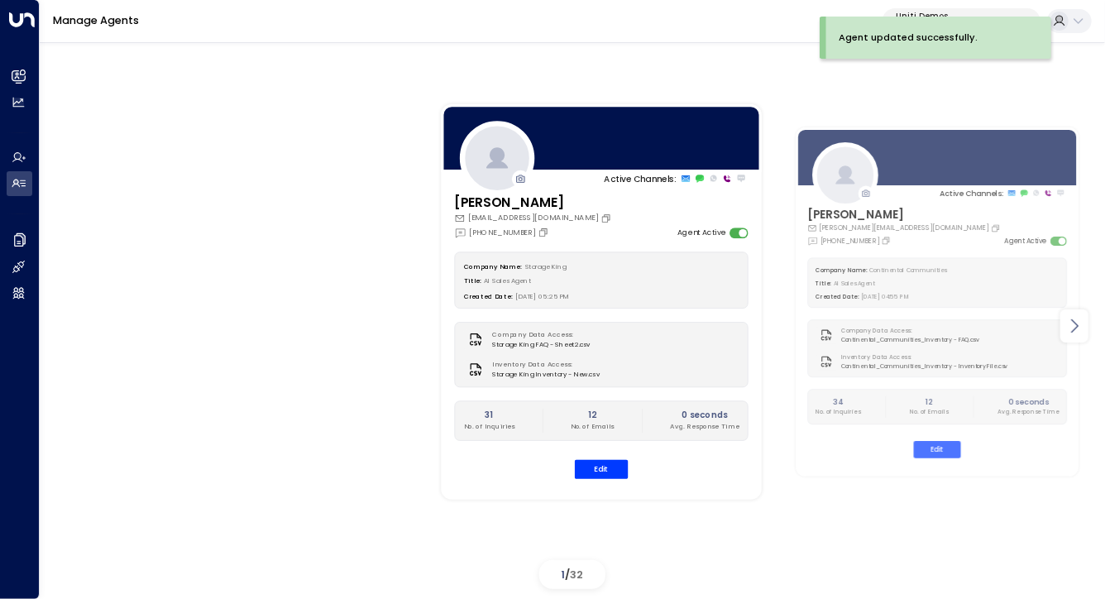
click at [1071, 326] on icon at bounding box center [1075, 326] width 20 height 20
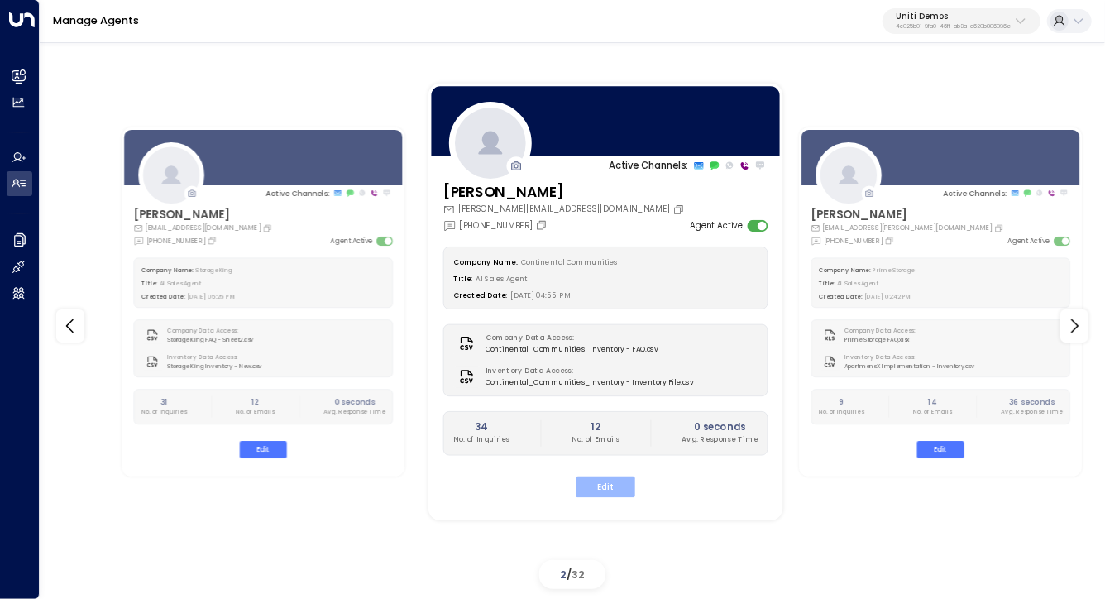
click at [597, 487] on button "Edit" at bounding box center [605, 487] width 59 height 22
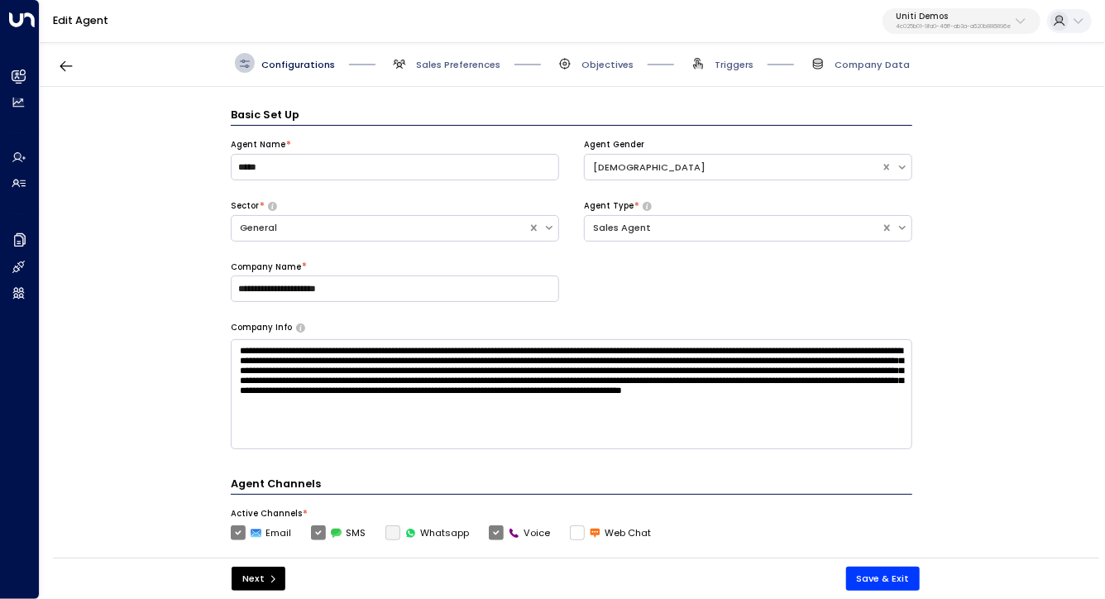
scroll to position [20, 0]
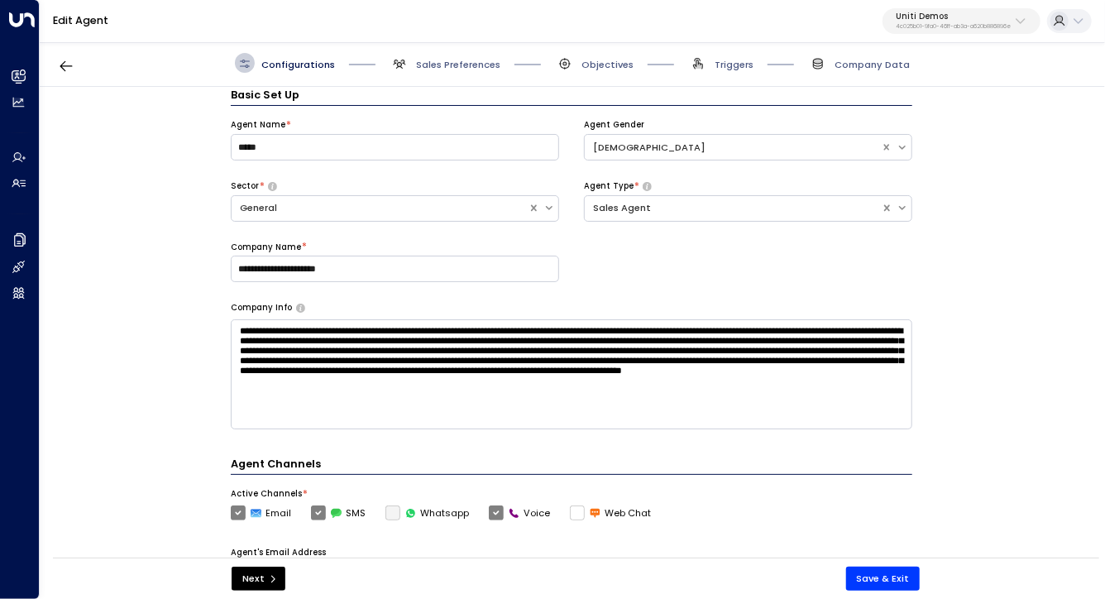
click at [343, 369] on textarea "**********" at bounding box center [572, 374] width 682 height 110
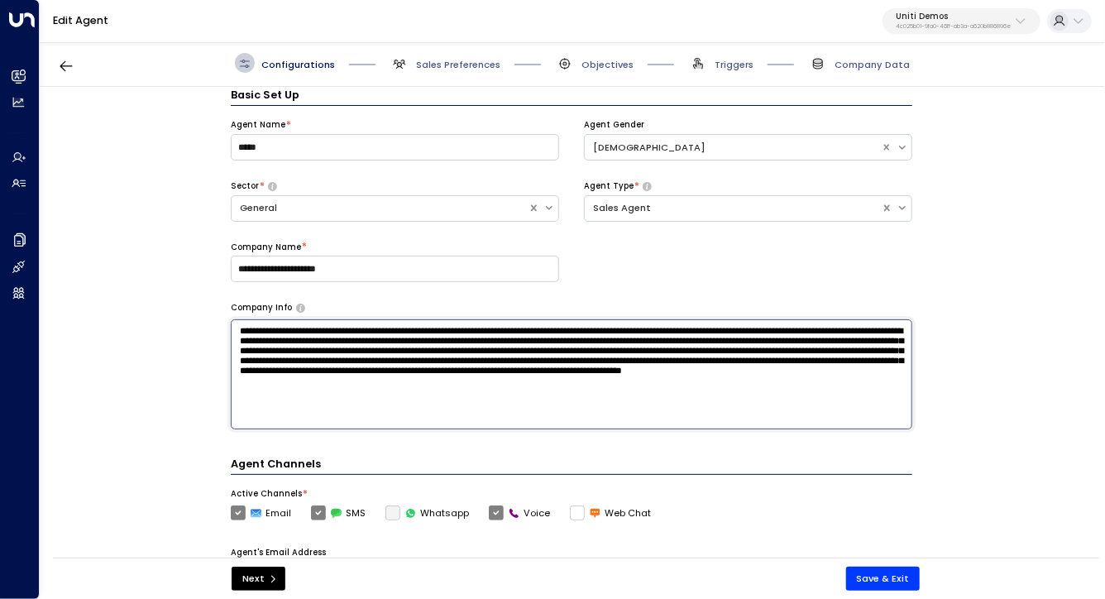
click at [341, 370] on textarea "**********" at bounding box center [572, 374] width 682 height 110
click at [340, 370] on textarea "**********" at bounding box center [572, 374] width 682 height 110
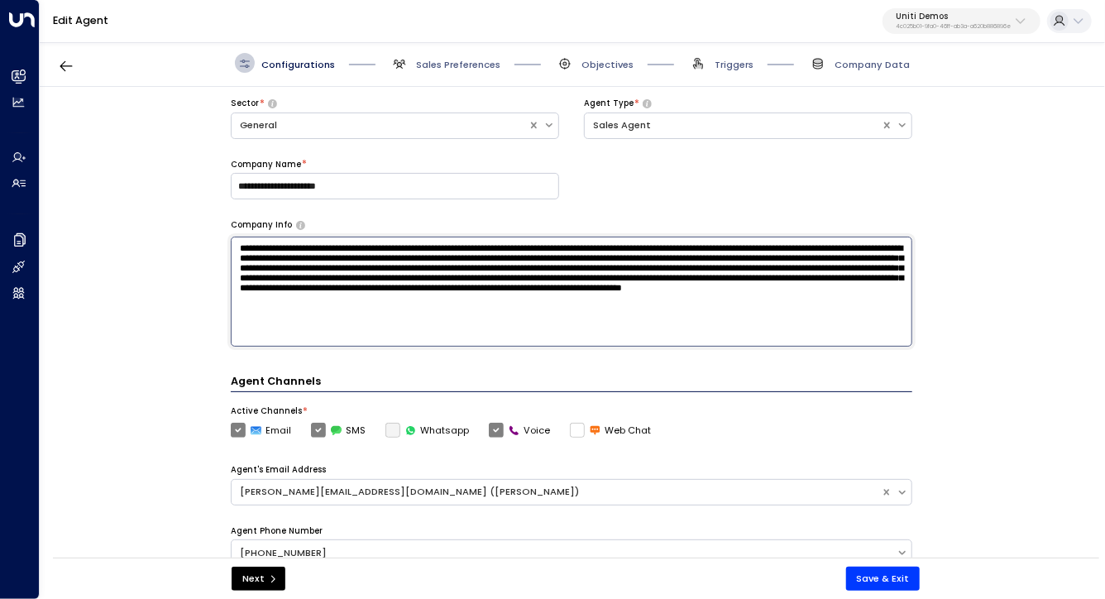
scroll to position [41, 0]
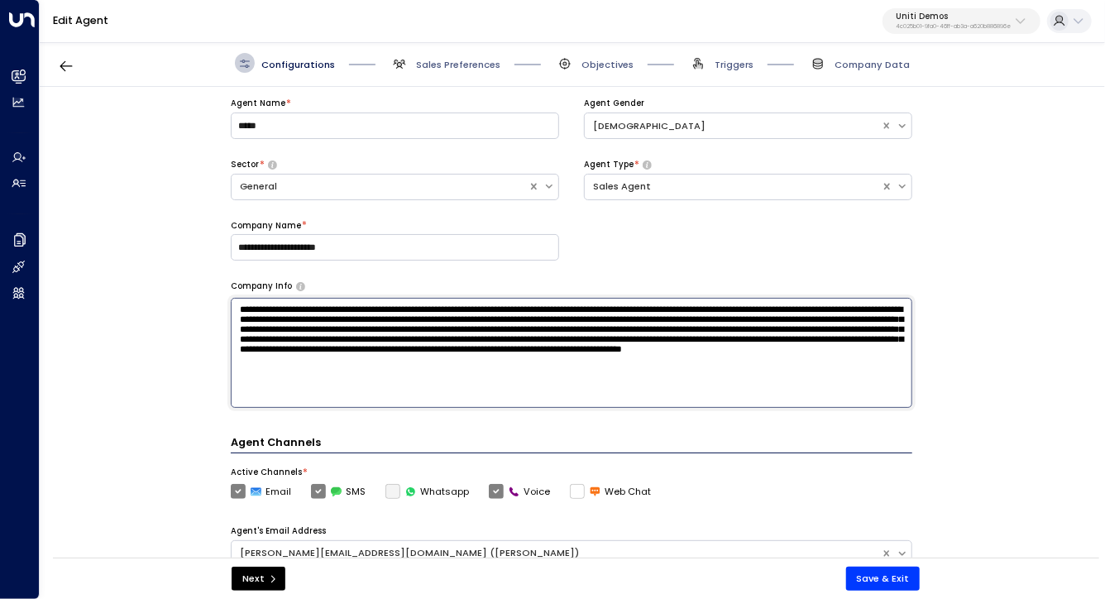
click at [206, 353] on div "**********" at bounding box center [572, 327] width 1064 height 480
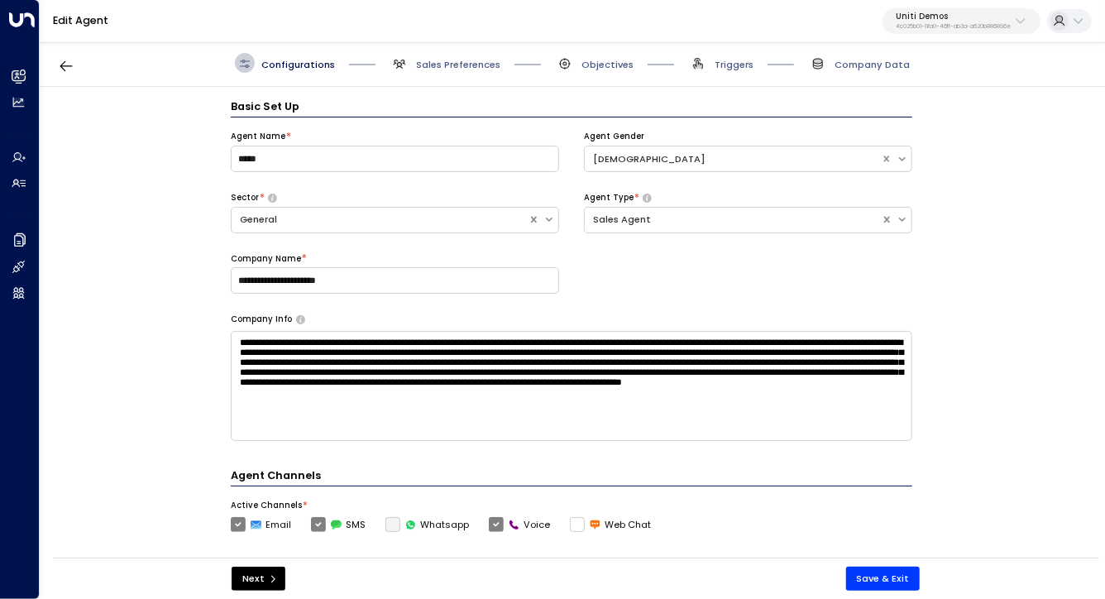
scroll to position [0, 0]
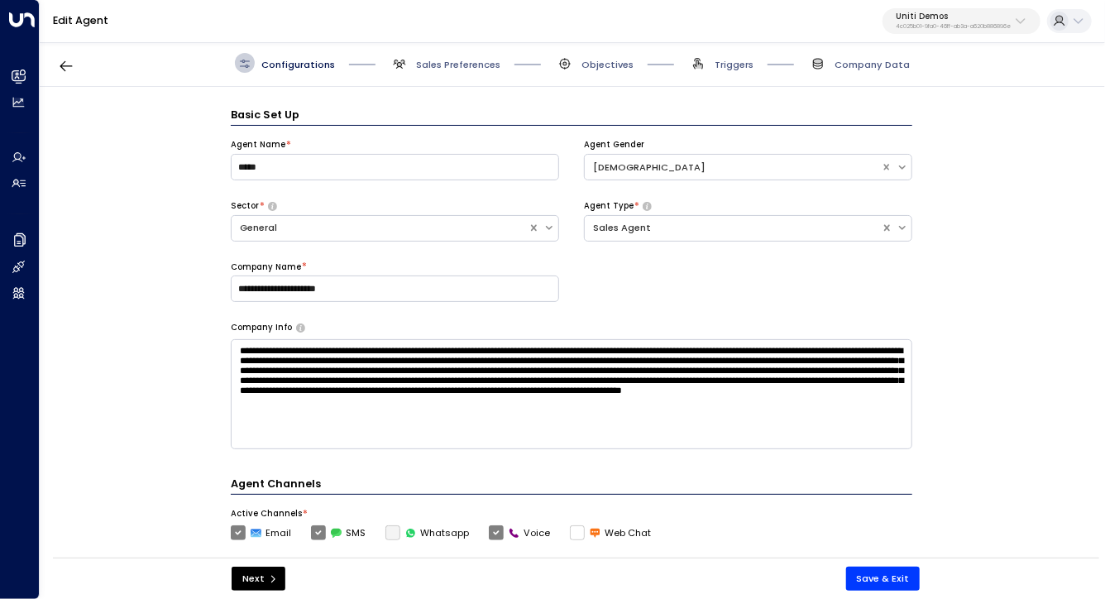
click at [487, 370] on textarea "**********" at bounding box center [572, 394] width 682 height 110
click at [488, 370] on textarea "**********" at bounding box center [572, 394] width 682 height 110
